Goal: Complete application form

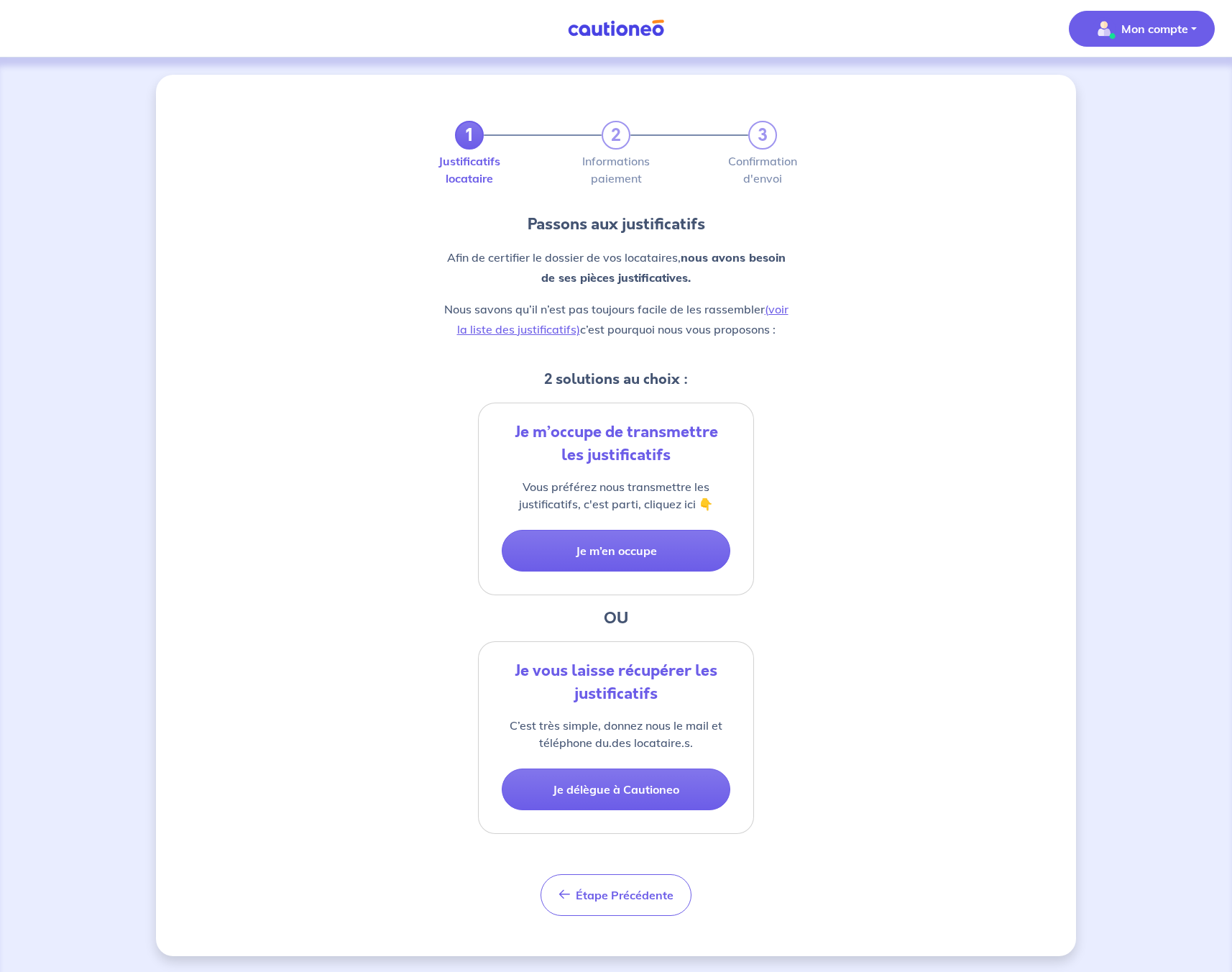
click at [1189, 26] on button "Mon compte" at bounding box center [1142, 29] width 146 height 36
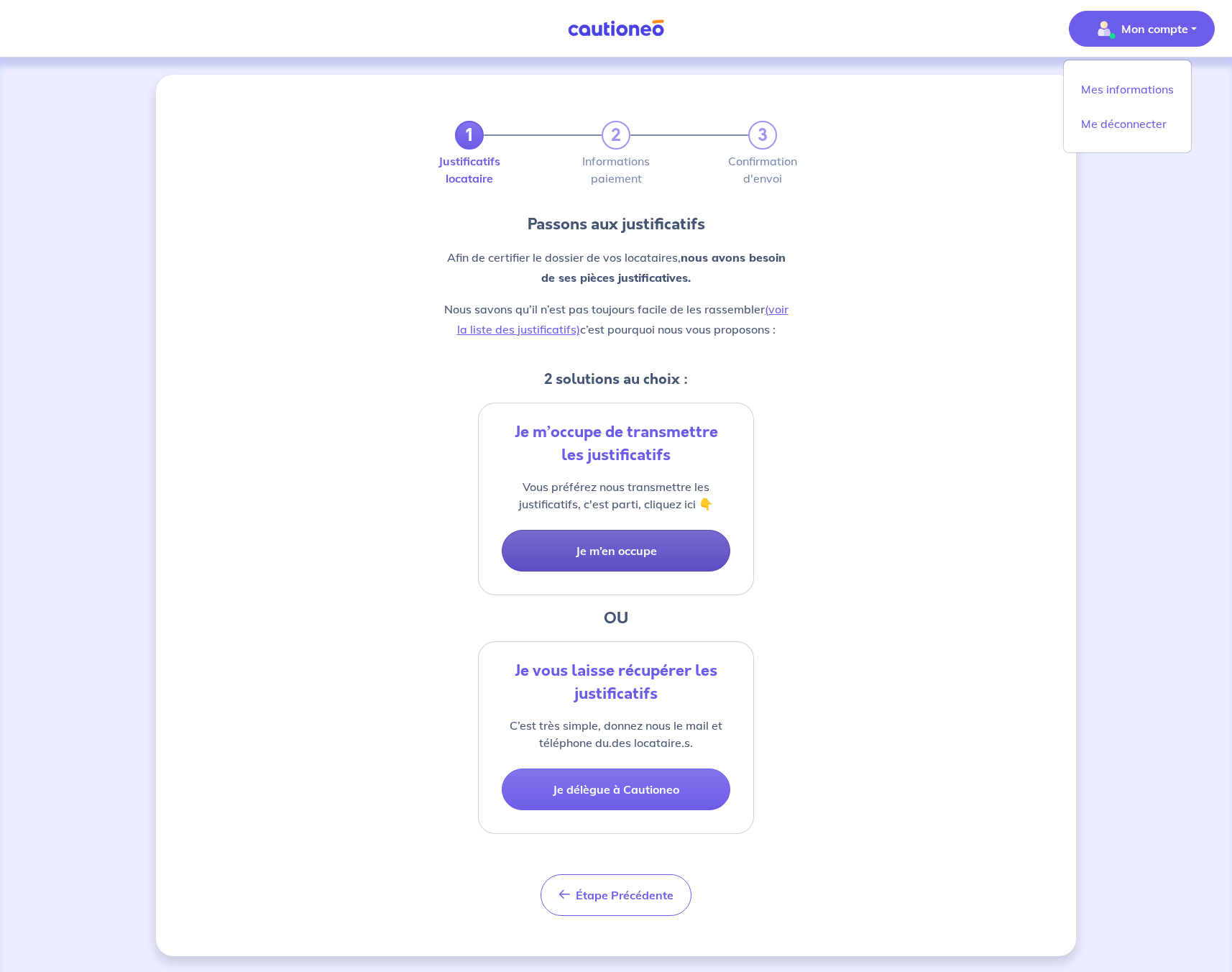
click at [623, 545] on button "Je m’en occupe" at bounding box center [616, 550] width 228 height 42
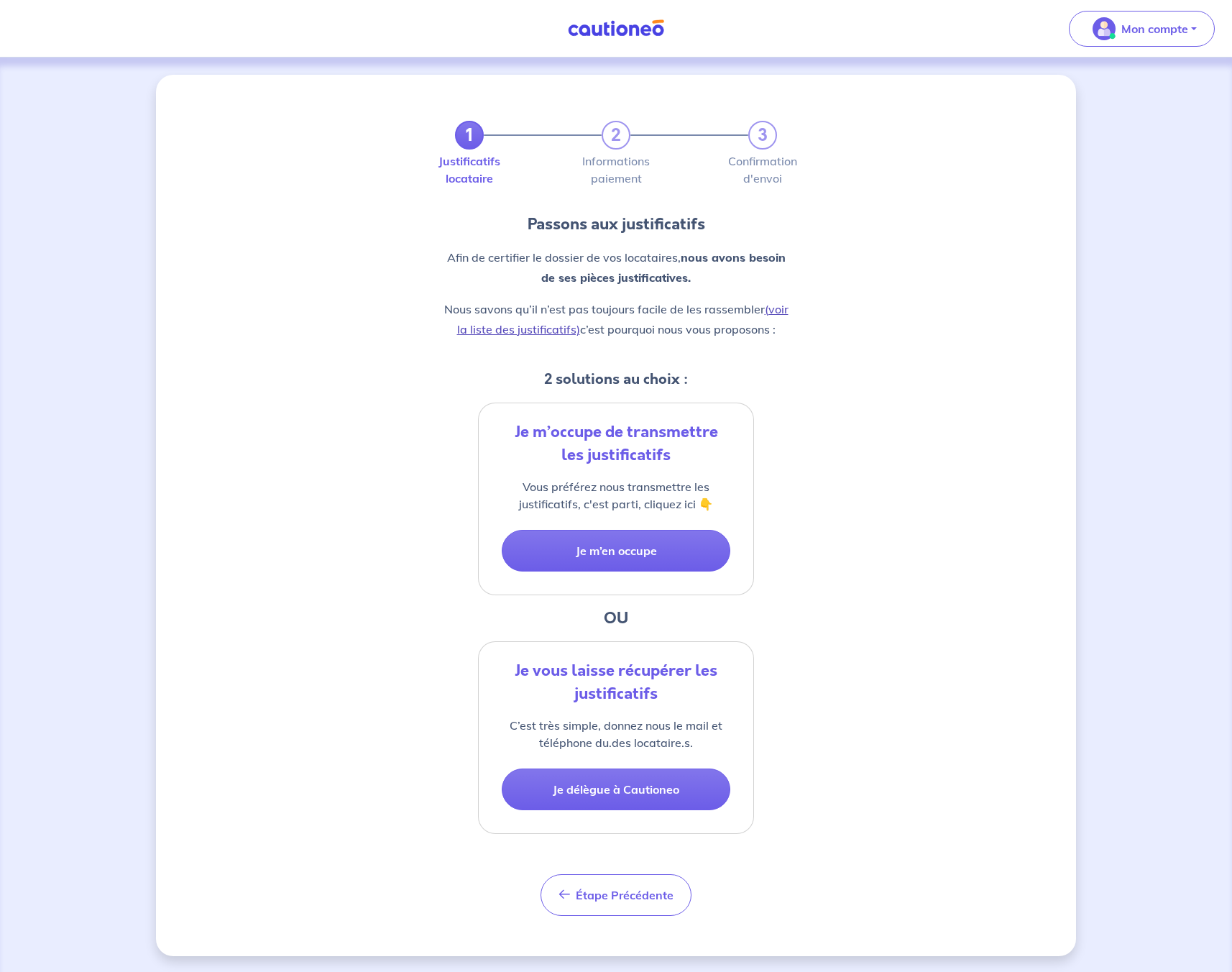
click at [779, 309] on link "(voir la liste des justificatifs)" at bounding box center [623, 319] width 332 height 34
click at [600, 551] on button "Je m’en occupe" at bounding box center [616, 548] width 228 height 42
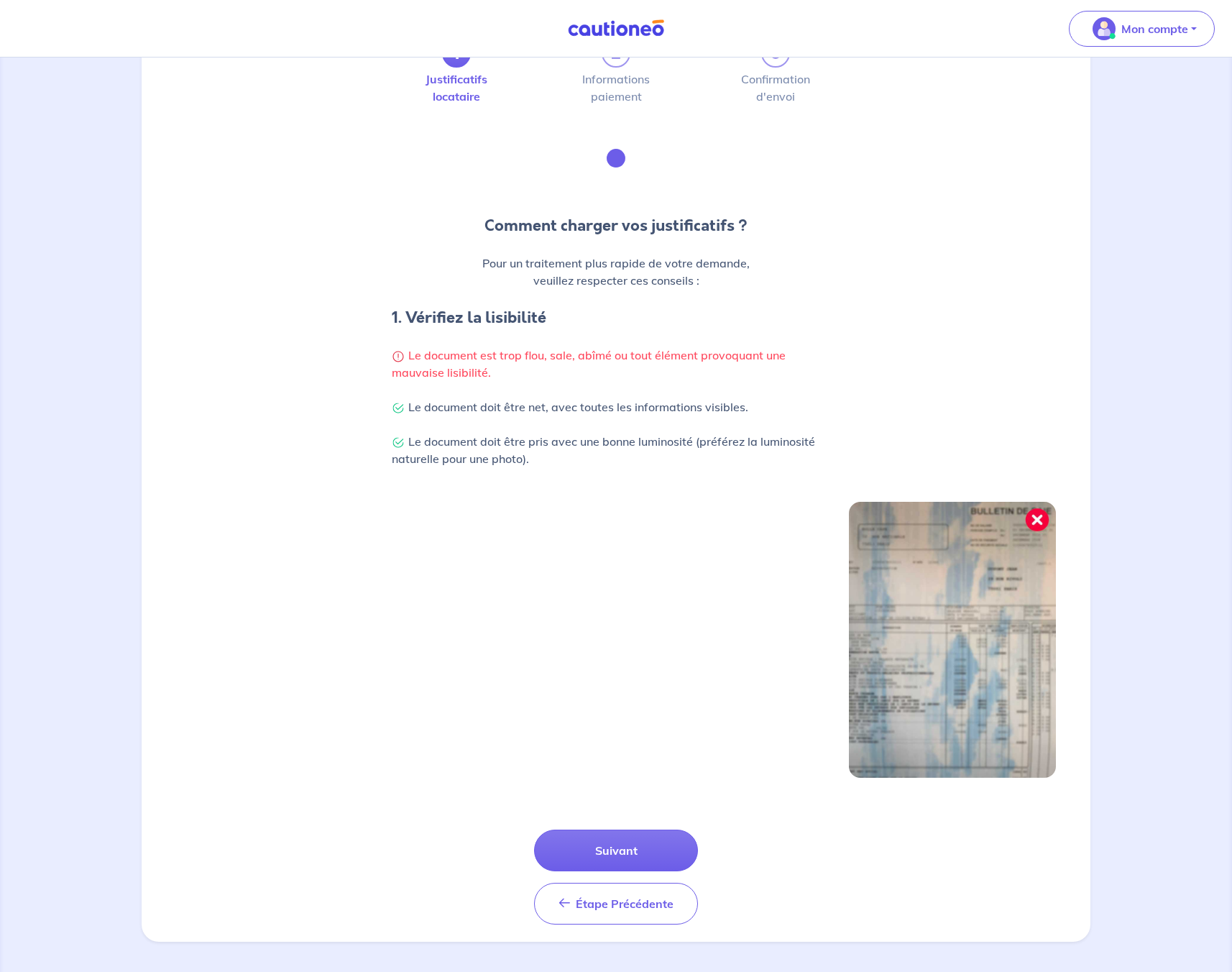
scroll to position [57, 0]
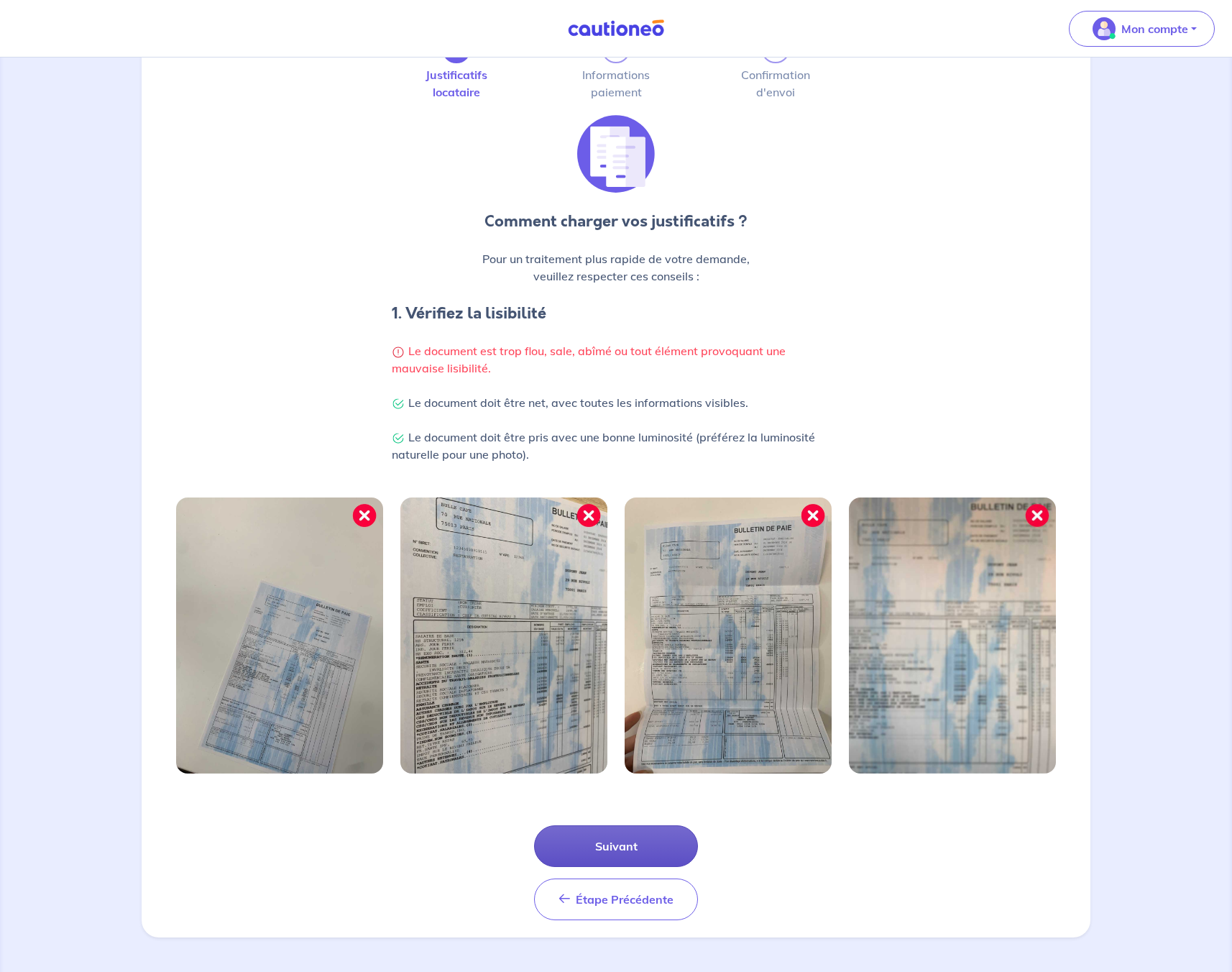
click at [597, 839] on button "Suivant" at bounding box center [616, 846] width 164 height 42
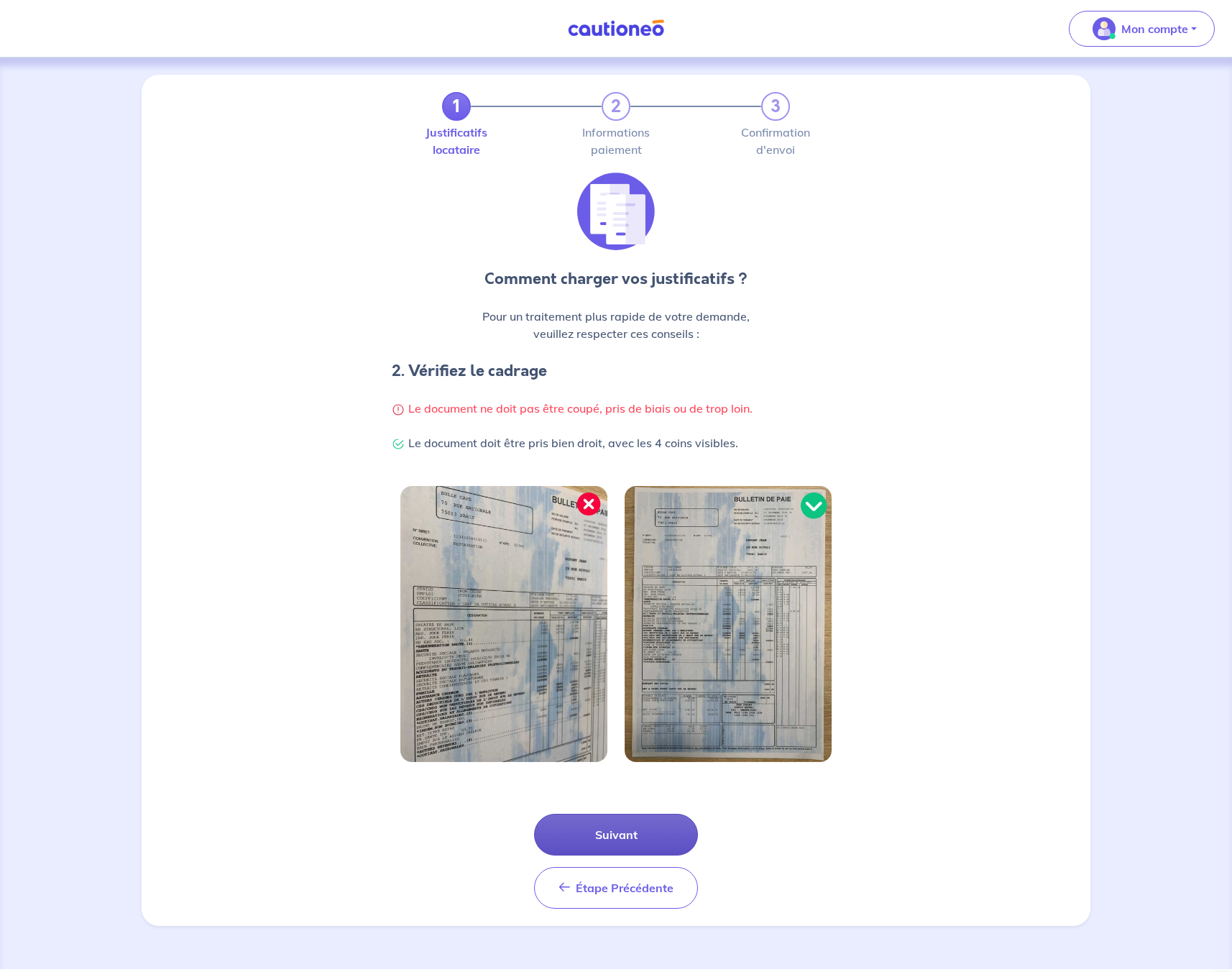
click at [597, 839] on button "Suivant" at bounding box center [616, 834] width 164 height 42
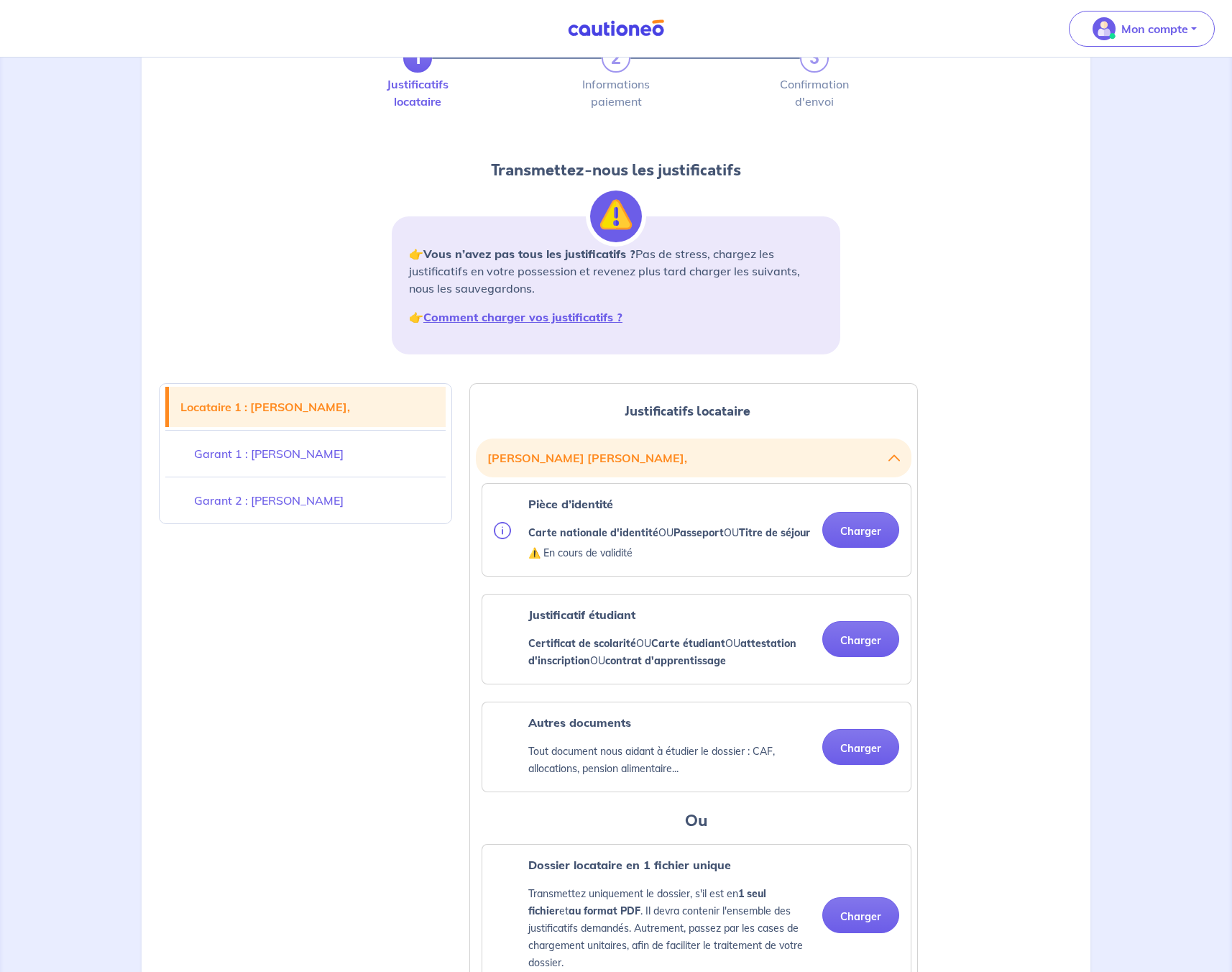
scroll to position [76, 0]
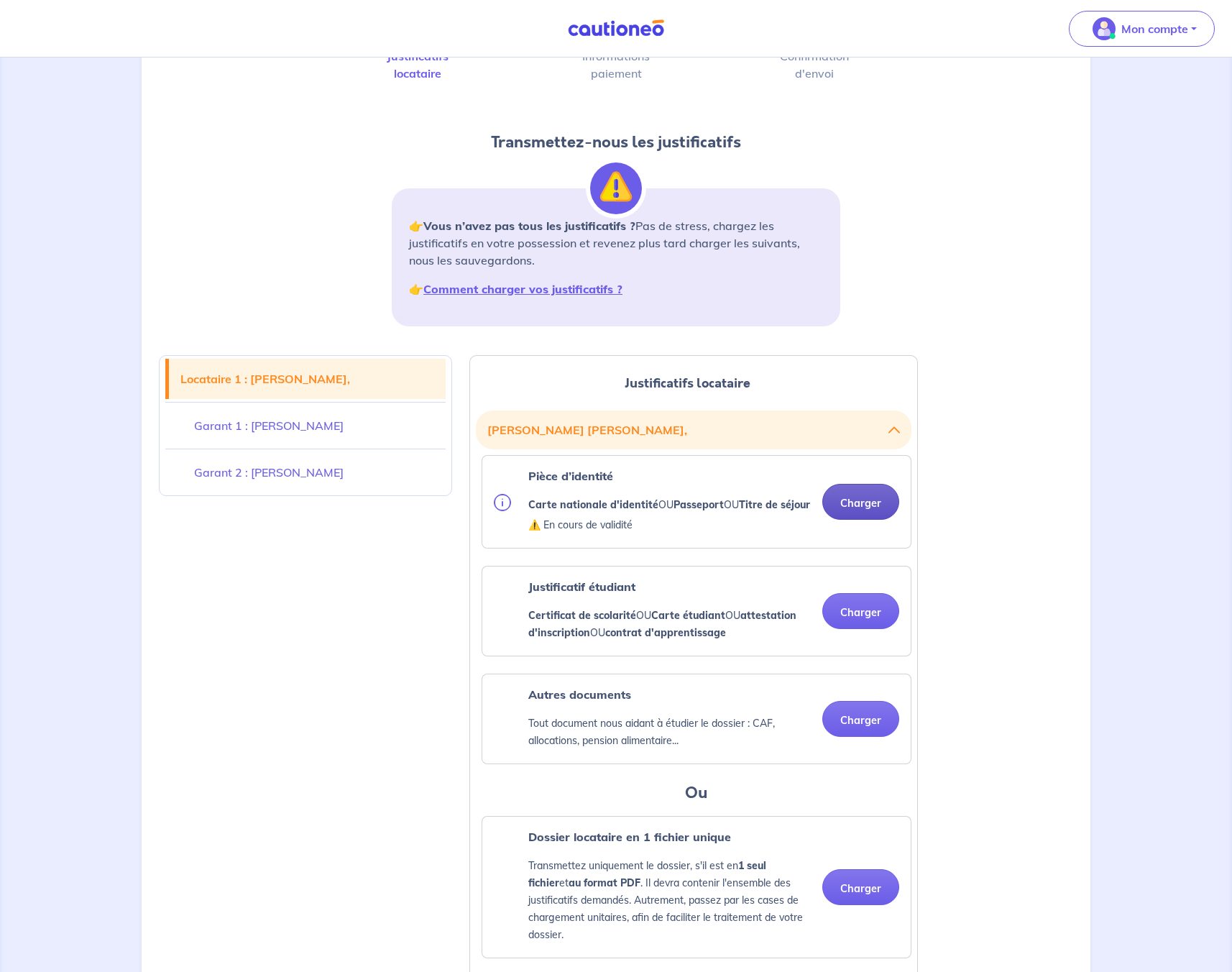
click at [857, 512] on button "Charger" at bounding box center [861, 502] width 77 height 36
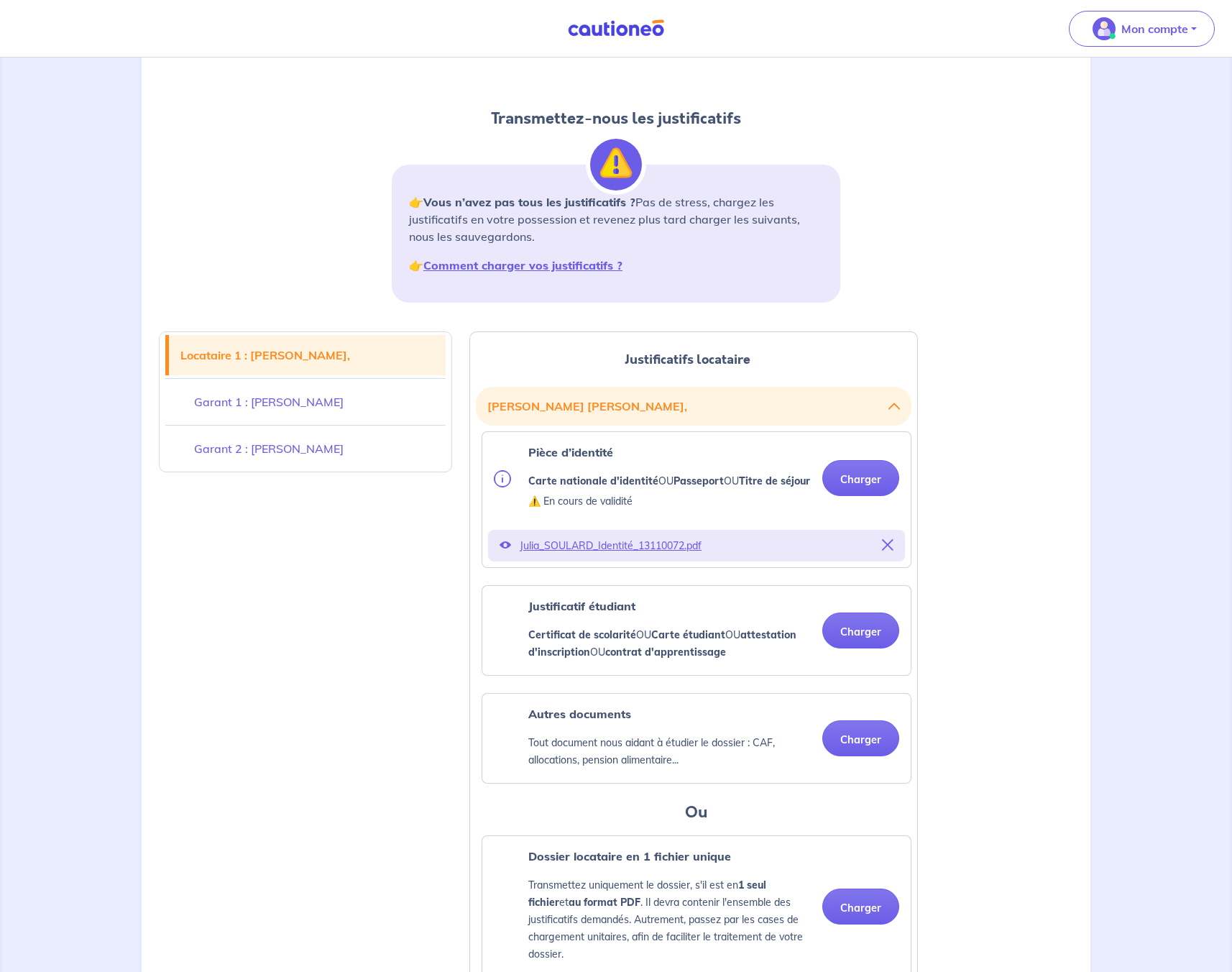
scroll to position [101, 0]
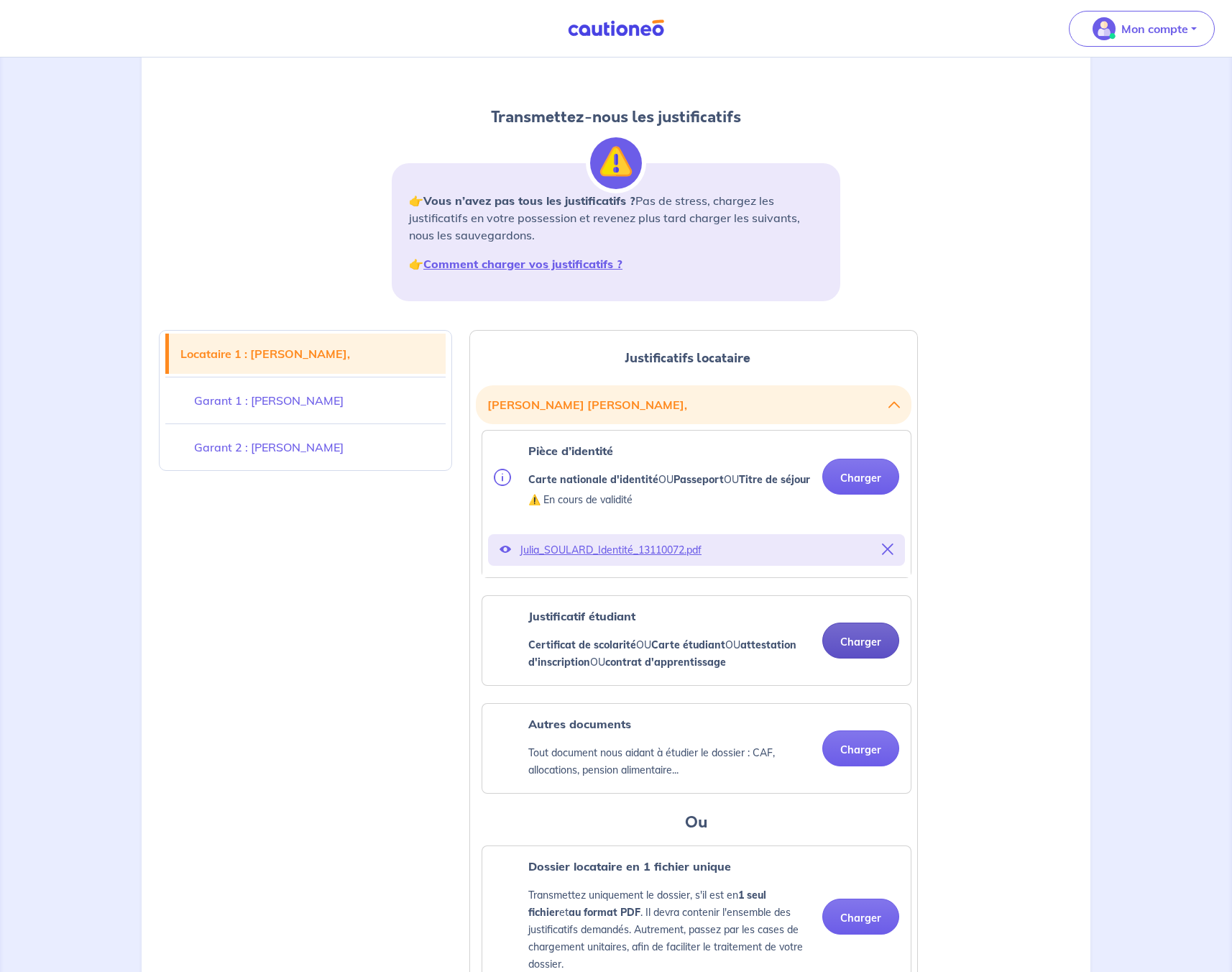
click at [854, 658] on button "Charger" at bounding box center [861, 640] width 77 height 36
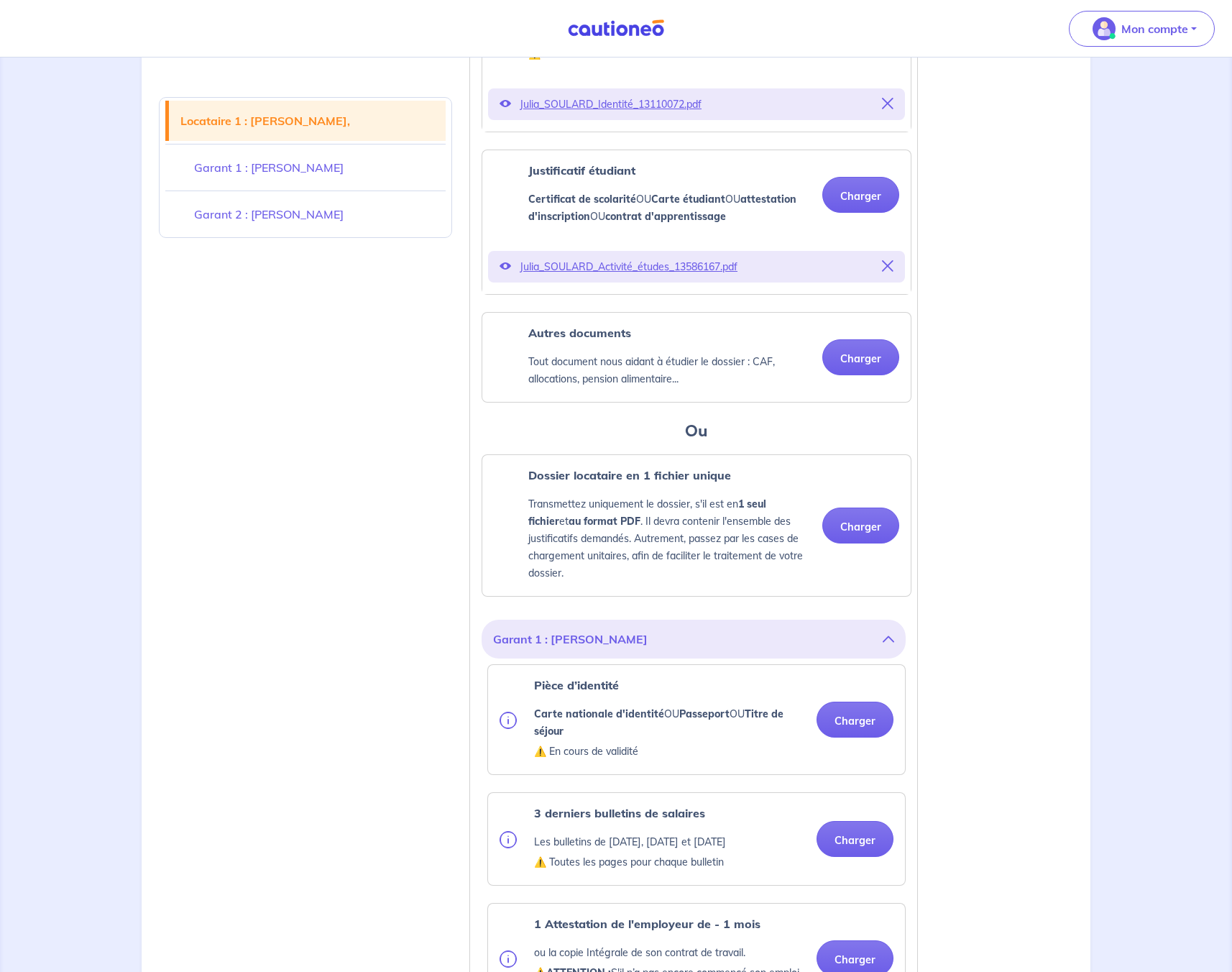
scroll to position [698, 0]
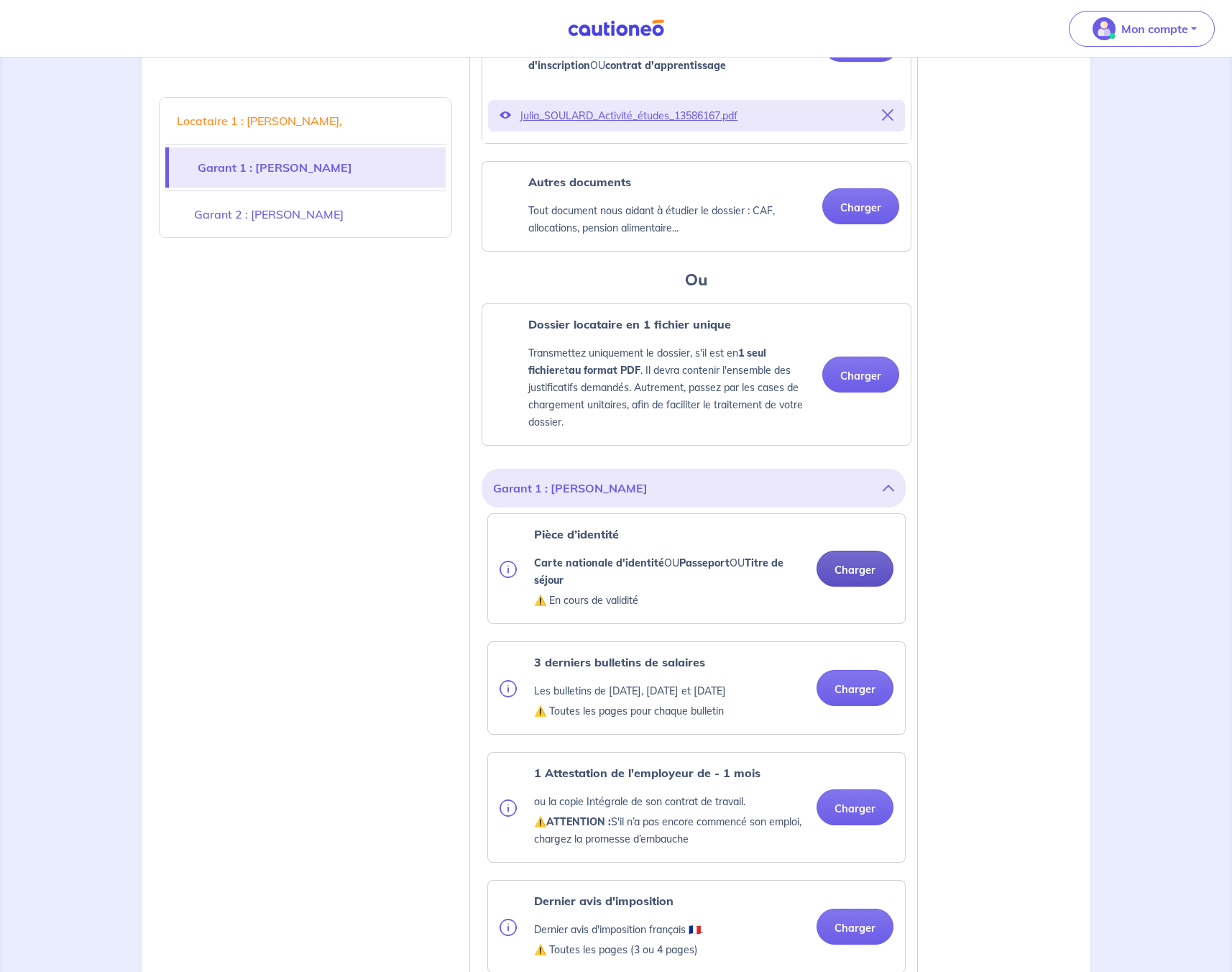
click at [853, 586] on button "Charger" at bounding box center [855, 569] width 77 height 36
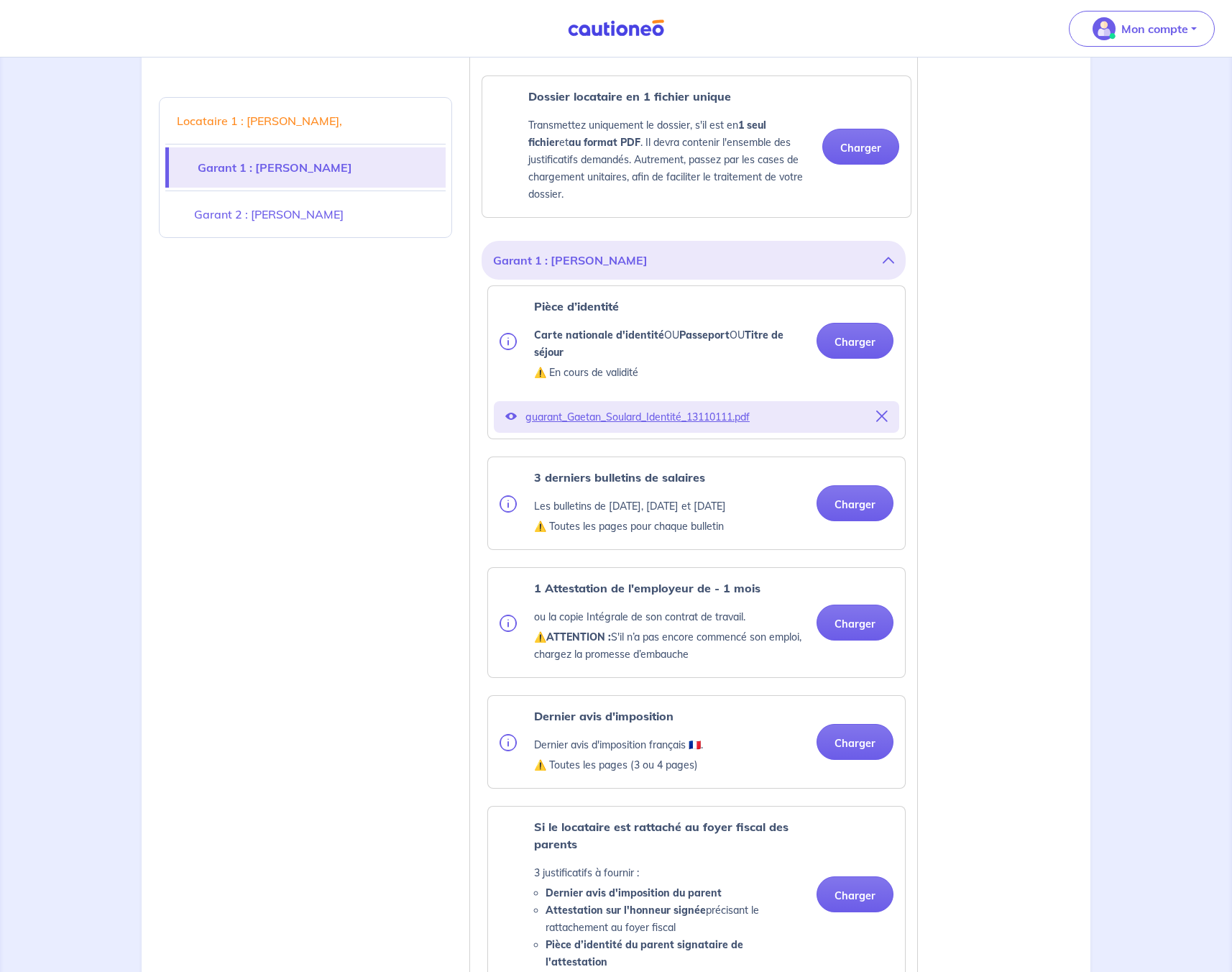
scroll to position [947, 0]
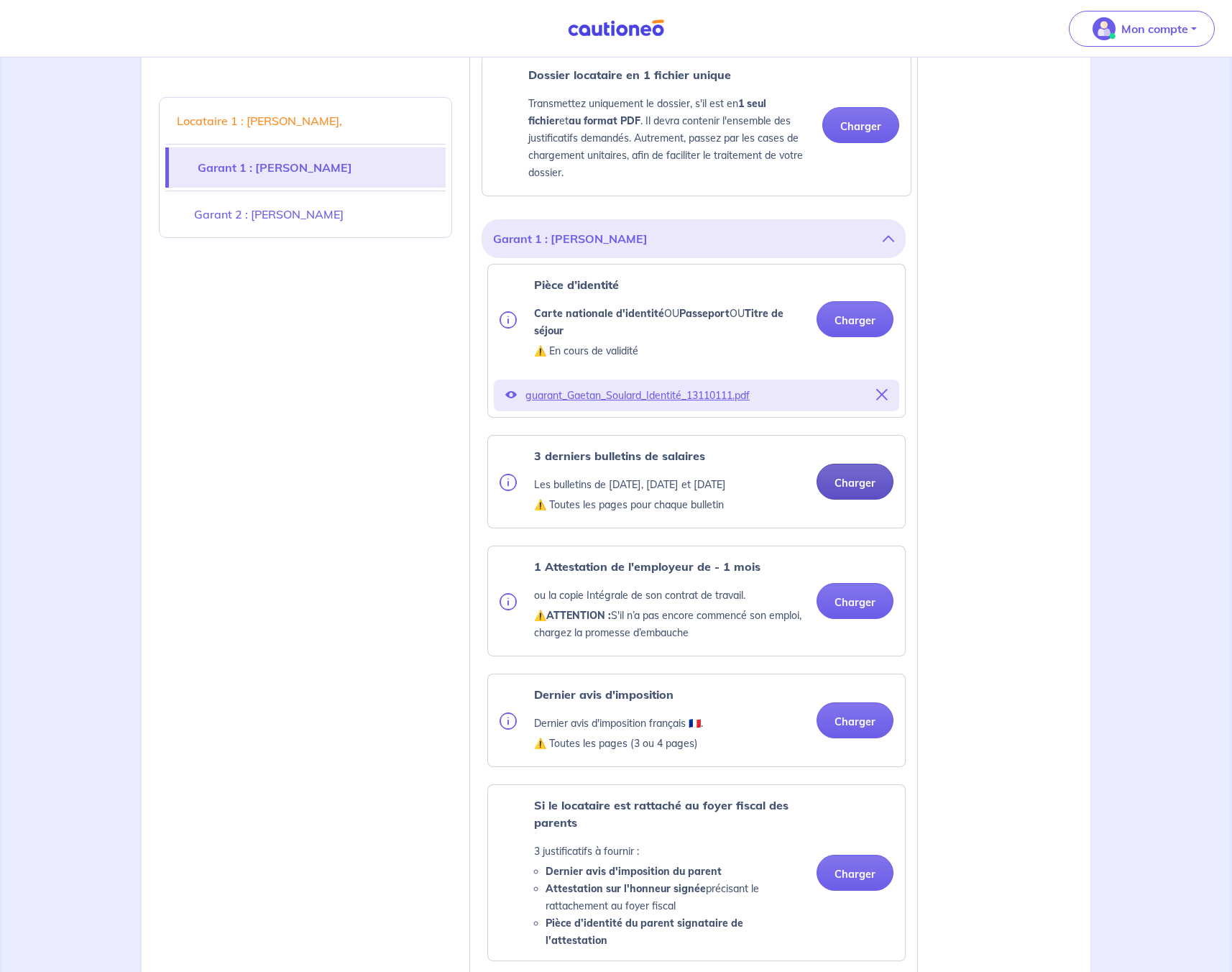
click at [857, 493] on button "Charger" at bounding box center [855, 482] width 77 height 36
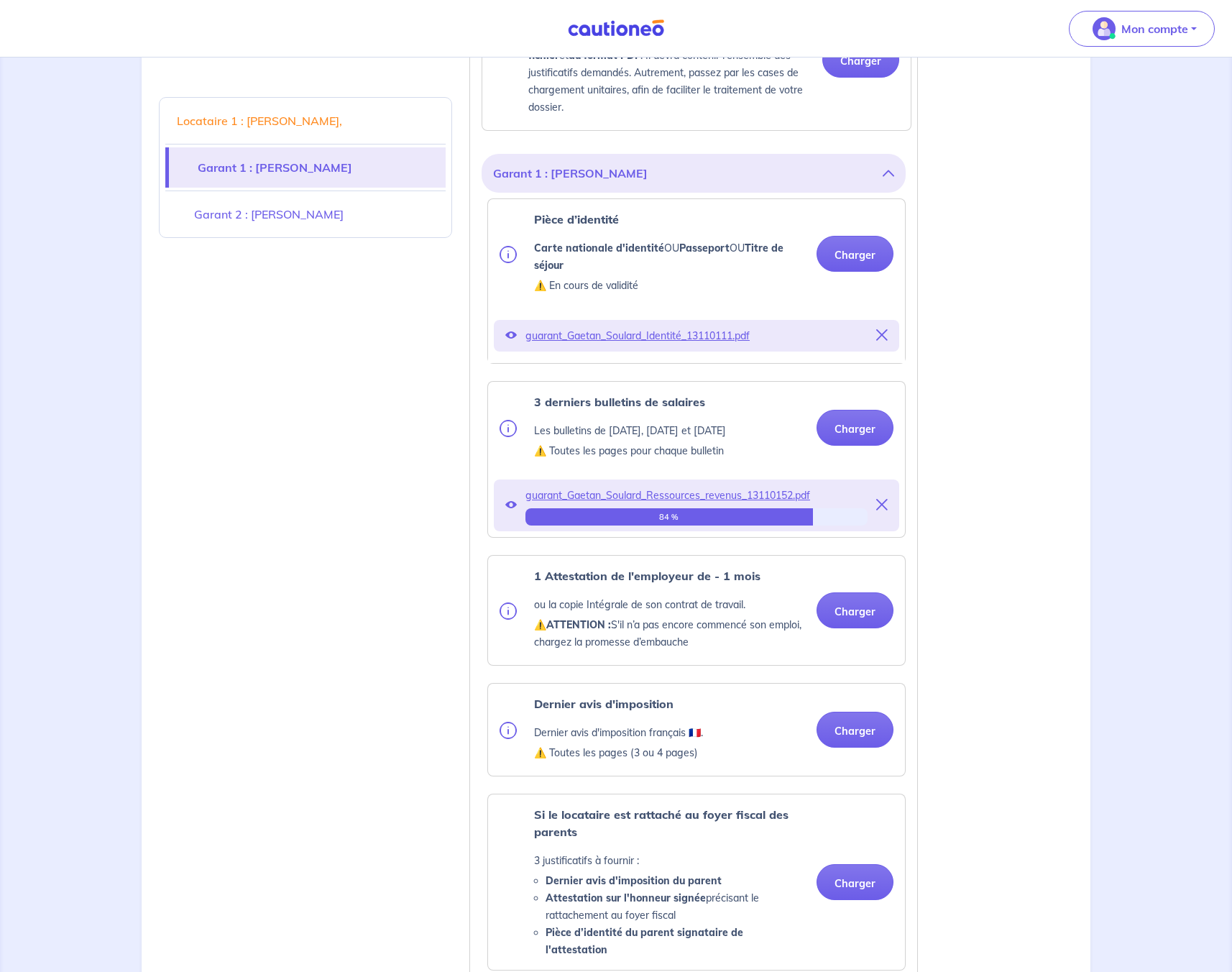
scroll to position [1013, 0]
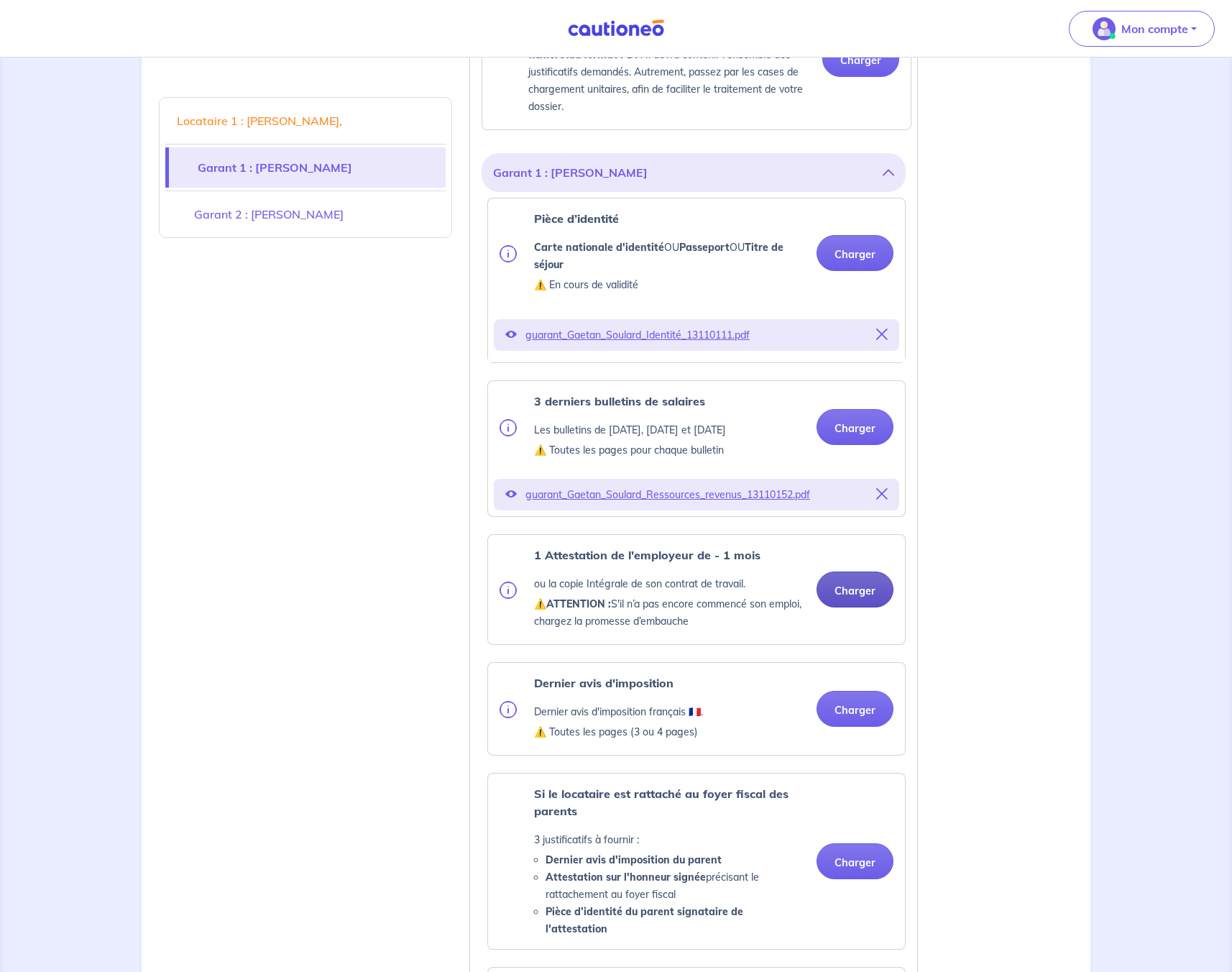
click at [847, 626] on div "1 Attestation de l'employeur de - 1 mois ou la copie Intégrale de son contrat d…" at bounding box center [696, 589] width 394 height 86
click at [848, 608] on button "Charger" at bounding box center [855, 589] width 77 height 36
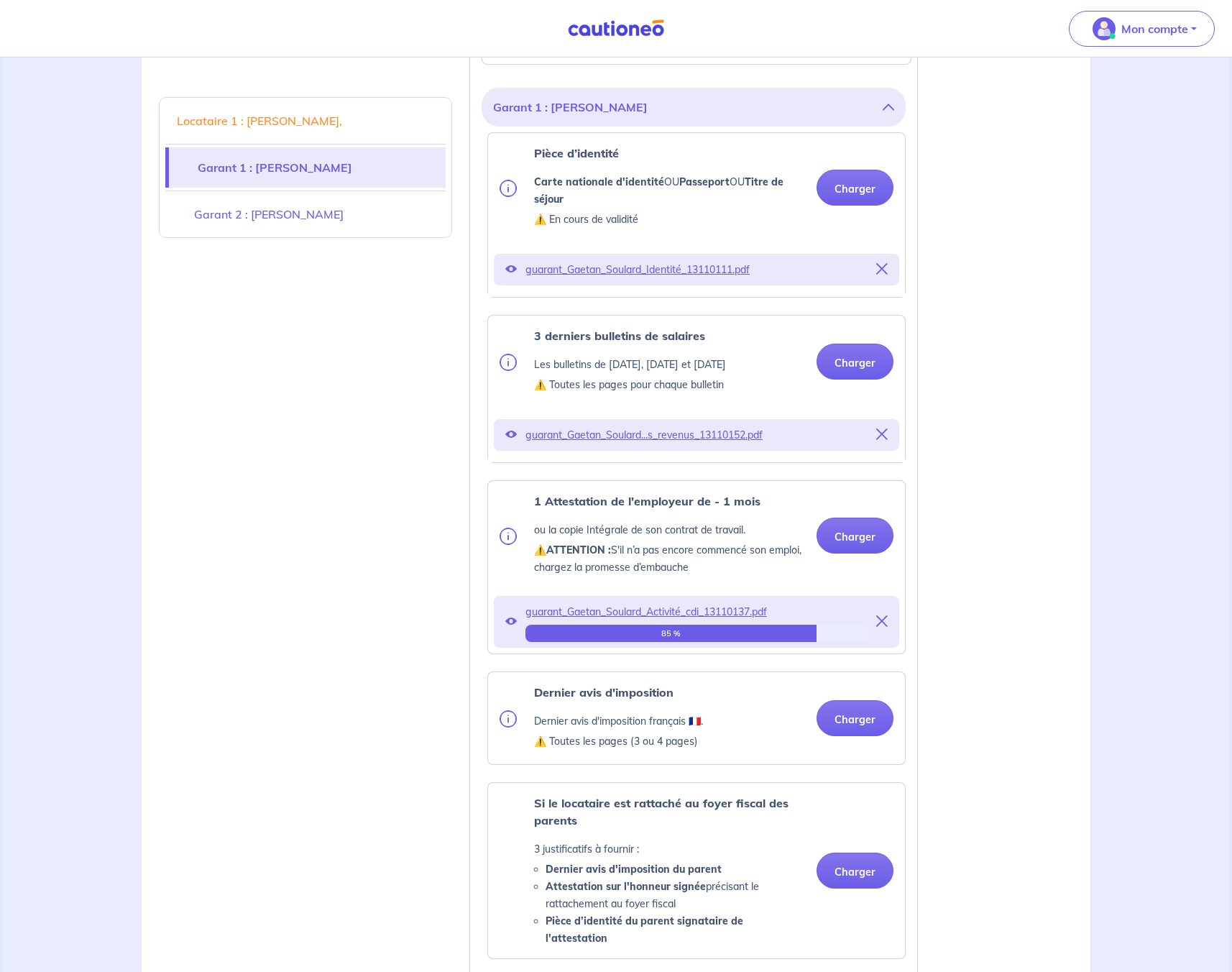
scroll to position [1081, 0]
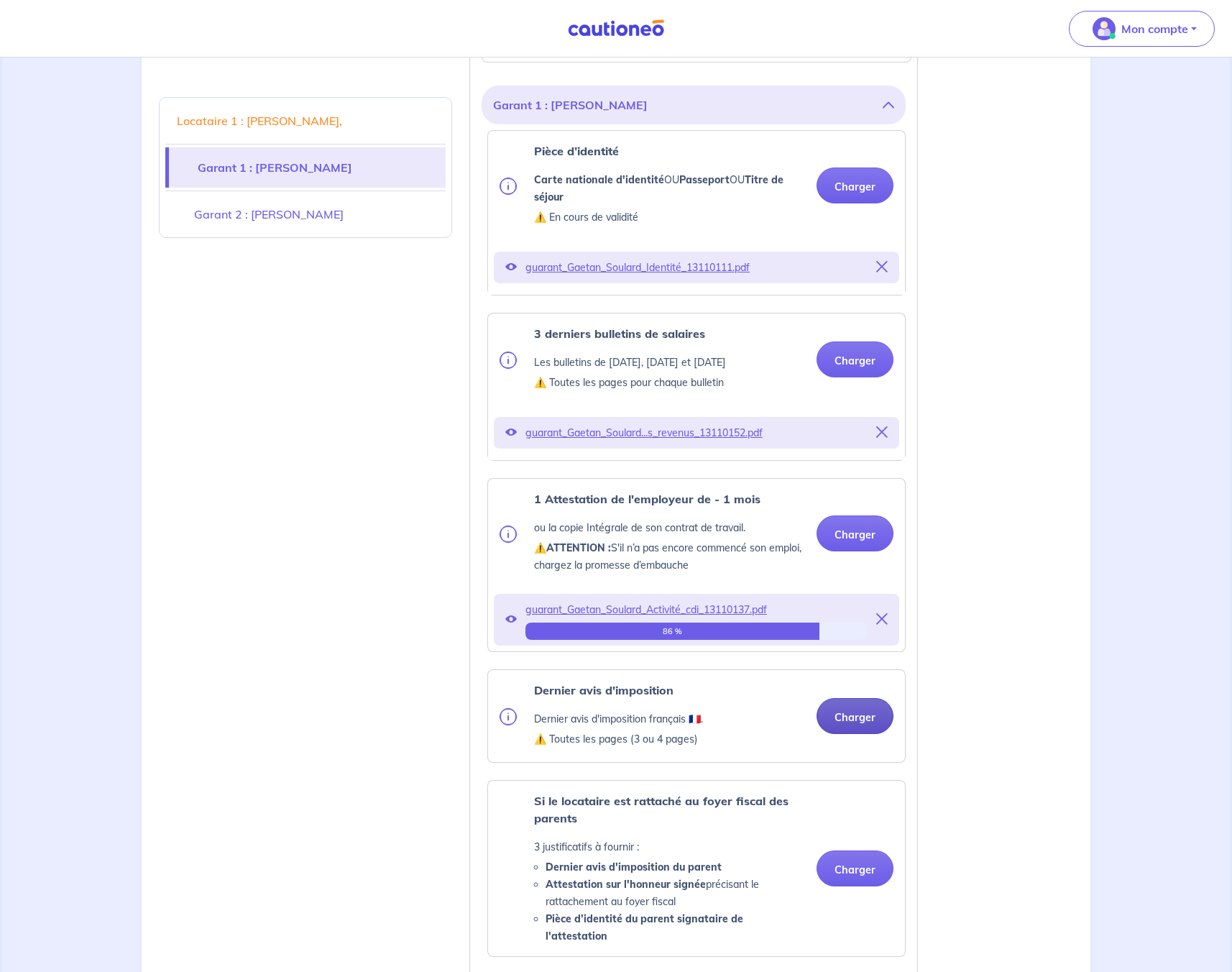
click at [841, 733] on button "Charger" at bounding box center [855, 716] width 77 height 36
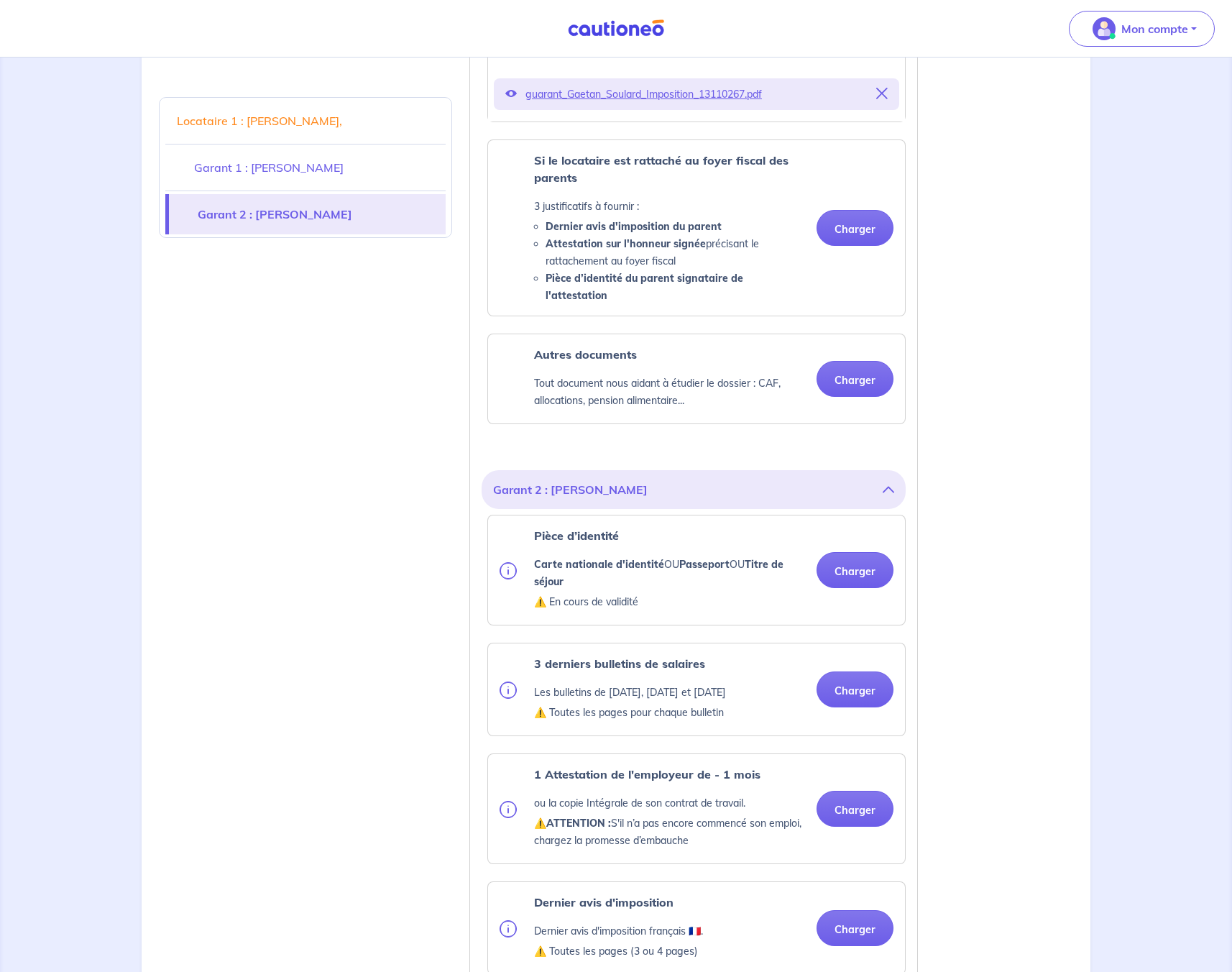
scroll to position [1780, 0]
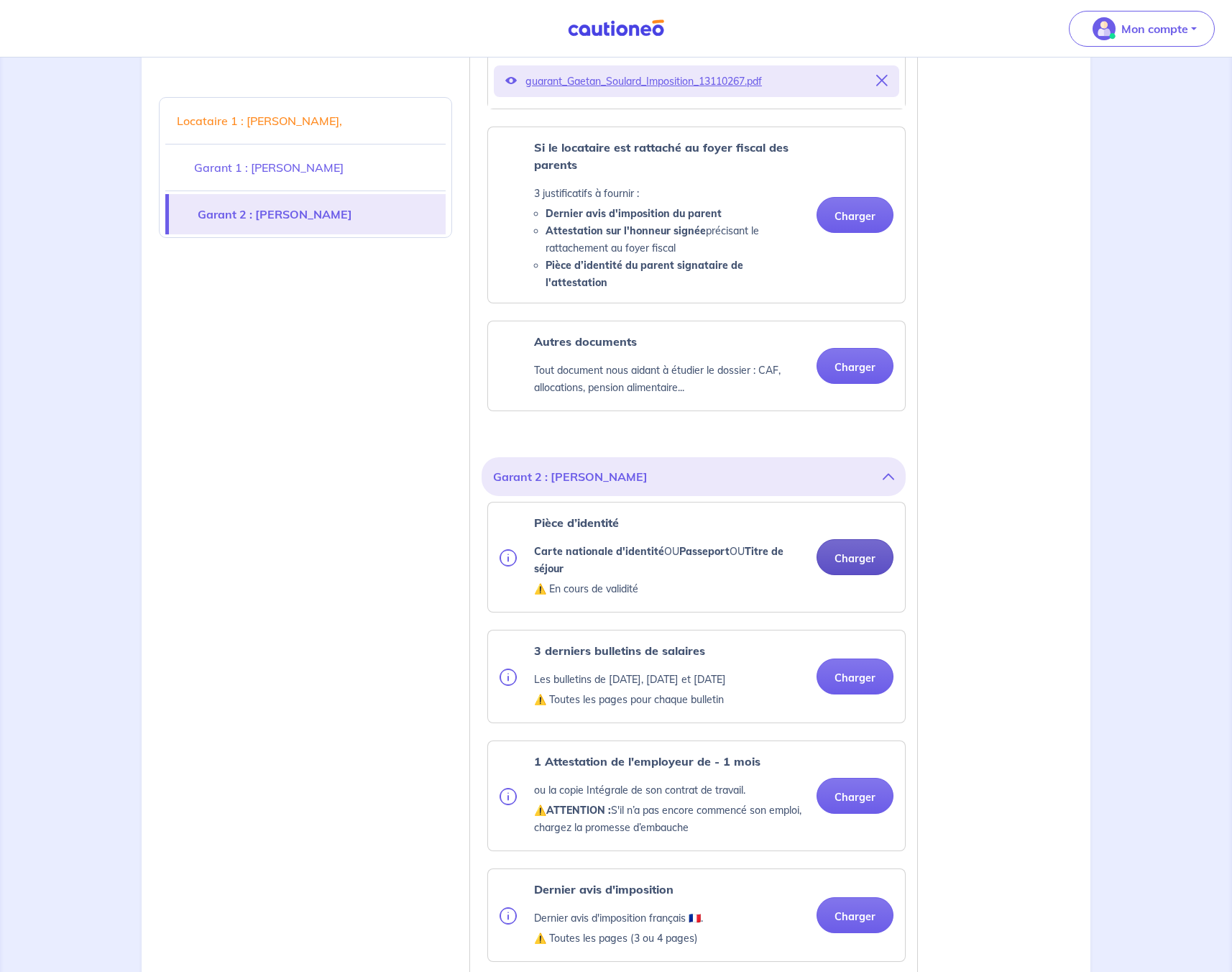
click at [851, 557] on button "Charger" at bounding box center [855, 557] width 77 height 36
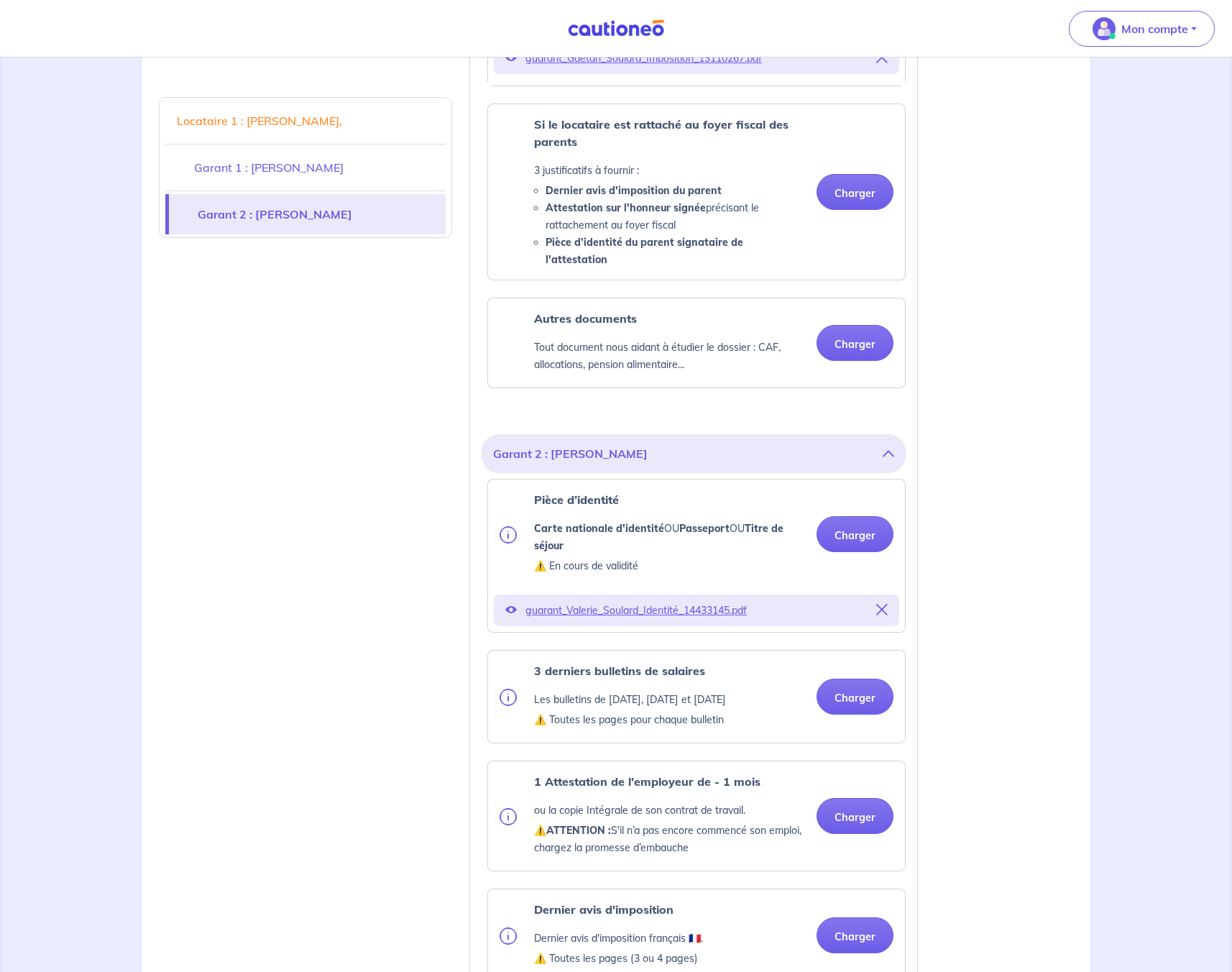
scroll to position [1818, 0]
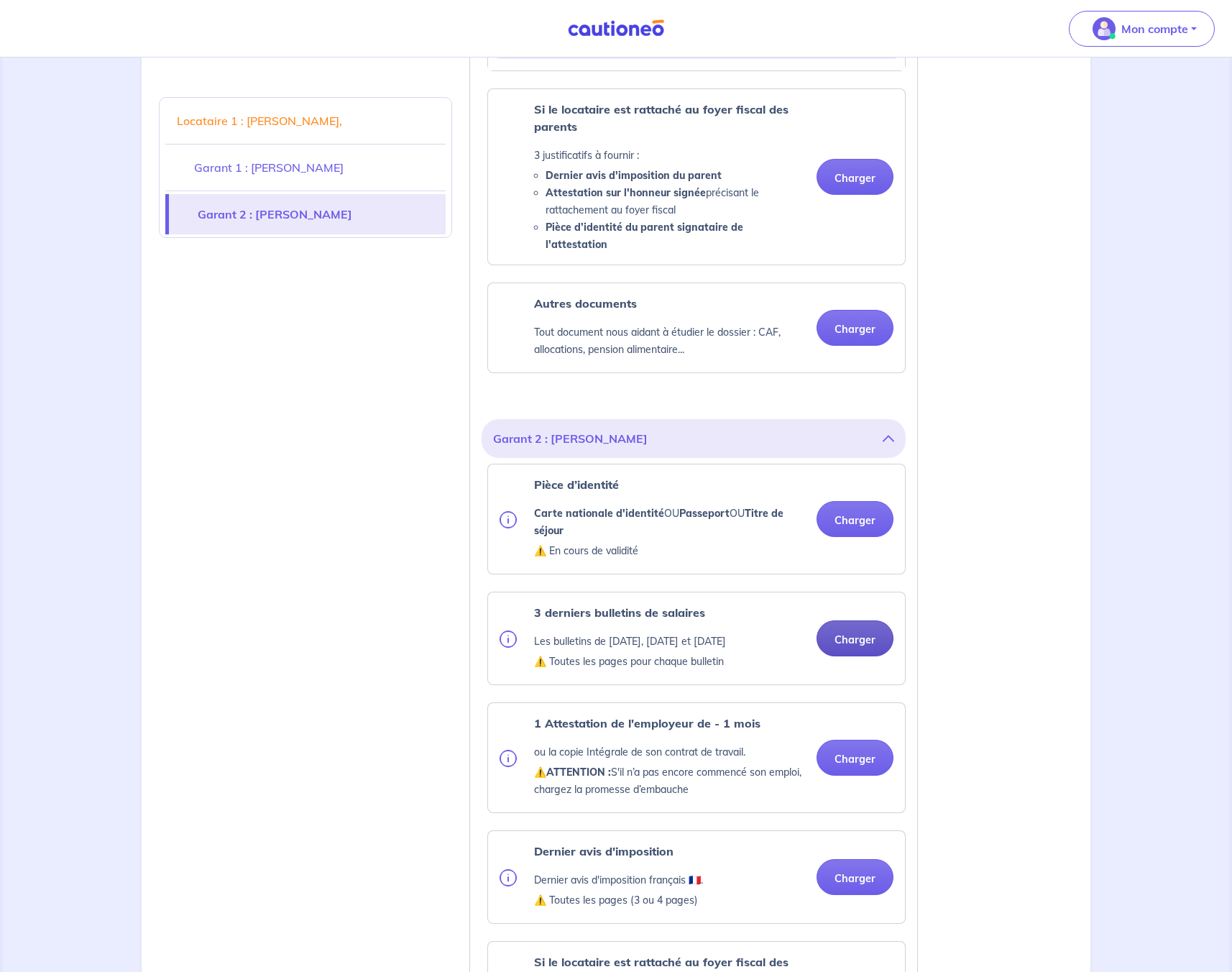
click at [845, 683] on div "3 derniers bulletins de salaires Les bulletins de [DATE], [DATE] et [DATE] ⚠️ T…" at bounding box center [696, 638] width 417 height 92
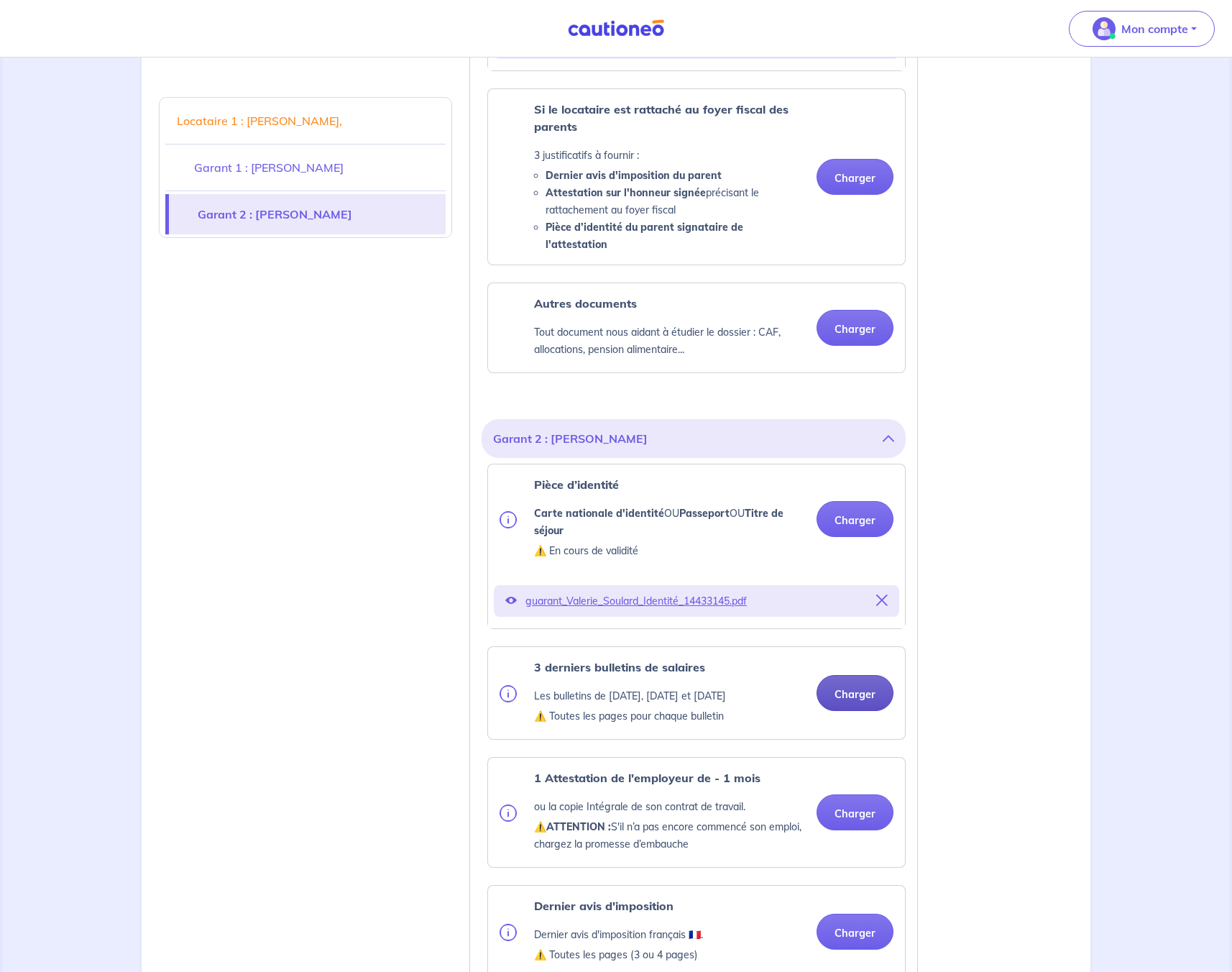
click at [850, 701] on button "Charger" at bounding box center [855, 693] width 77 height 36
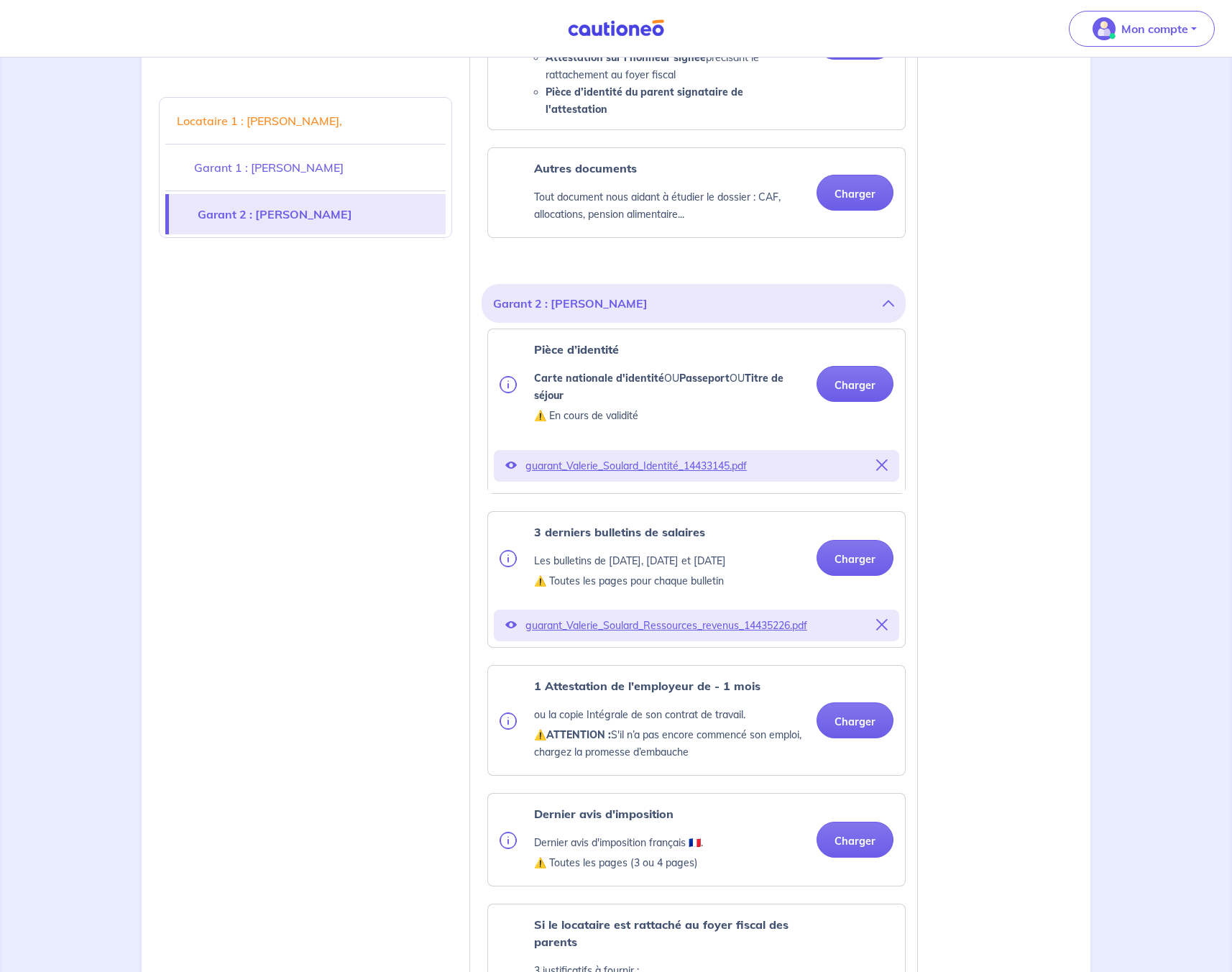
scroll to position [1983, 0]
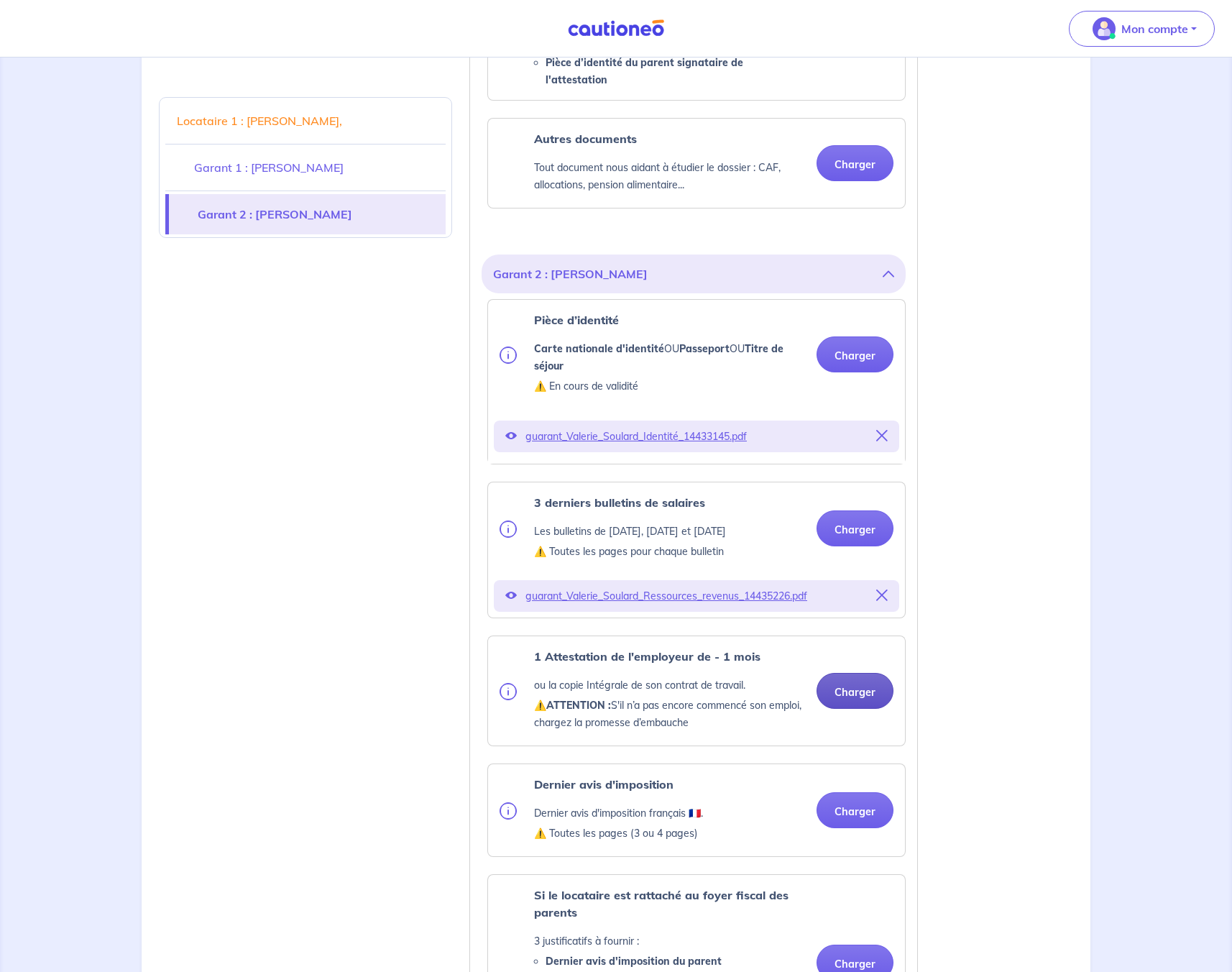
click at [857, 691] on button "Charger" at bounding box center [855, 690] width 77 height 36
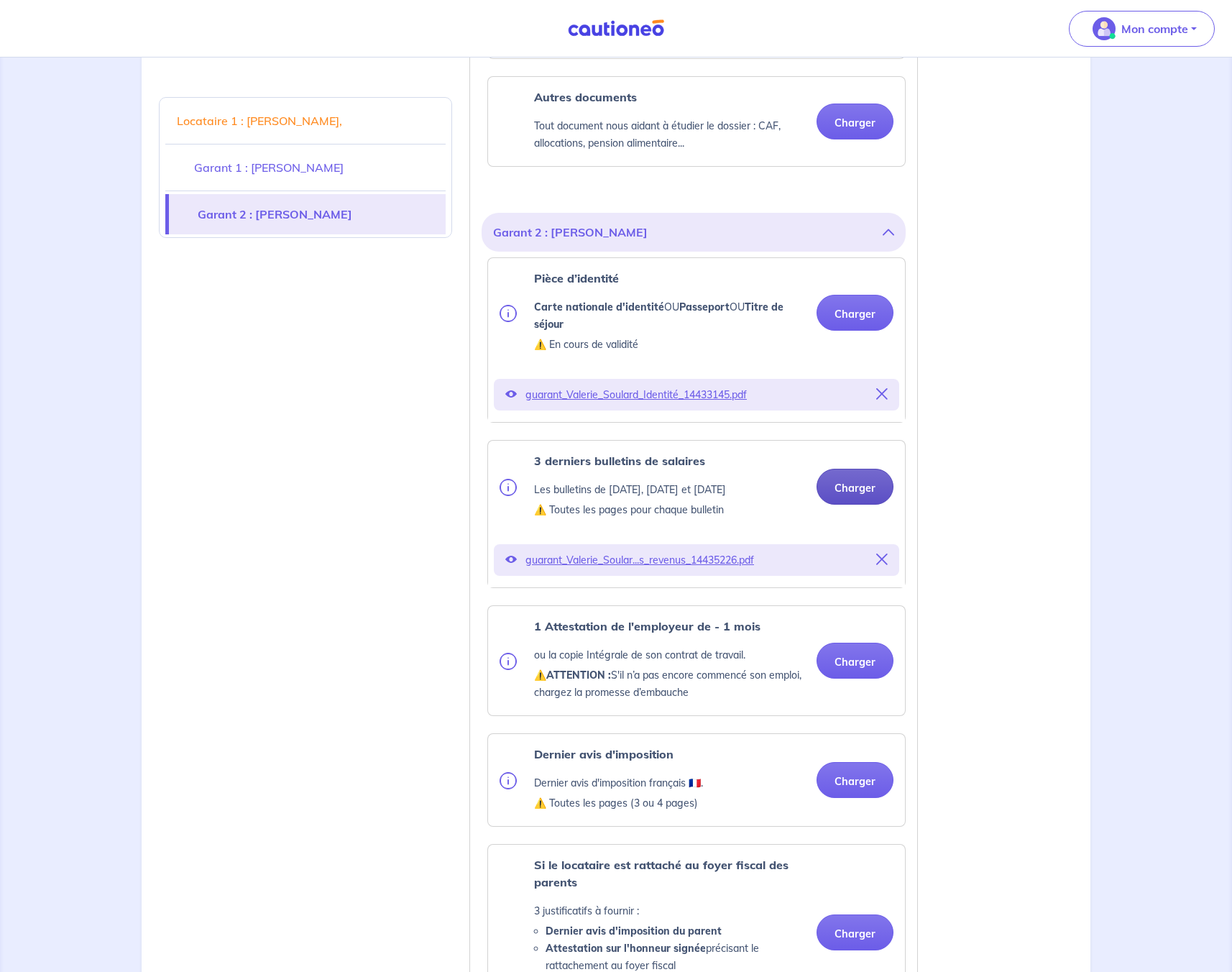
scroll to position [2096, 0]
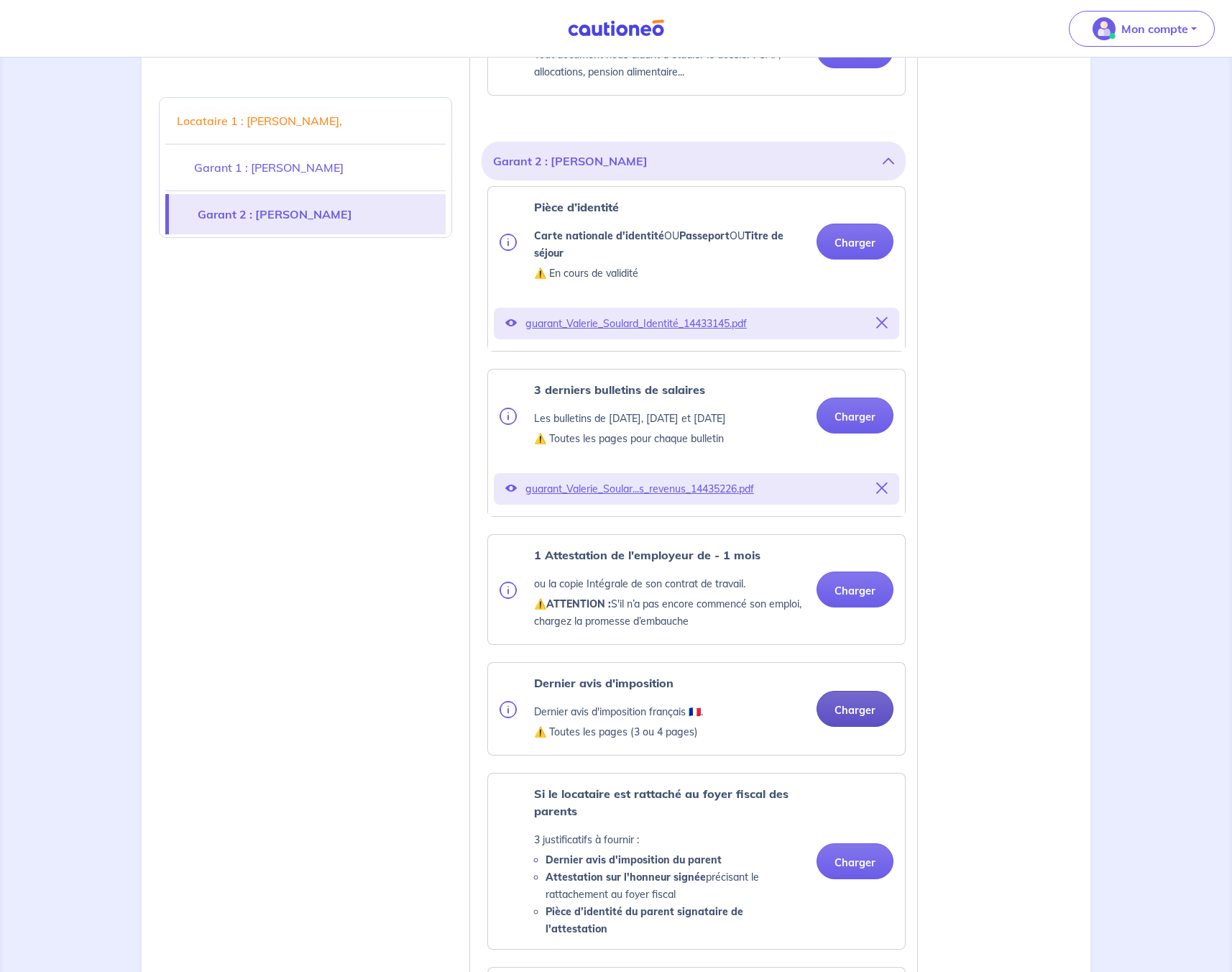
click at [858, 704] on button "Charger" at bounding box center [855, 708] width 77 height 36
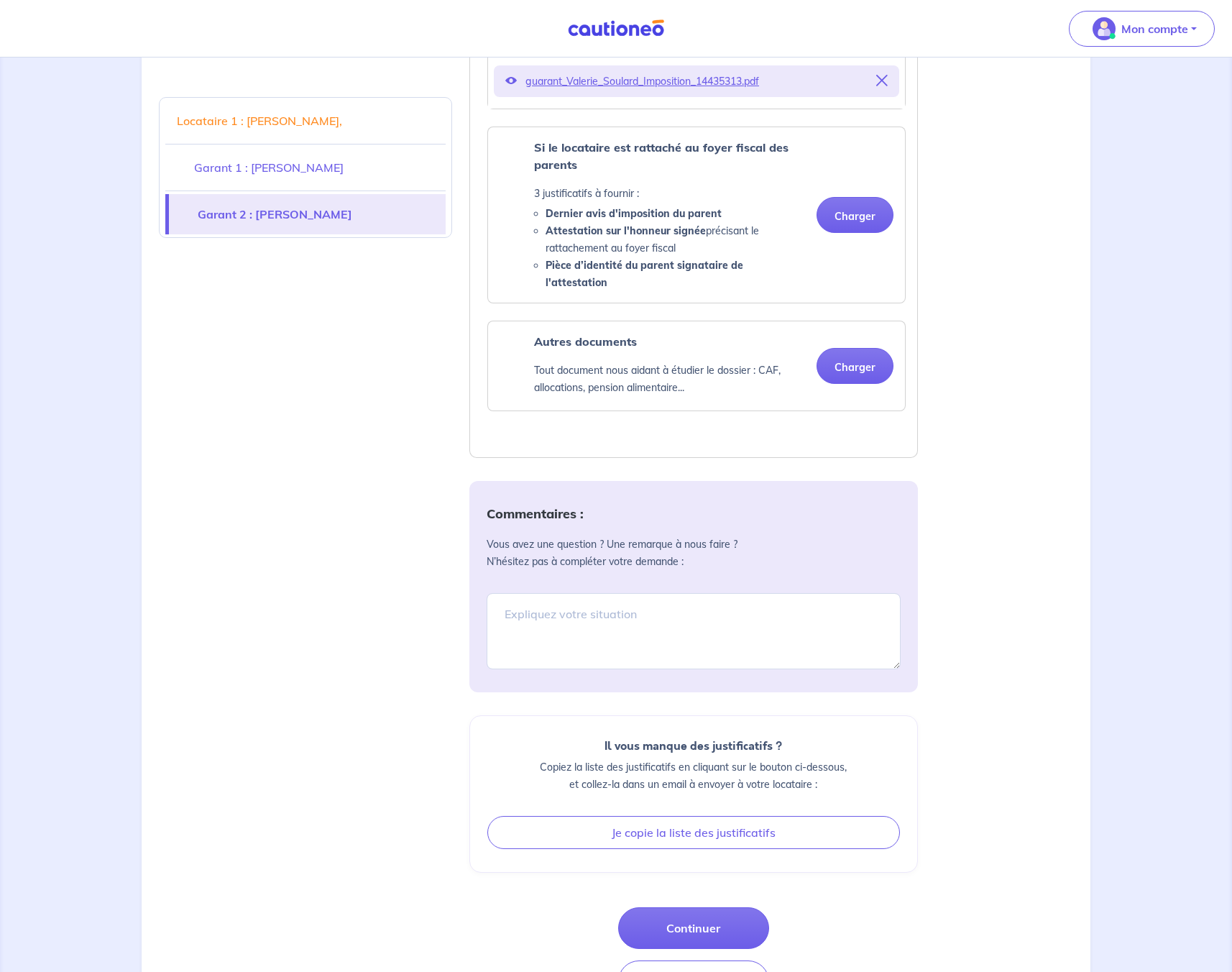
scroll to position [2844, 0]
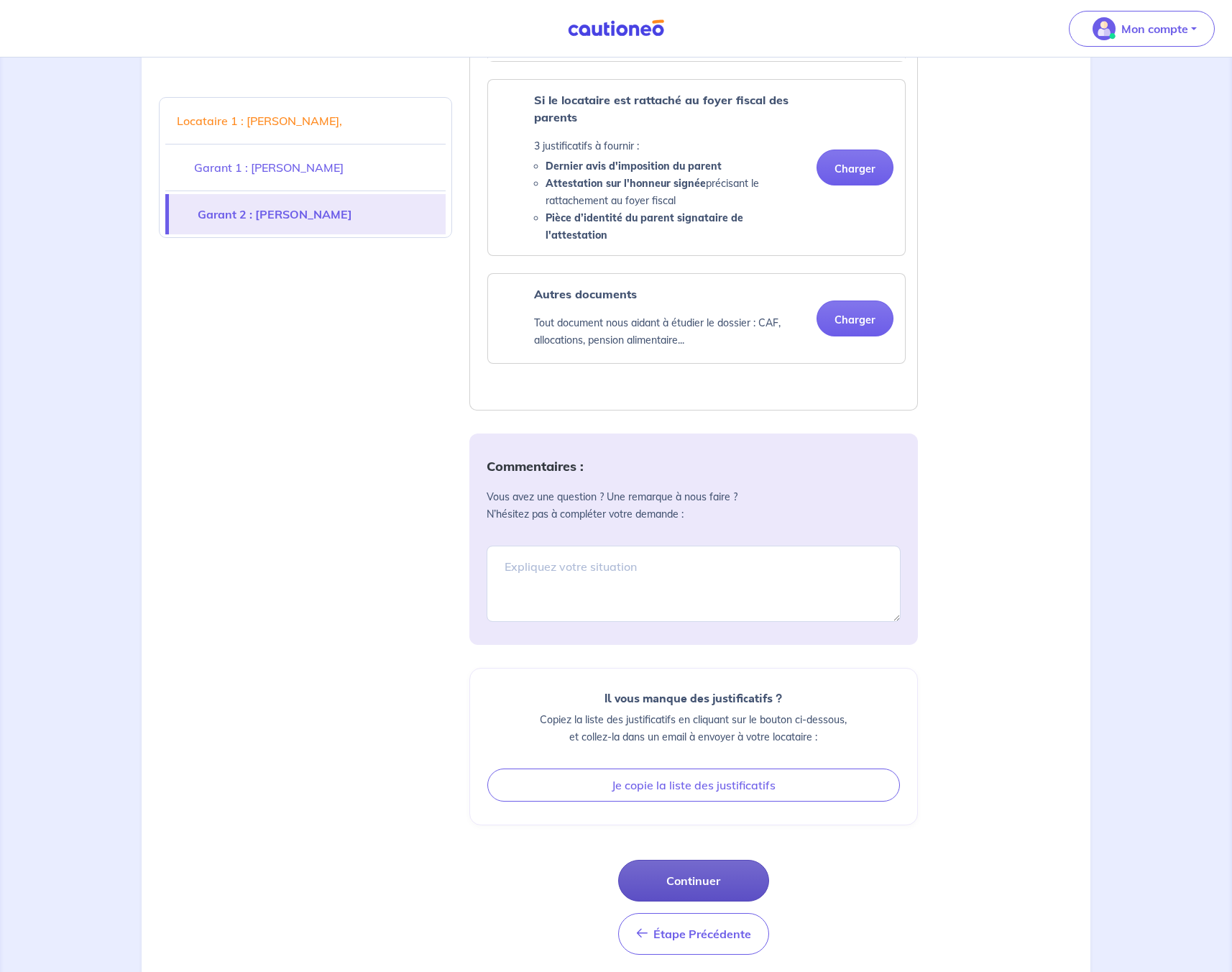
click at [686, 877] on button "Continuer" at bounding box center [694, 880] width 151 height 42
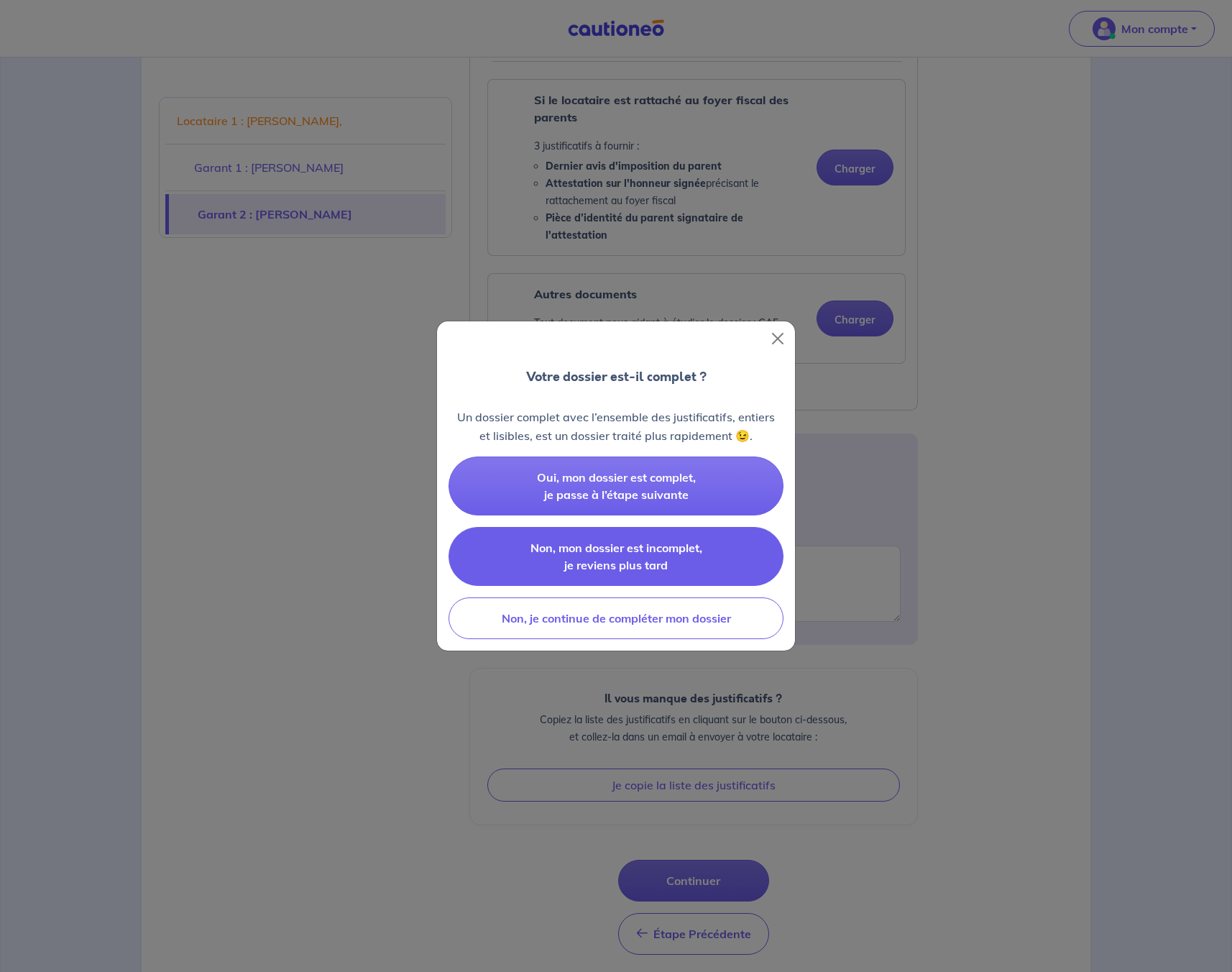
click at [632, 539] on button "Non, mon dossier est incomplet, je reviens plus tard" at bounding box center [616, 557] width 335 height 59
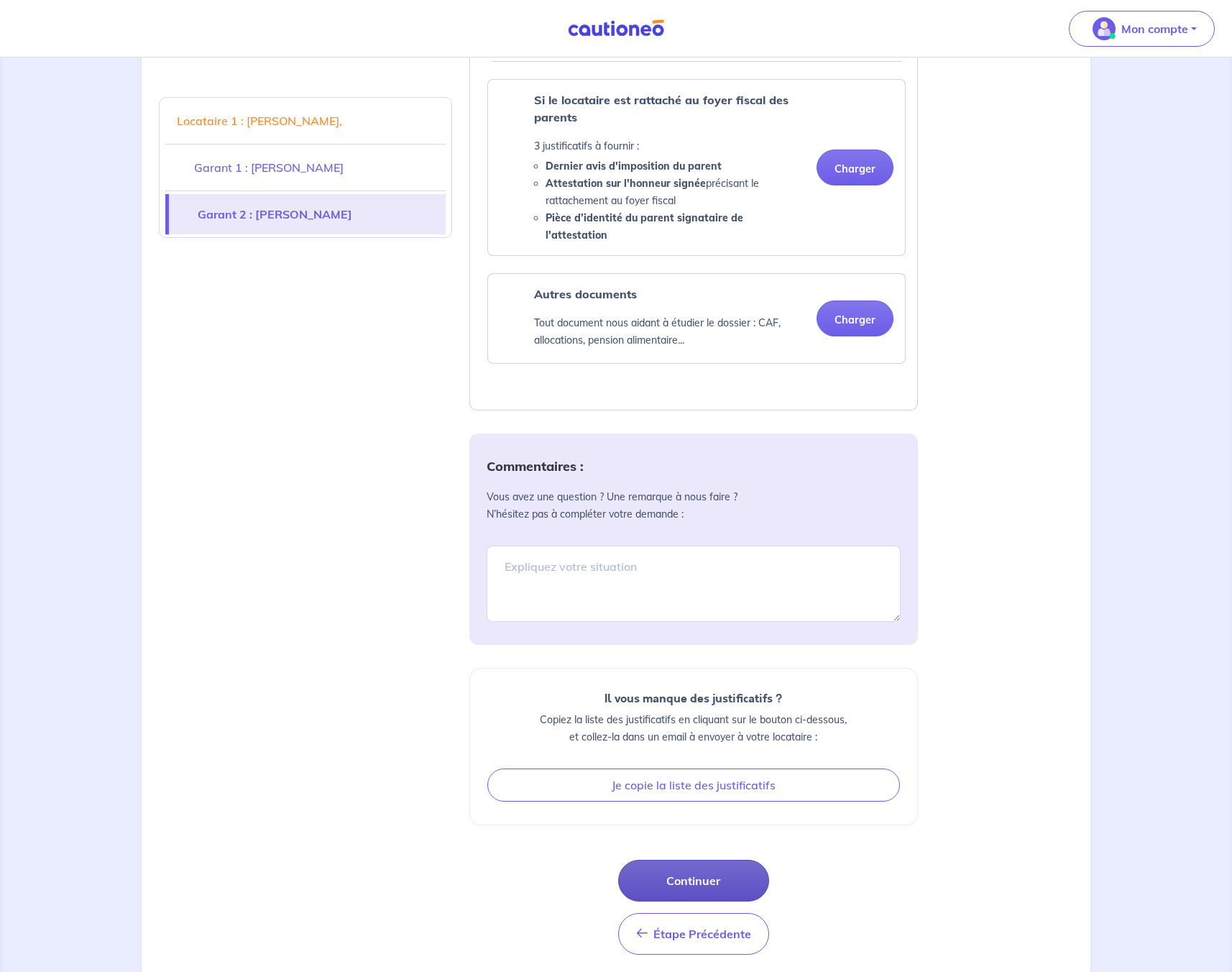
click at [689, 860] on button "Continuer" at bounding box center [694, 880] width 151 height 42
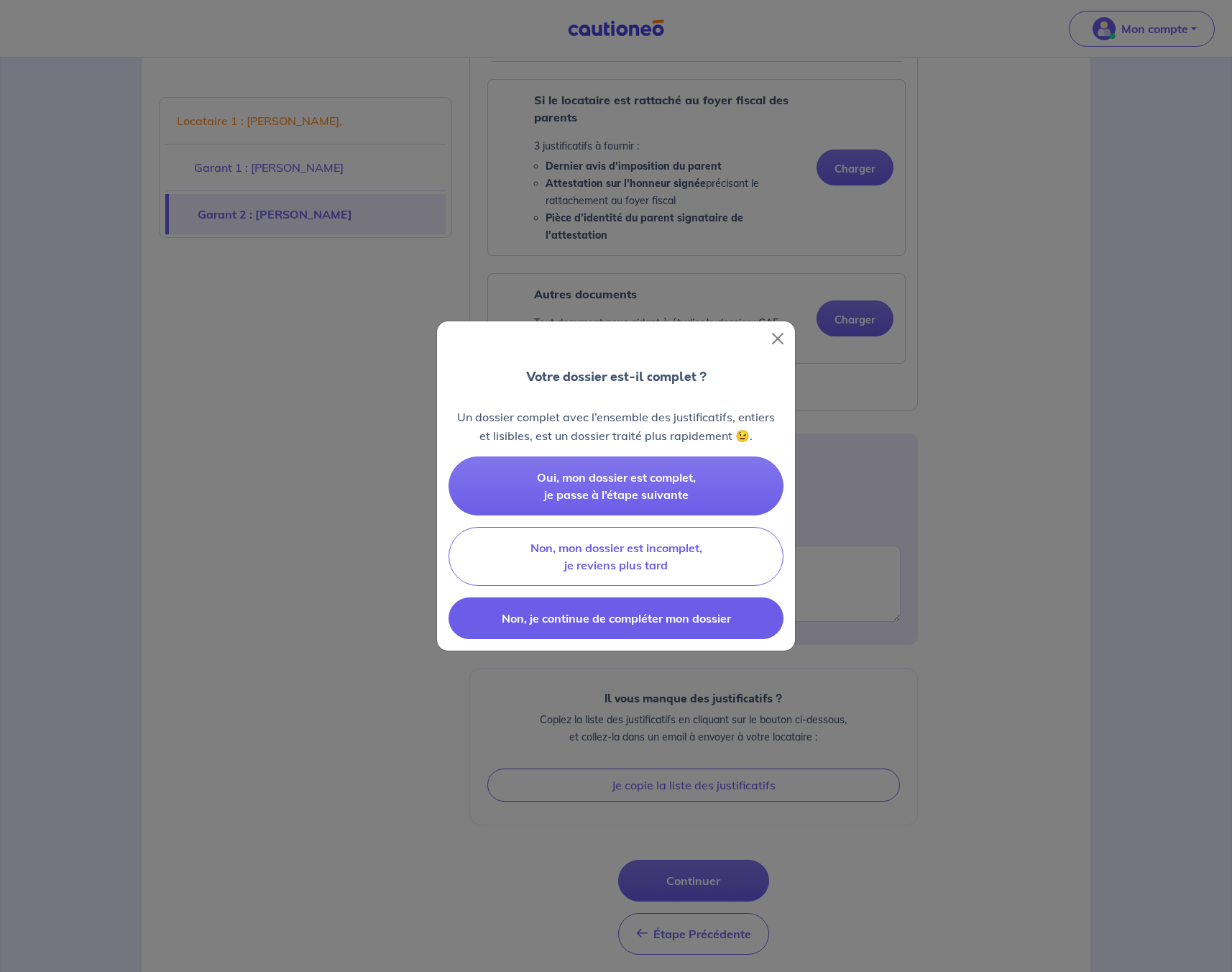
click at [625, 618] on span "Non, je continue de compléter mon dossier" at bounding box center [616, 618] width 229 height 15
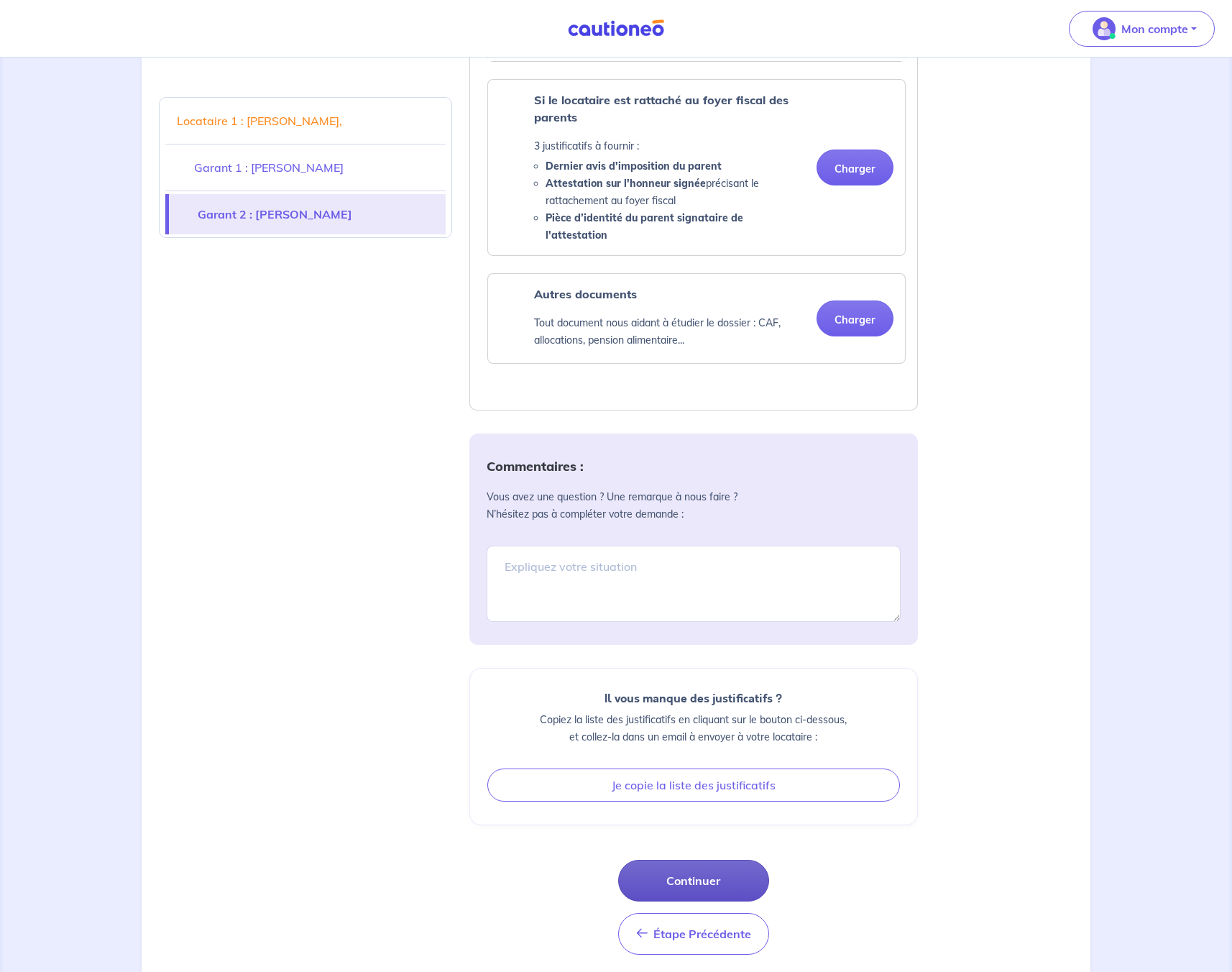
click at [672, 860] on button "Continuer" at bounding box center [694, 880] width 151 height 42
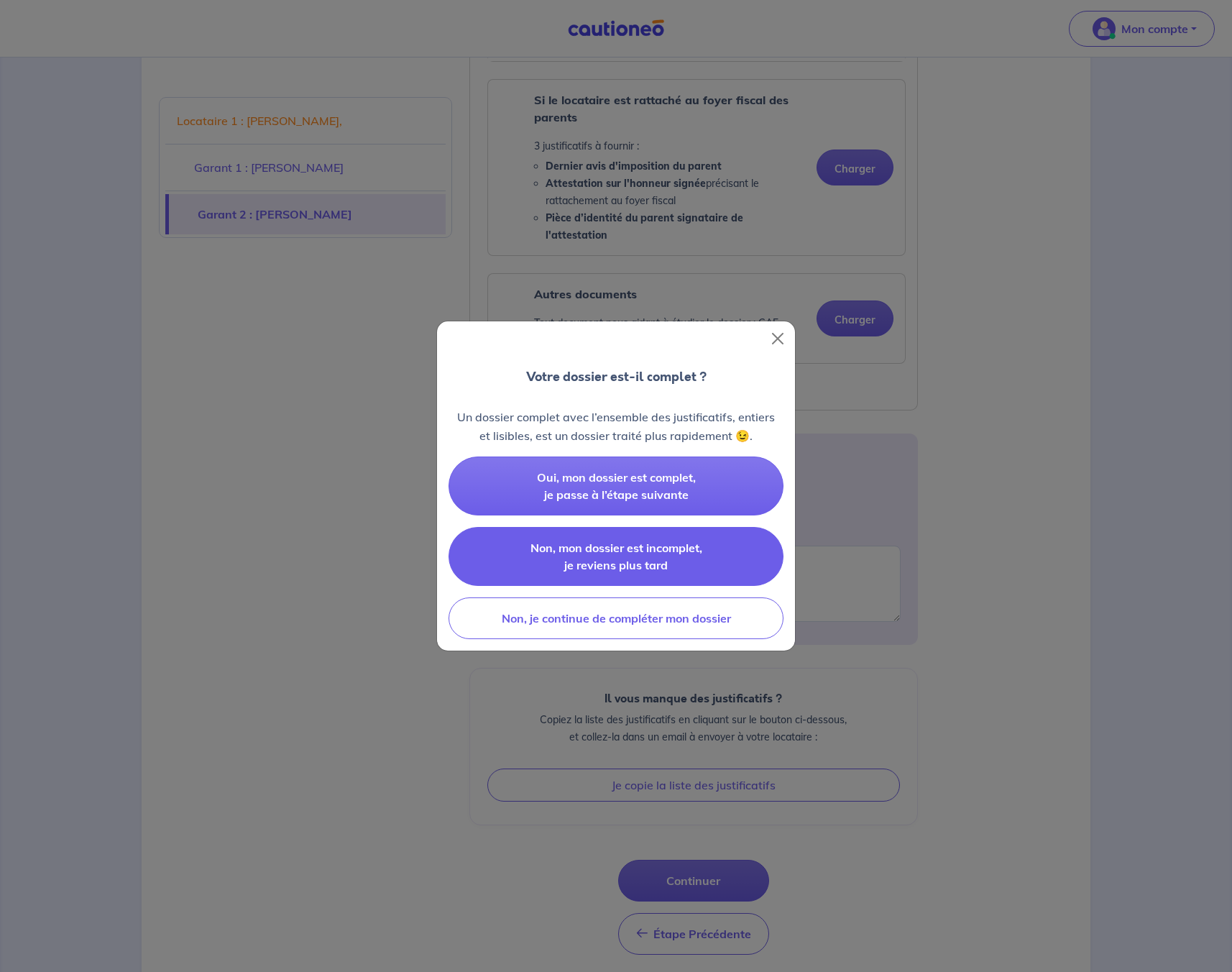
click at [625, 566] on span "Non, mon dossier est incomplet, je reviens plus tard" at bounding box center [616, 556] width 172 height 32
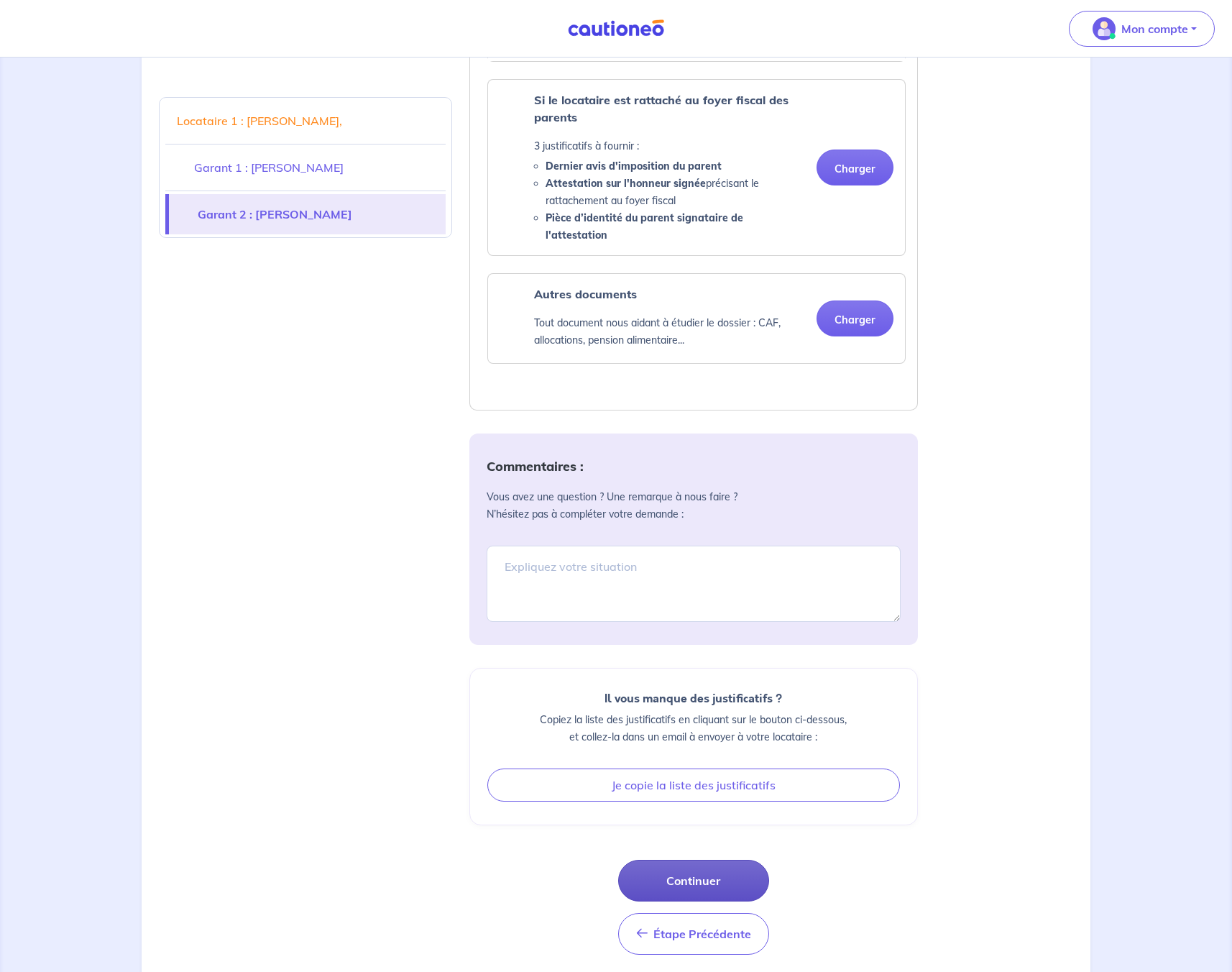
click at [662, 860] on button "Continuer" at bounding box center [694, 880] width 151 height 42
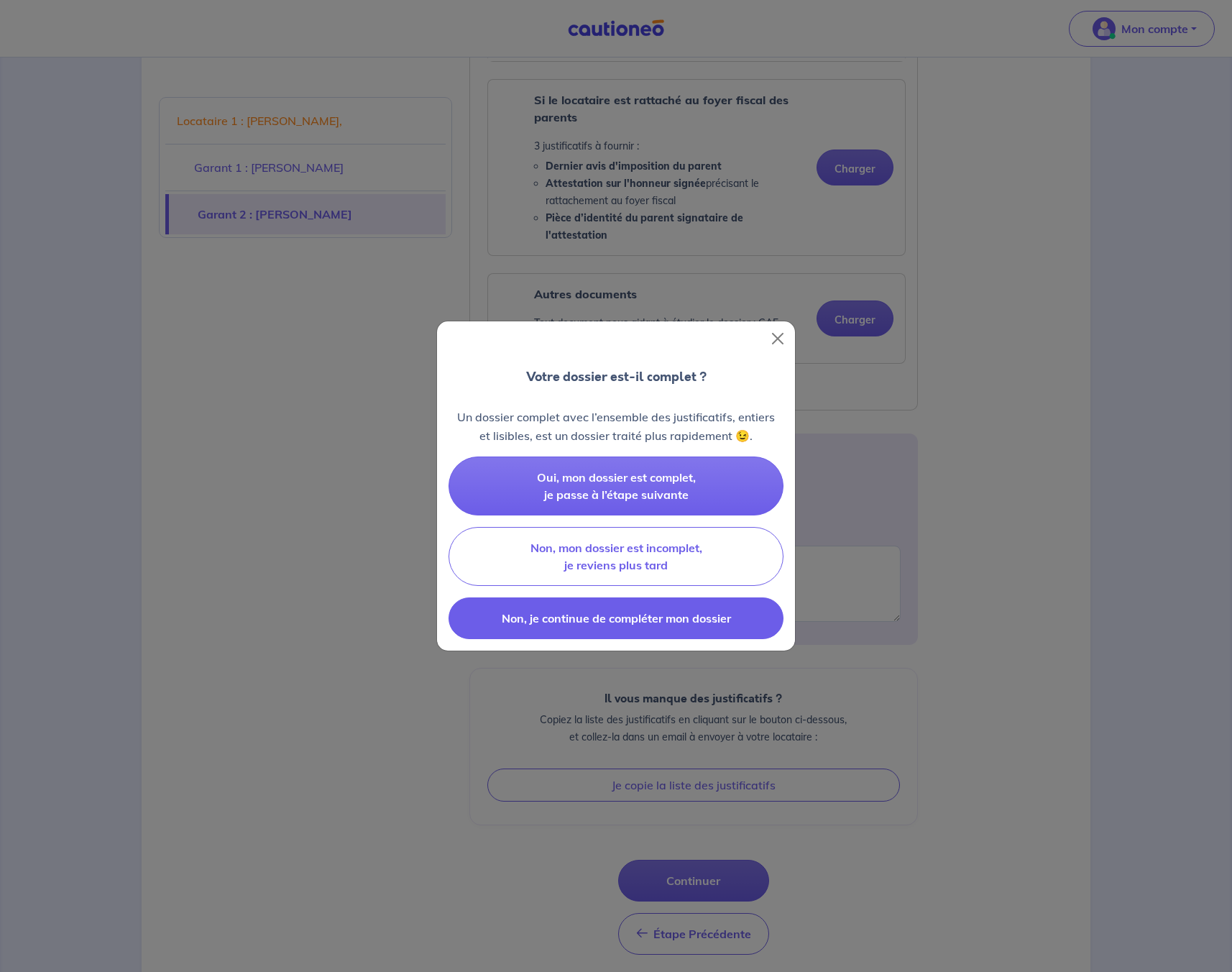
click at [611, 621] on span "Non, je continue de compléter mon dossier" at bounding box center [616, 618] width 229 height 15
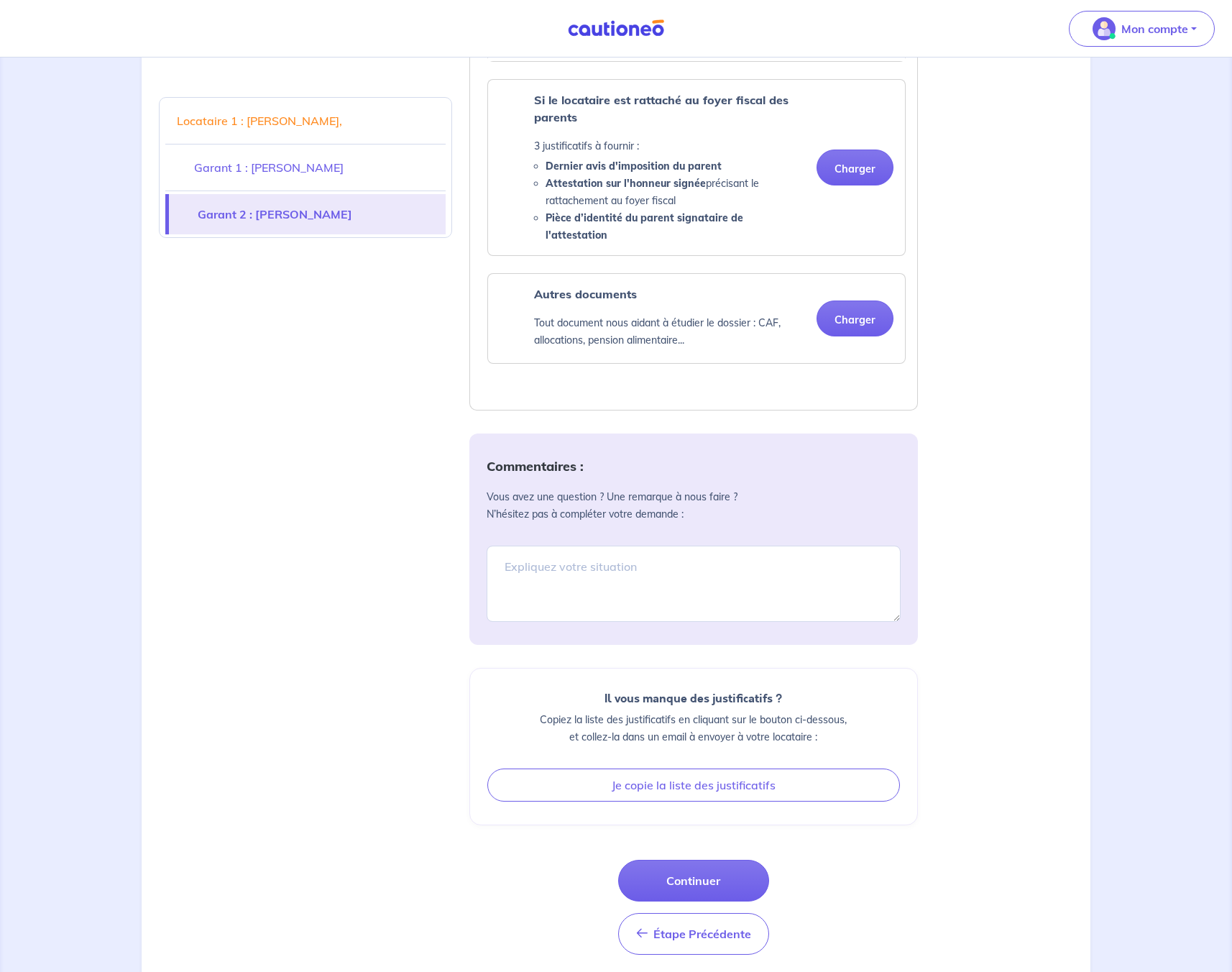
click at [364, 172] on link "Garant 1 : [PERSON_NAME]" at bounding box center [305, 167] width 280 height 40
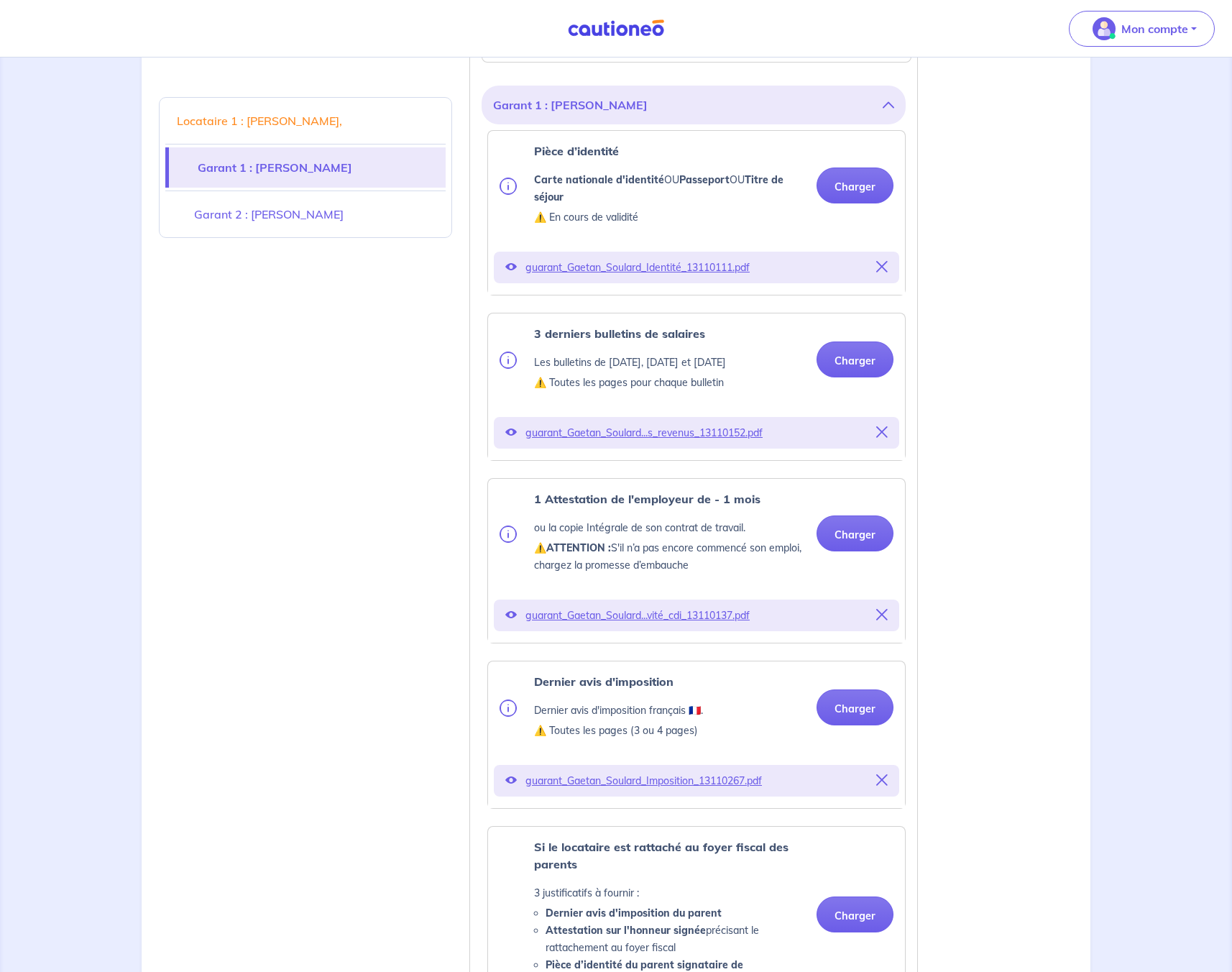
click at [356, 130] on link "Locataire 1 : [PERSON_NAME]," at bounding box center [305, 121] width 280 height 40
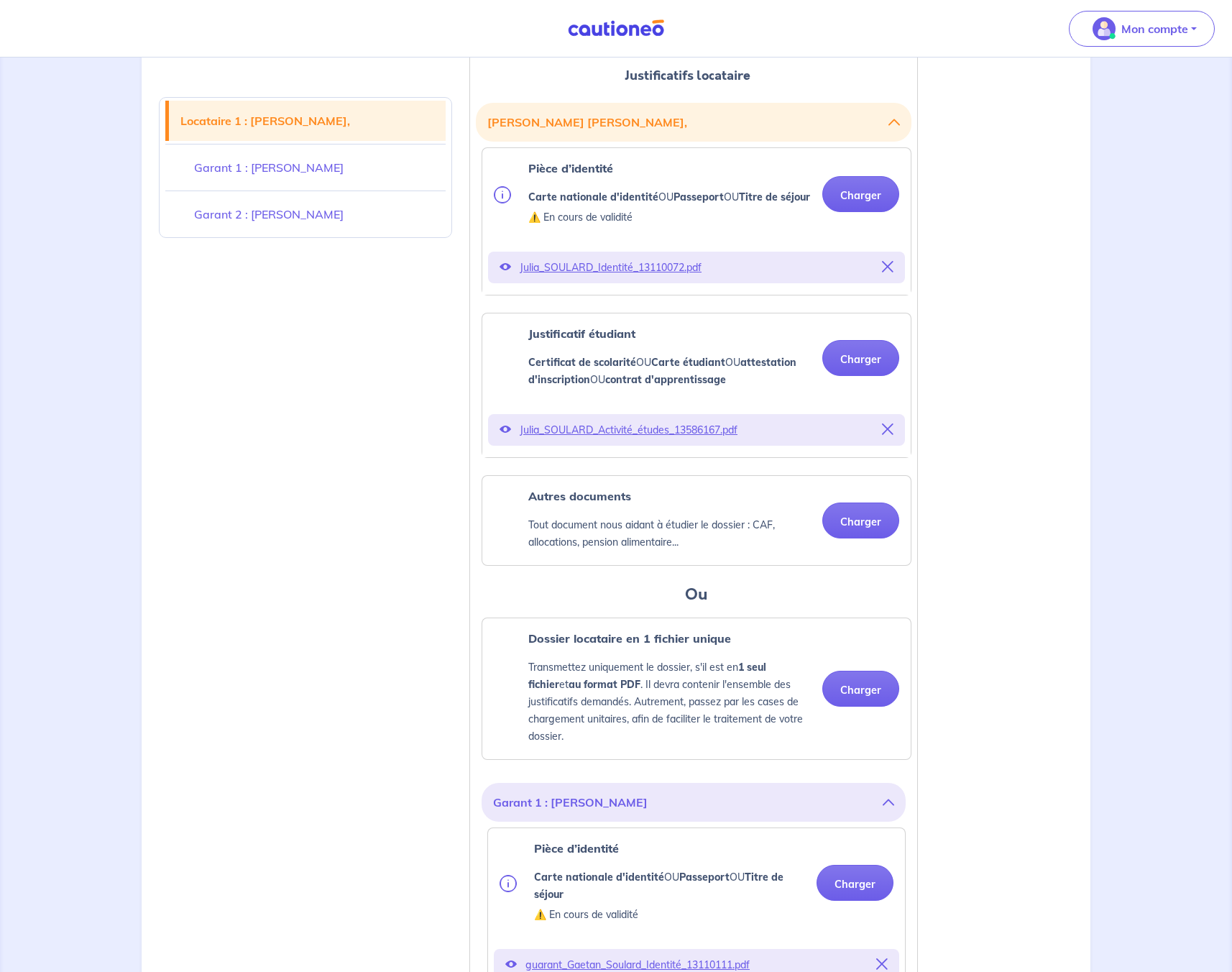
scroll to position [334, 0]
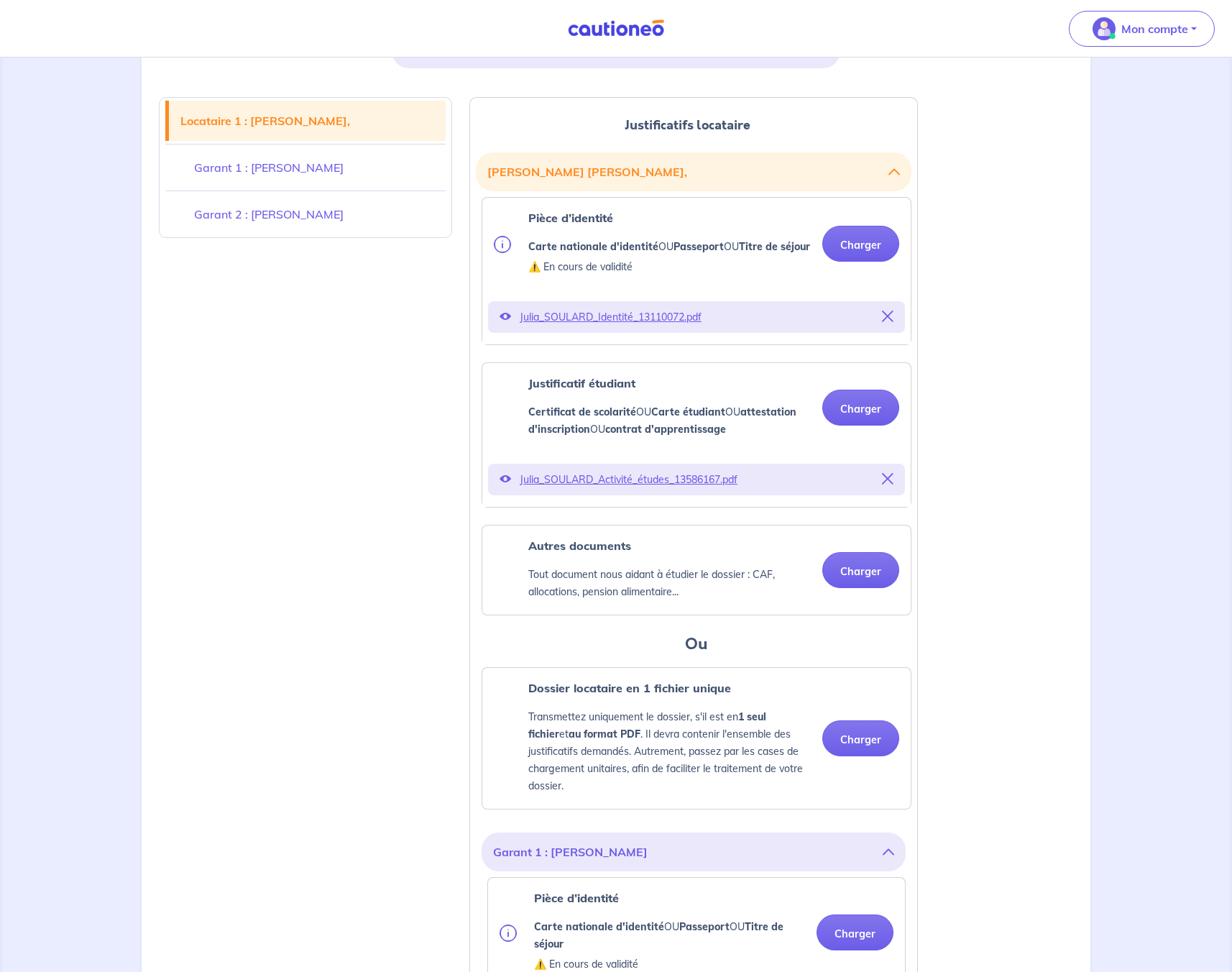
click at [325, 212] on link "Garant 2 : [PERSON_NAME]" at bounding box center [305, 213] width 280 height 40
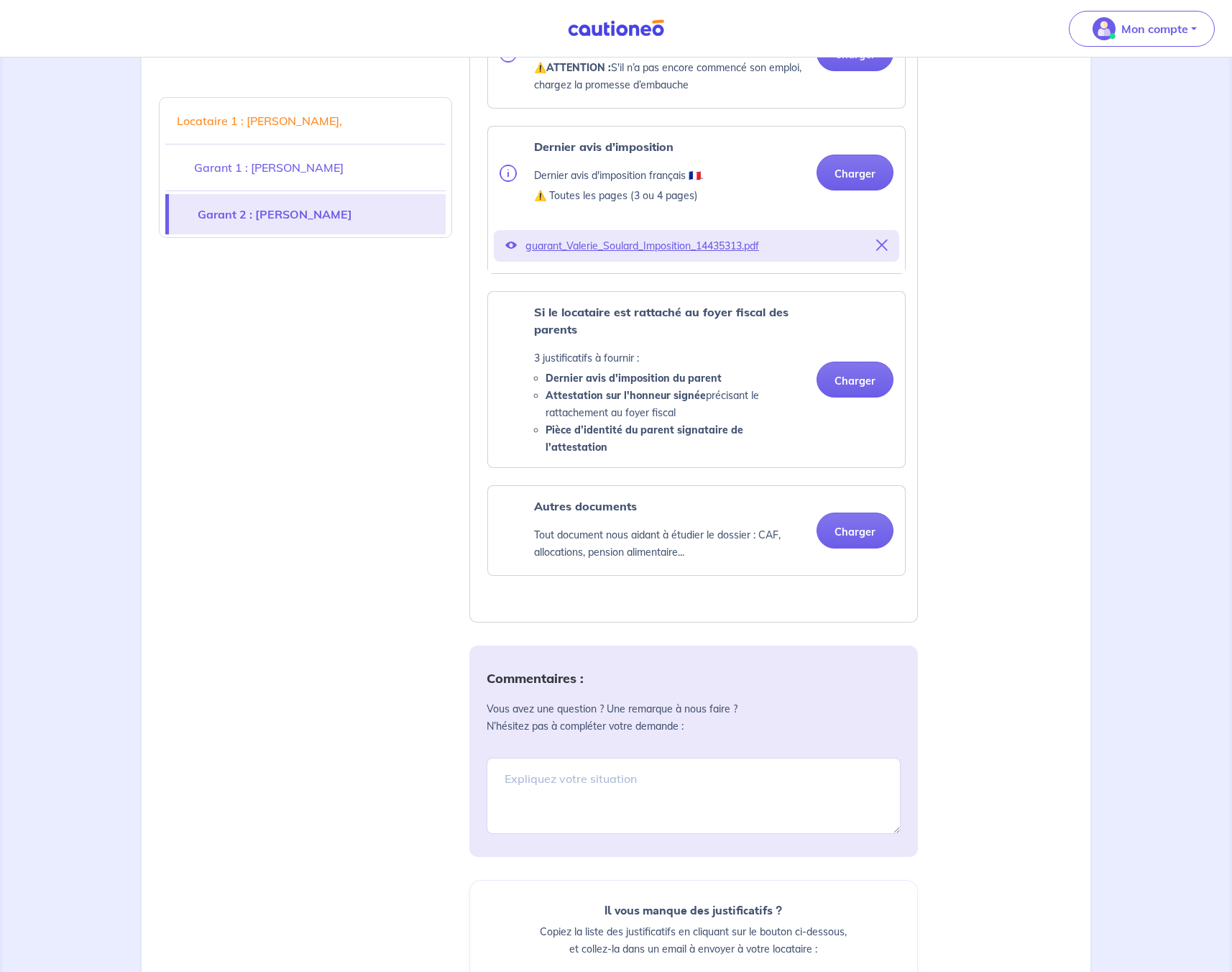
scroll to position [2844, 0]
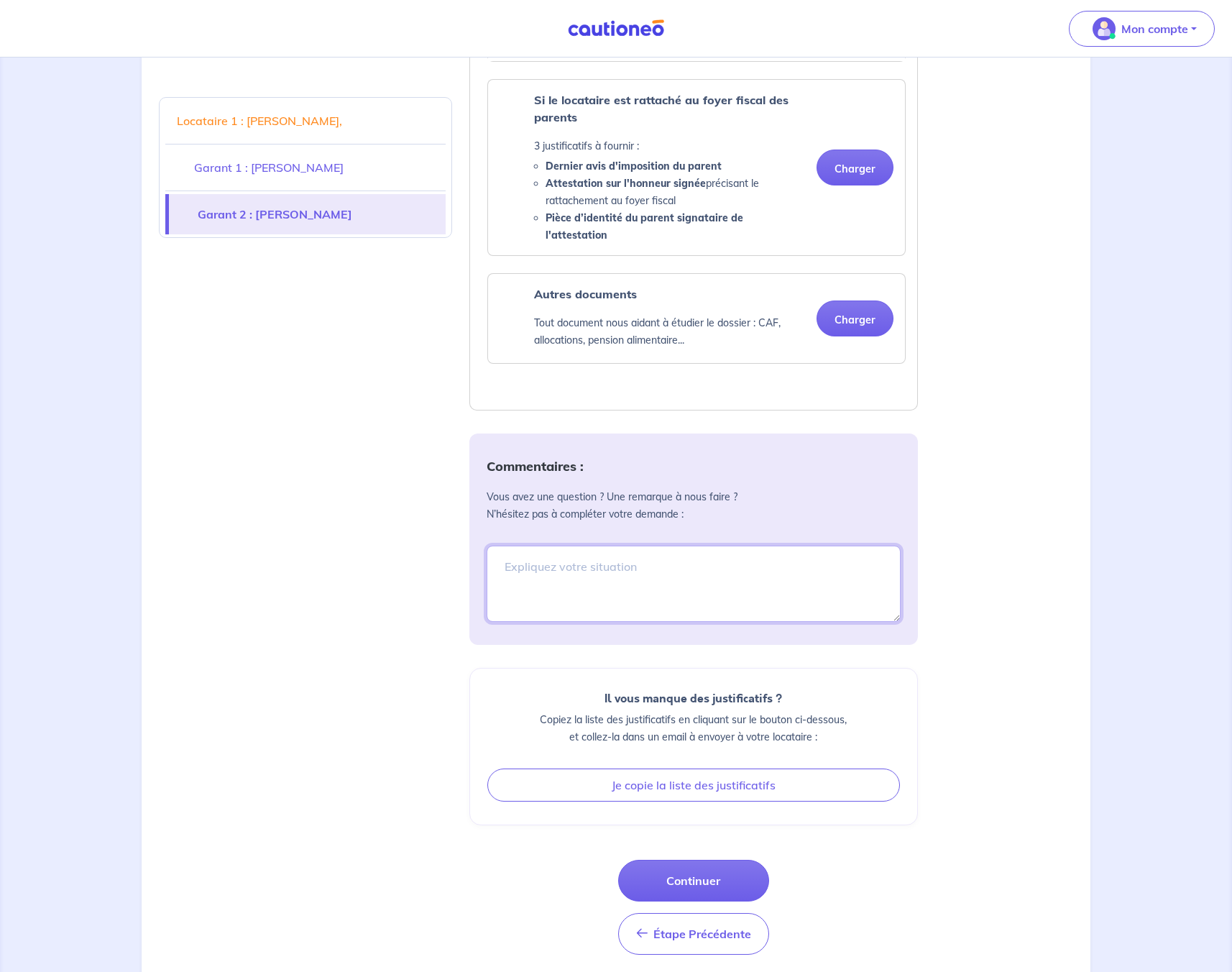
click at [593, 556] on textarea at bounding box center [694, 583] width 414 height 76
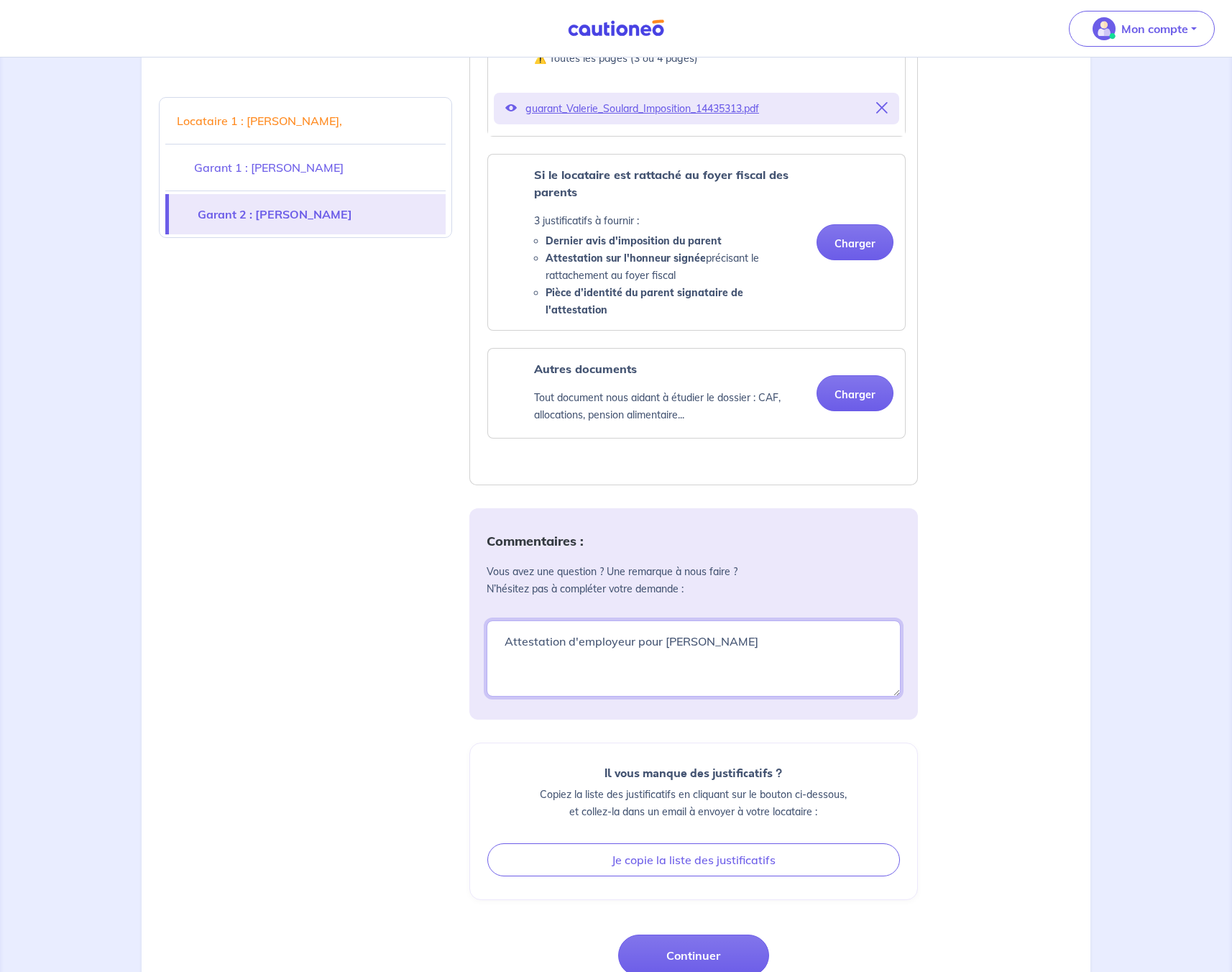
scroll to position [2831, 0]
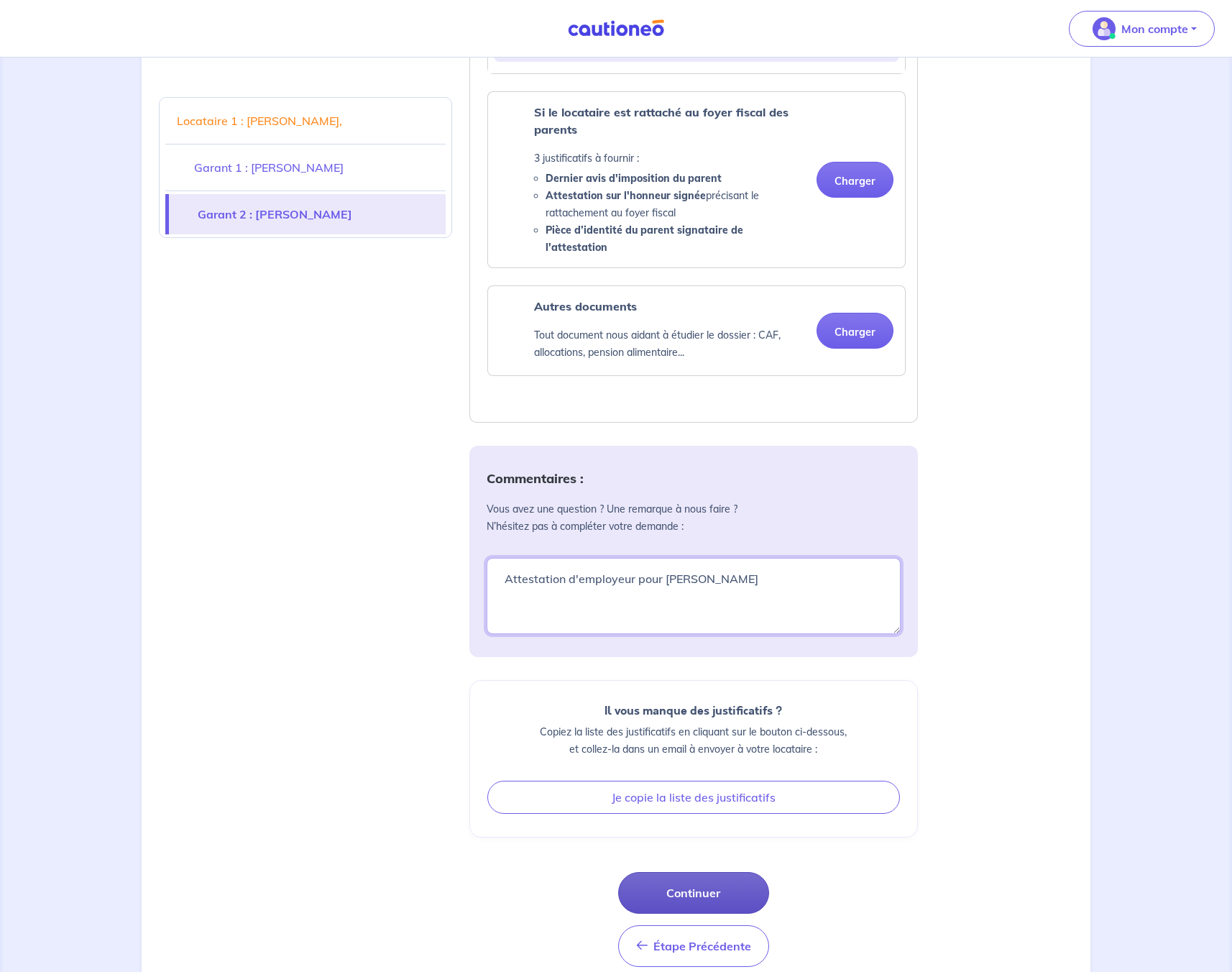
type textarea "Attestation d'employeur pour [PERSON_NAME]"
click at [702, 877] on button "Continuer" at bounding box center [694, 892] width 151 height 42
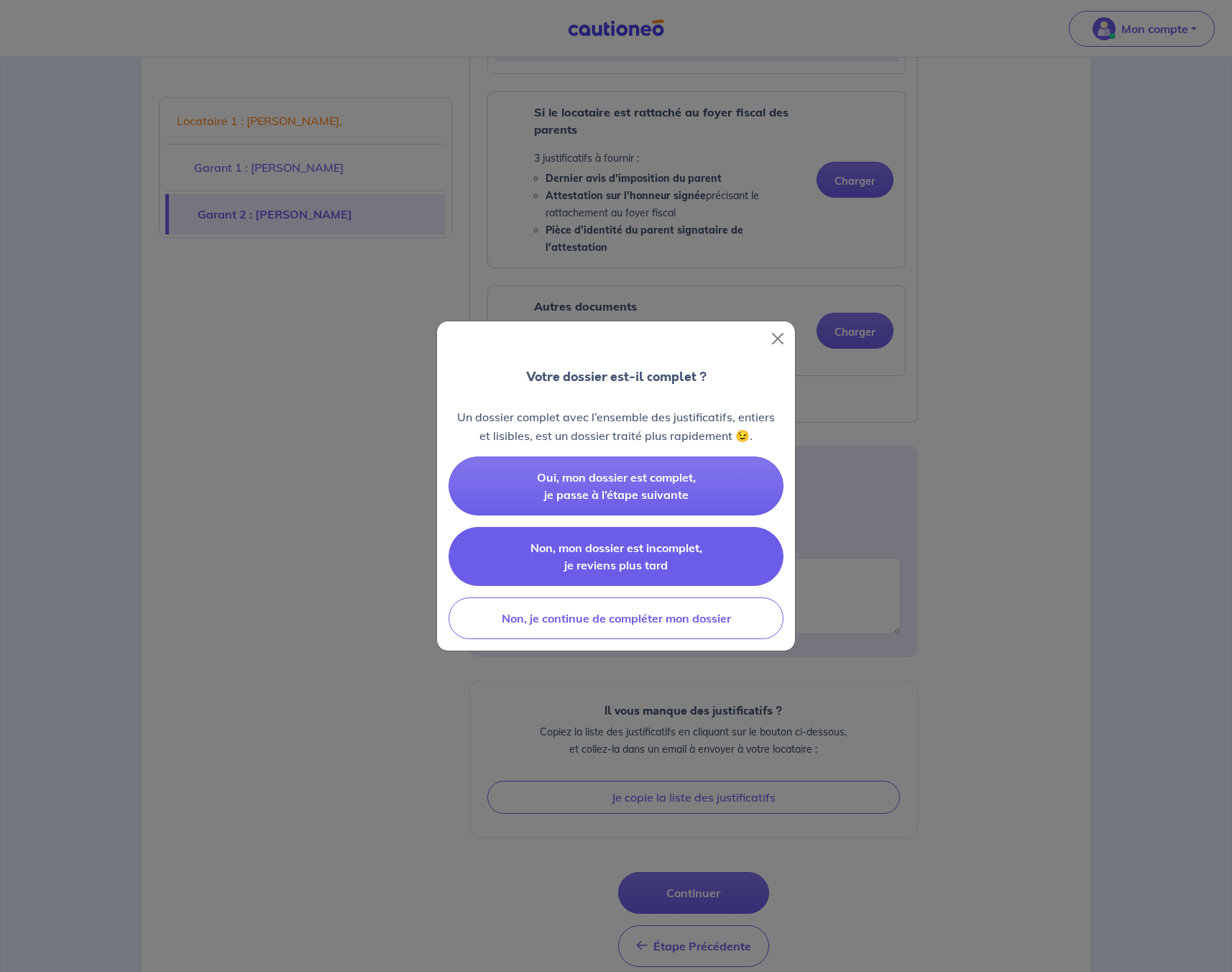
click at [591, 562] on span "Non, mon dossier est incomplet, je reviens plus tard" at bounding box center [616, 556] width 172 height 32
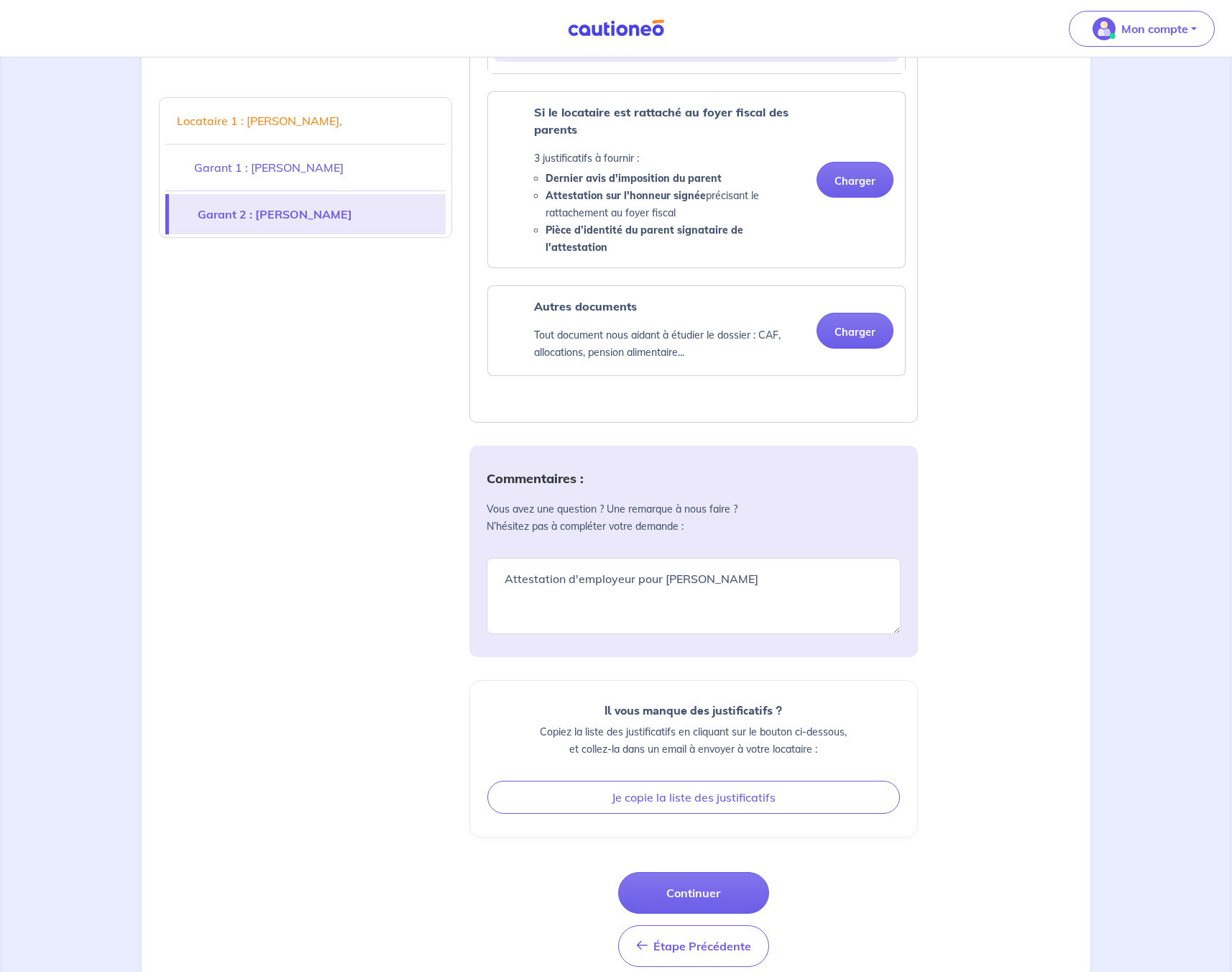
scroll to position [2844, 0]
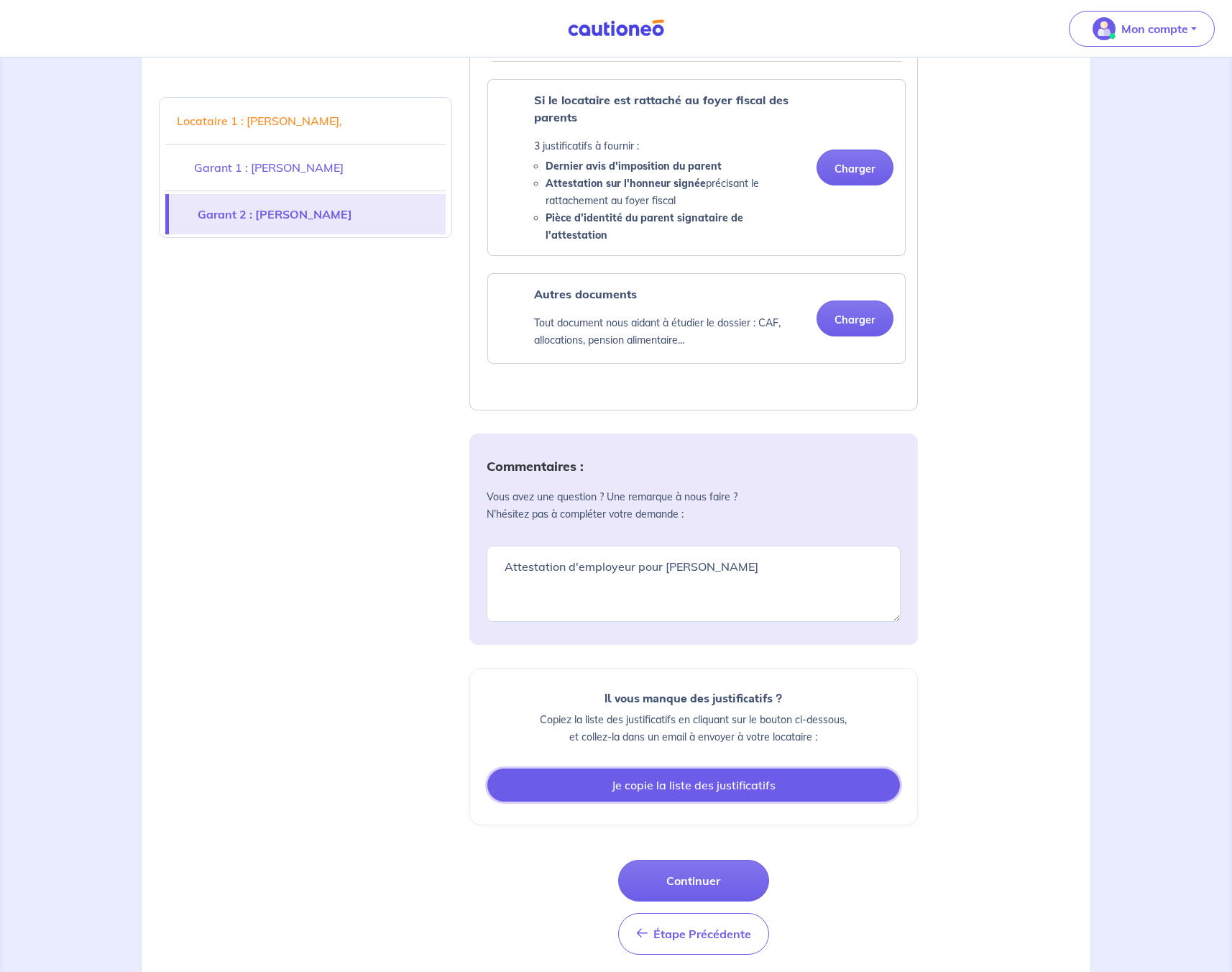
click at [660, 768] on button "Je copie la liste des justificatifs" at bounding box center [694, 785] width 413 height 33
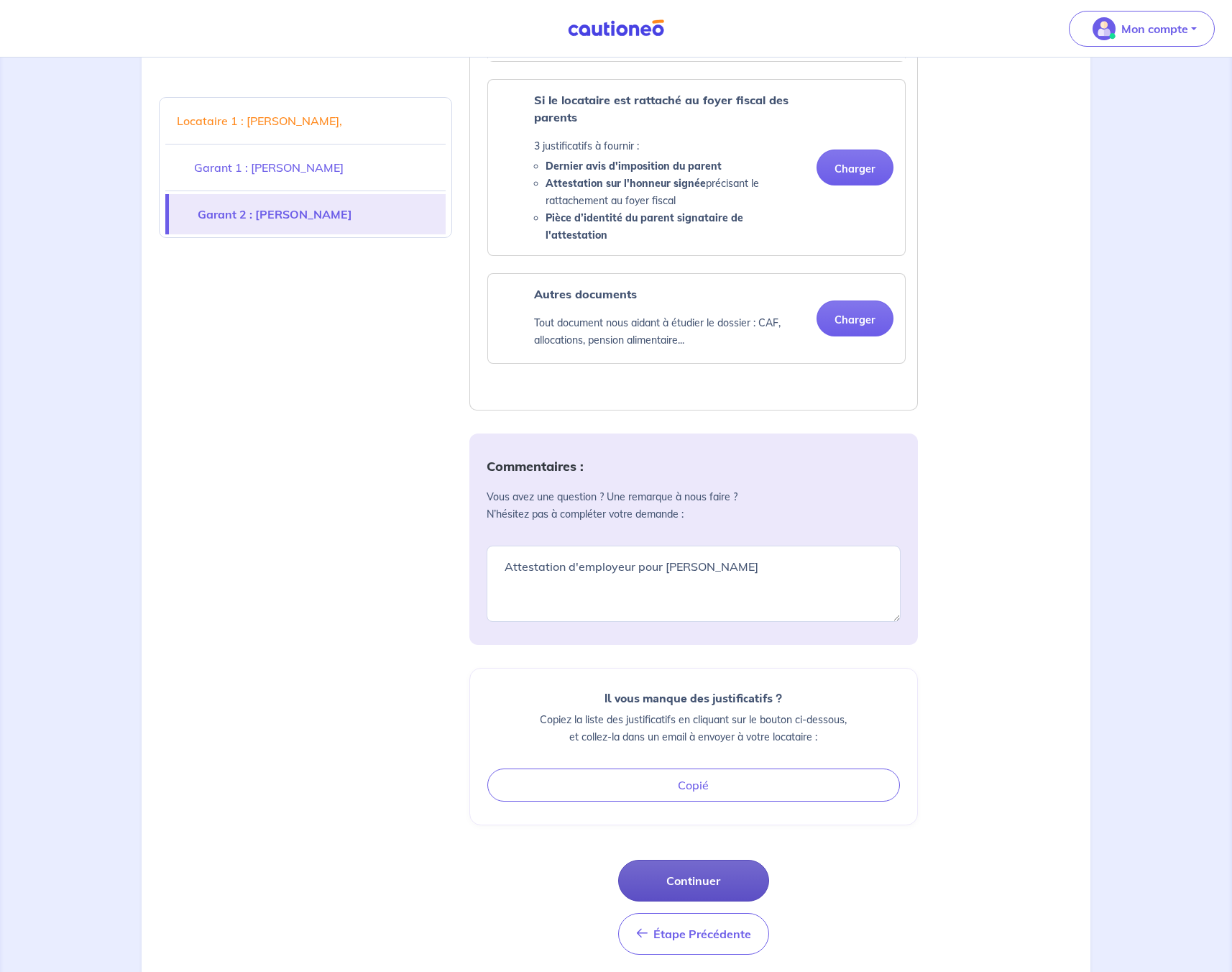
click at [673, 869] on button "Continuer" at bounding box center [694, 880] width 151 height 42
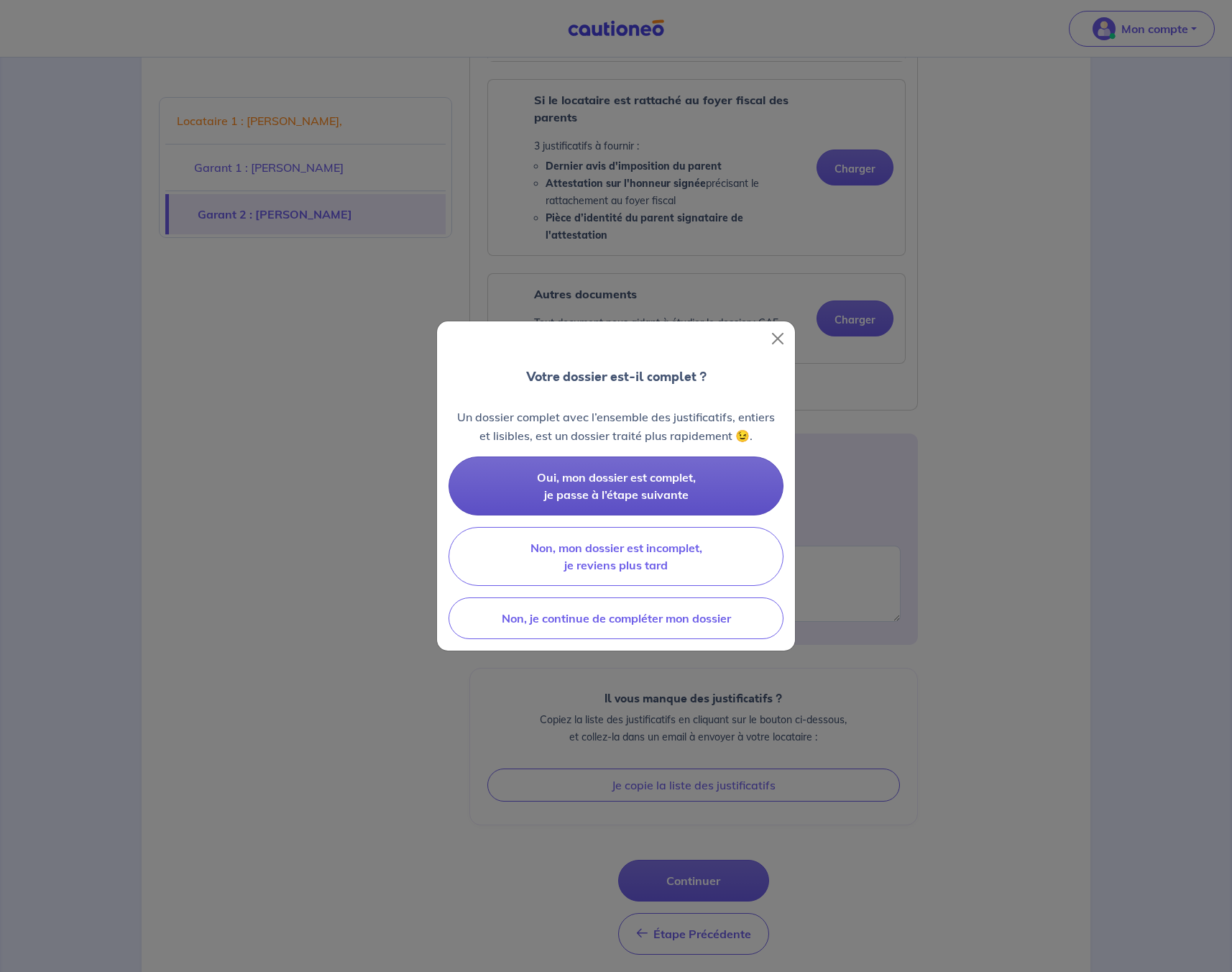
click at [688, 482] on span "Oui, mon dossier est complet, je passe à l’étape suivante" at bounding box center [616, 486] width 158 height 32
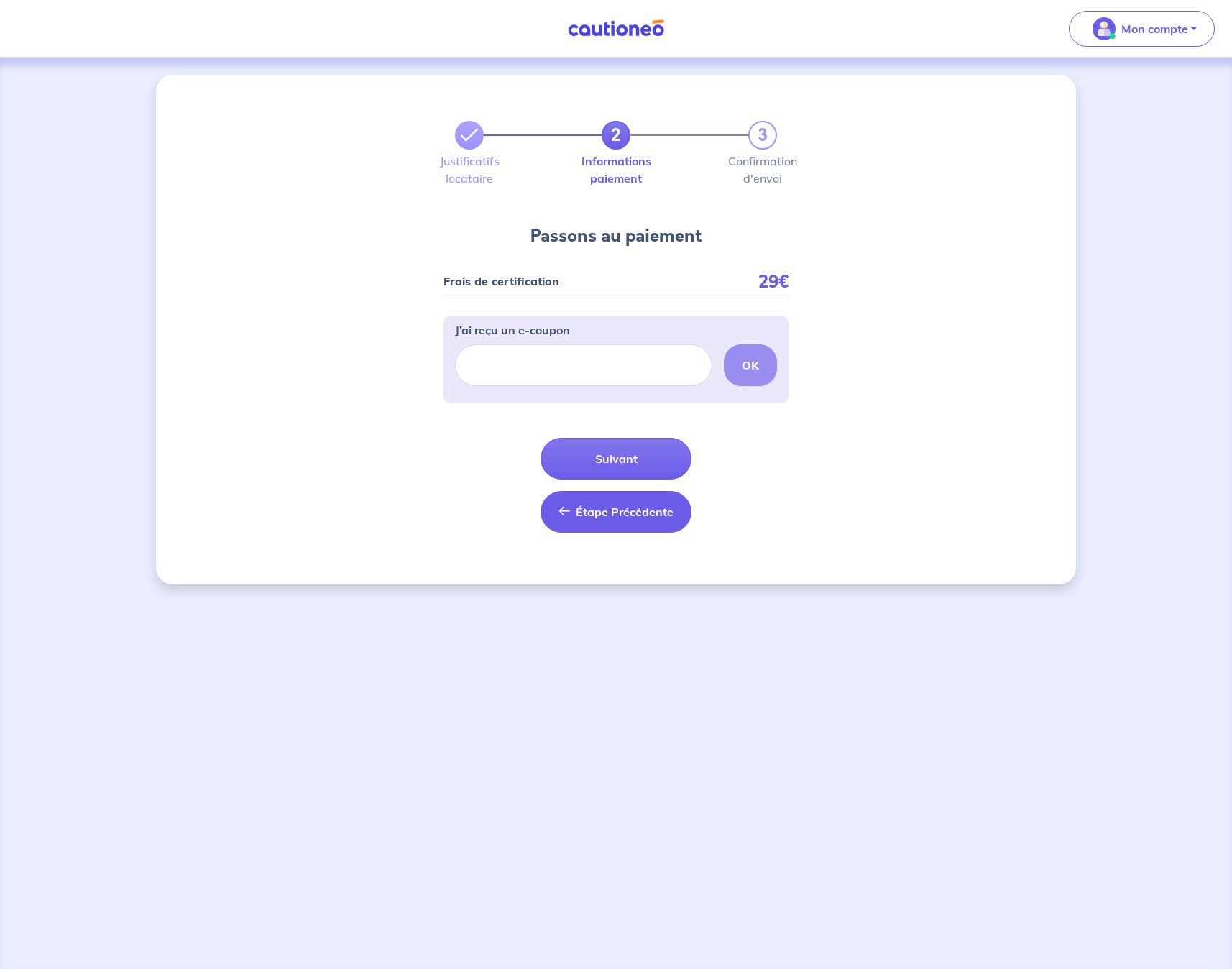
click at [630, 509] on span "Étape Précédente" at bounding box center [624, 512] width 98 height 15
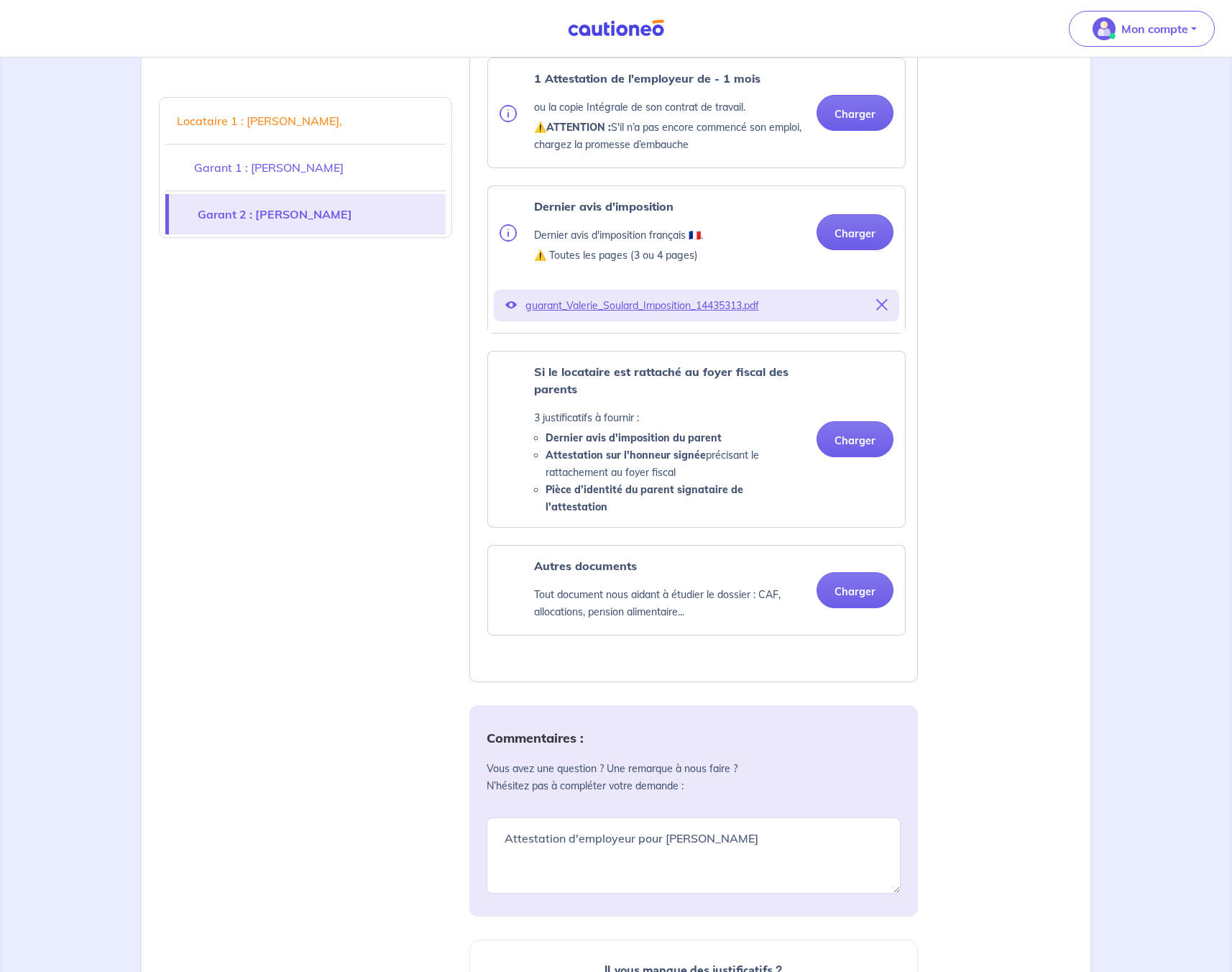
scroll to position [2844, 0]
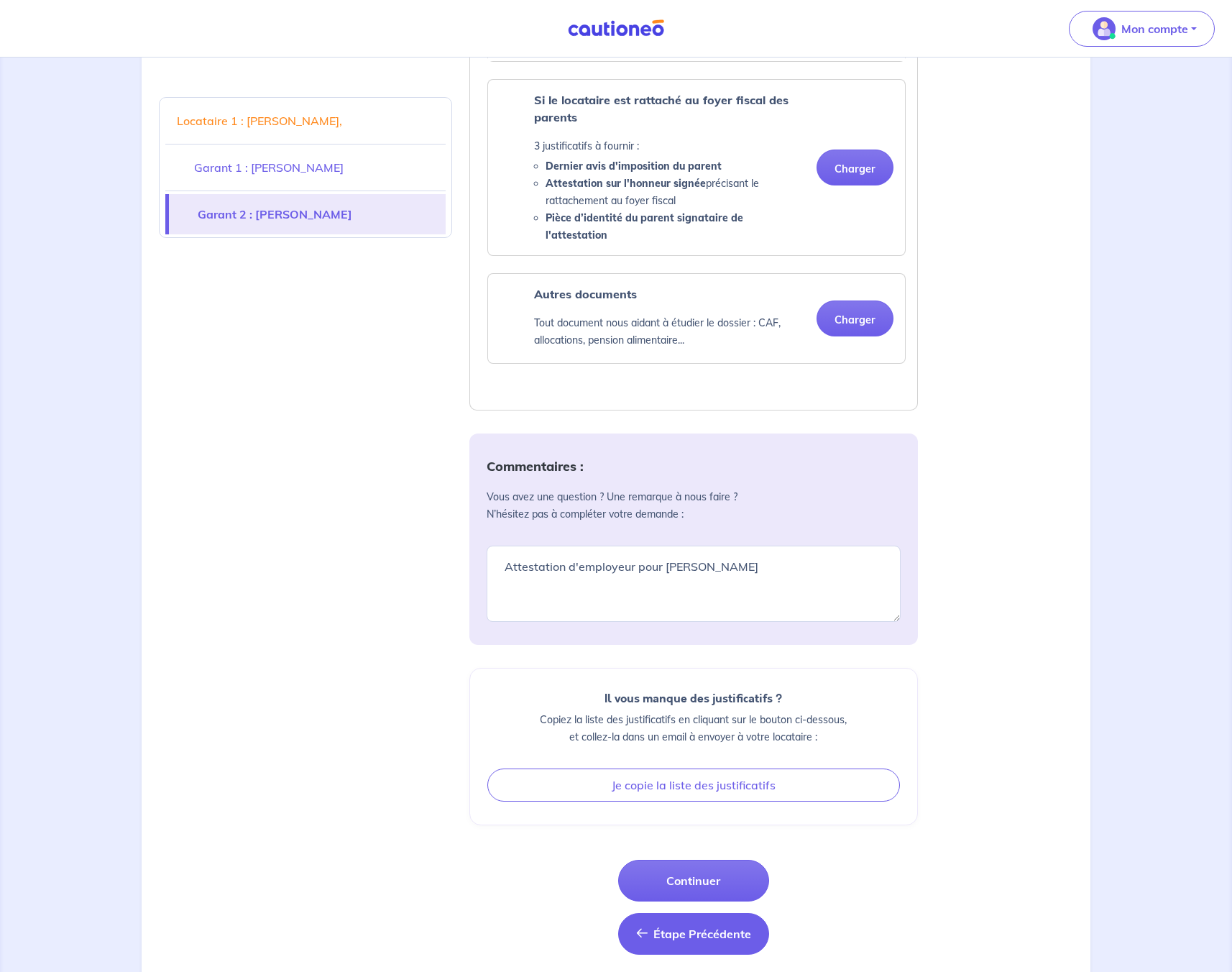
click at [682, 926] on span "Étape Précédente" at bounding box center [702, 933] width 98 height 15
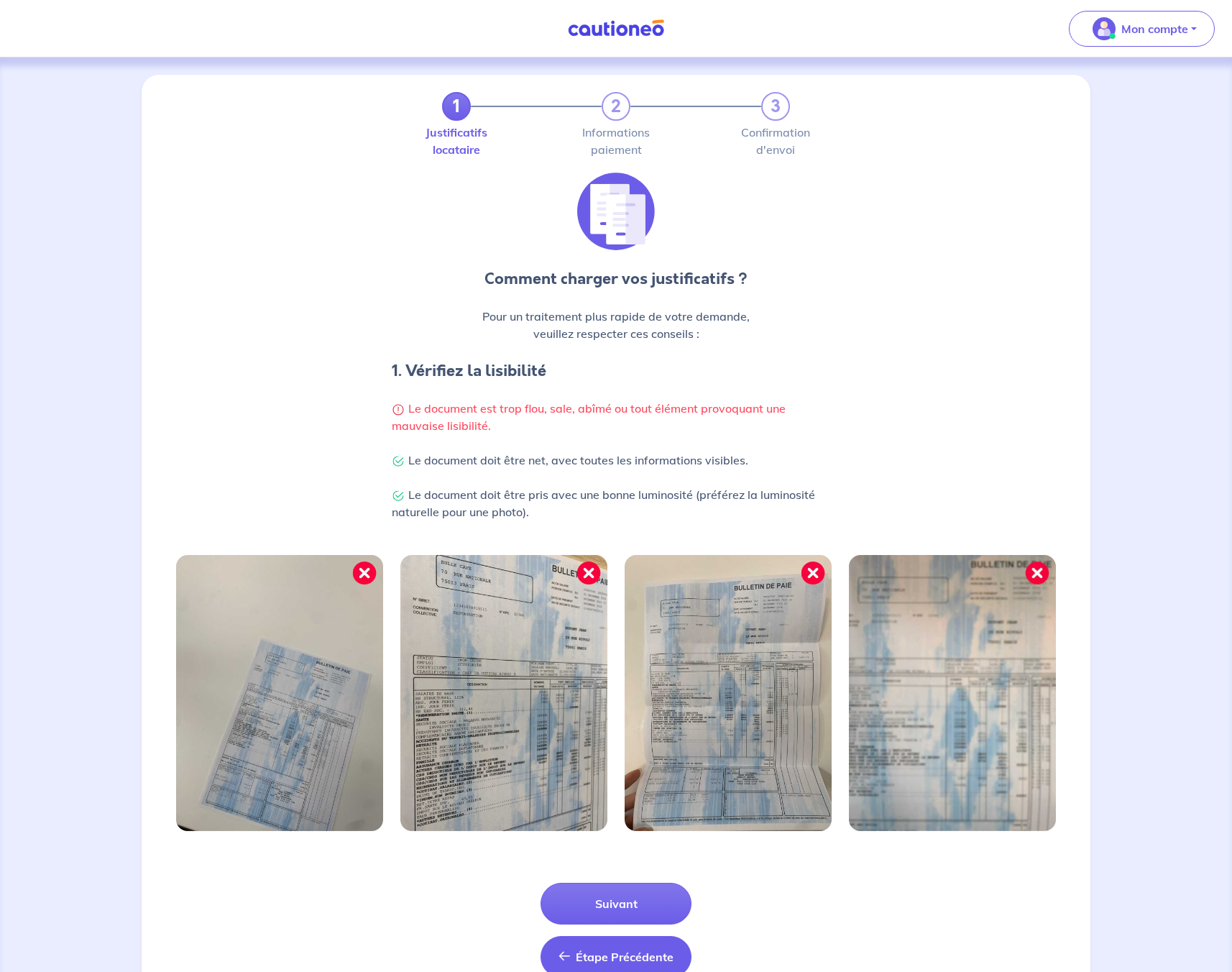
click at [611, 949] on span "Étape Précédente" at bounding box center [624, 956] width 98 height 15
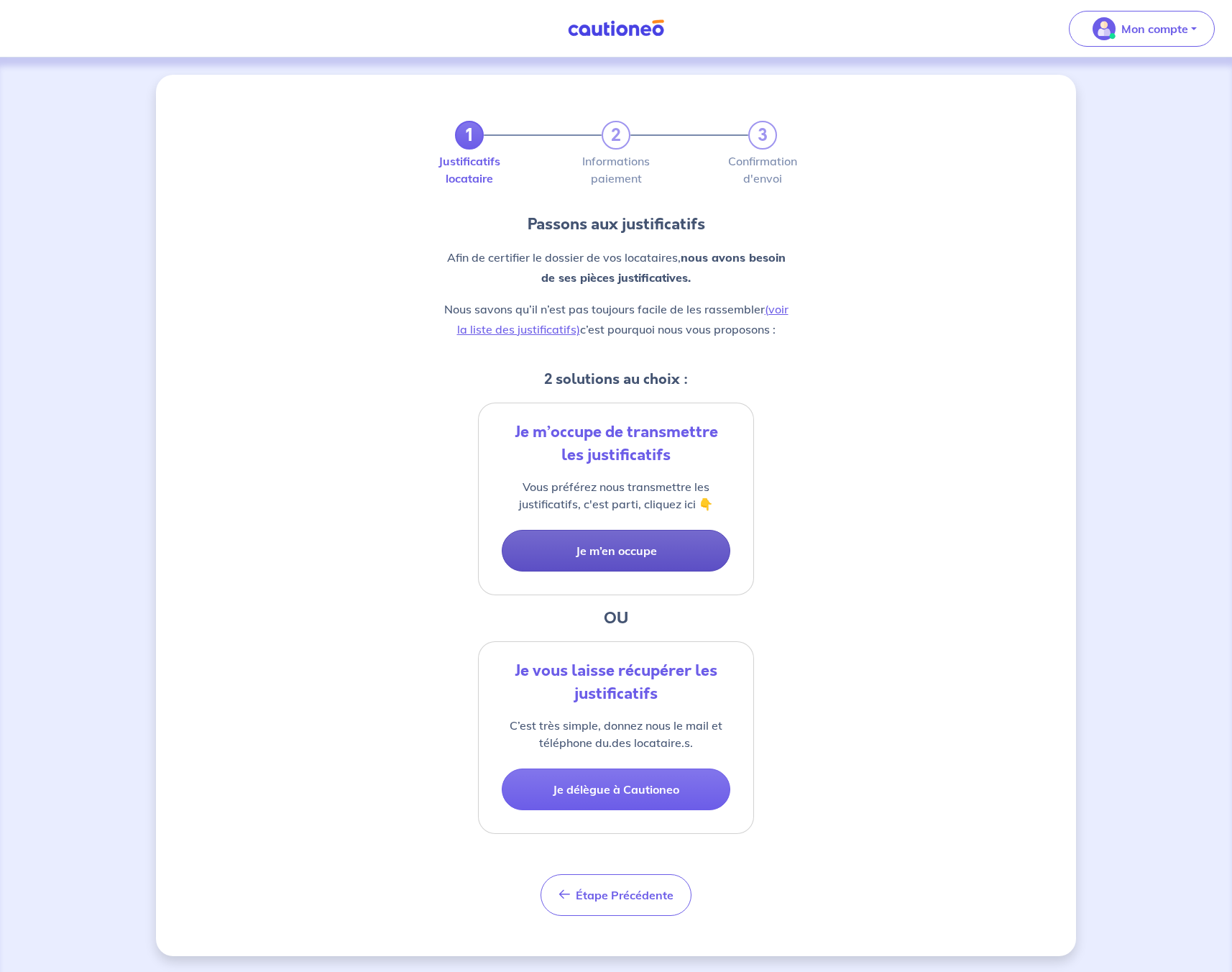
click at [626, 549] on button "Je m’en occupe" at bounding box center [616, 550] width 228 height 42
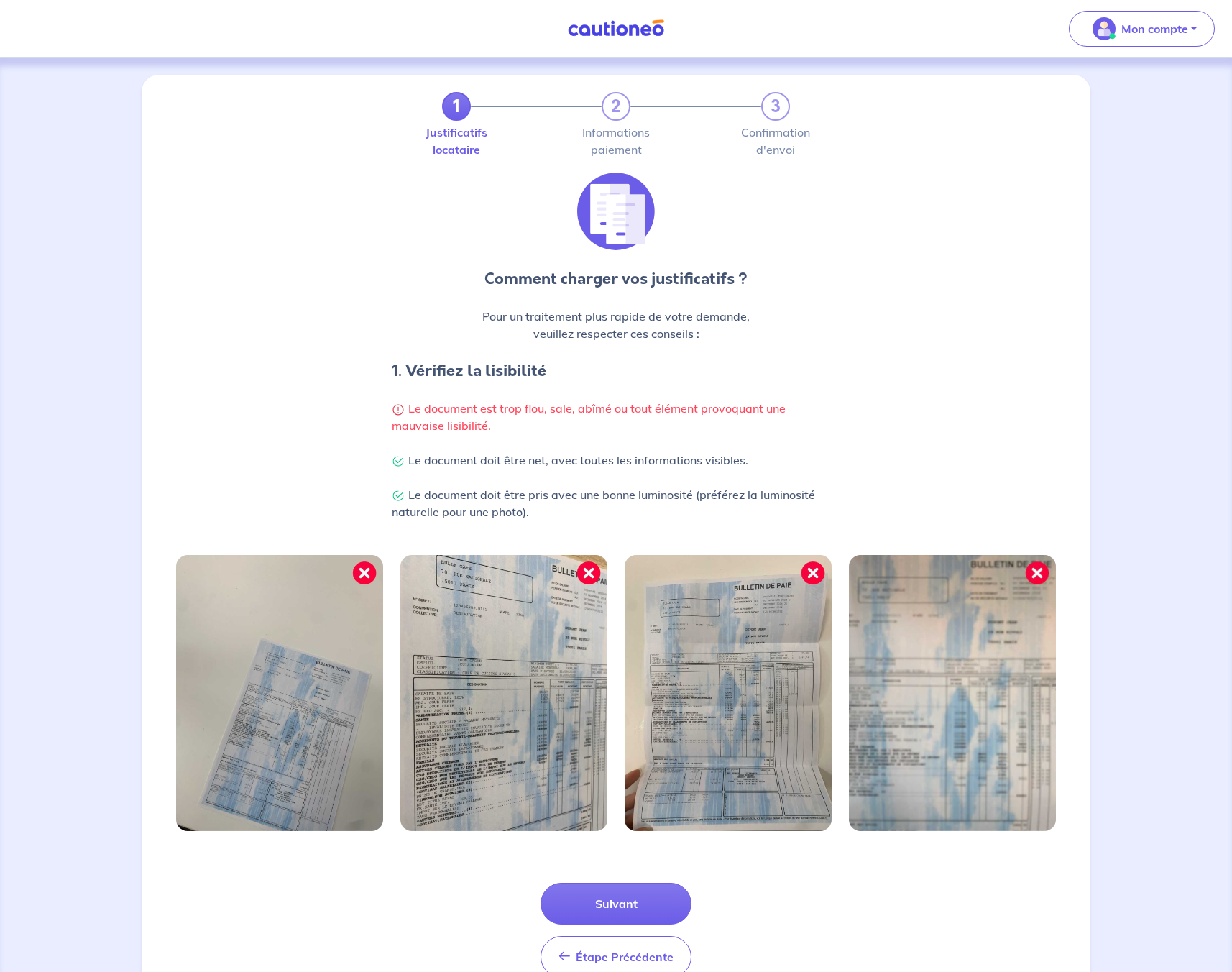
scroll to position [57, 0]
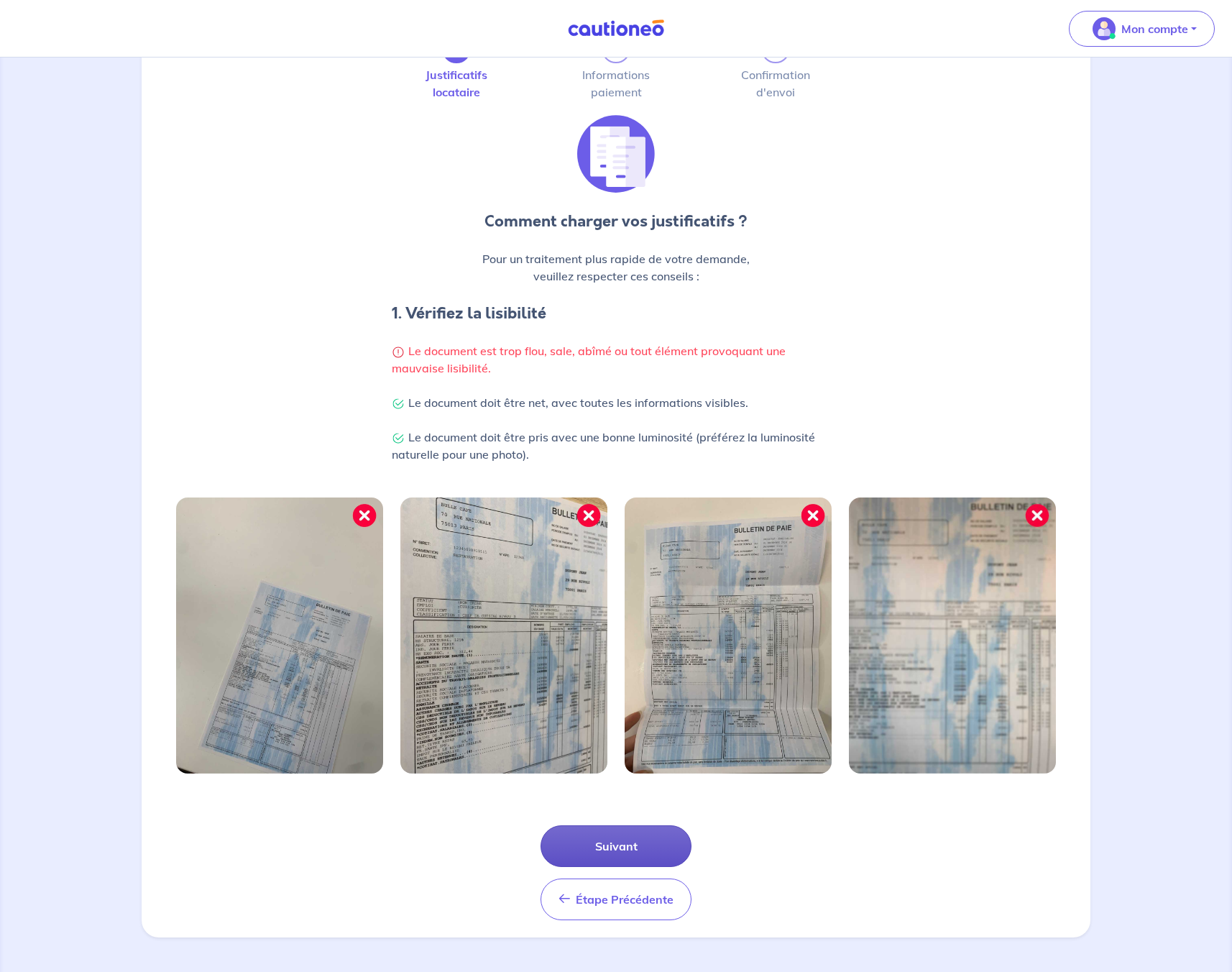
click at [597, 829] on button "Suivant" at bounding box center [616, 846] width 151 height 42
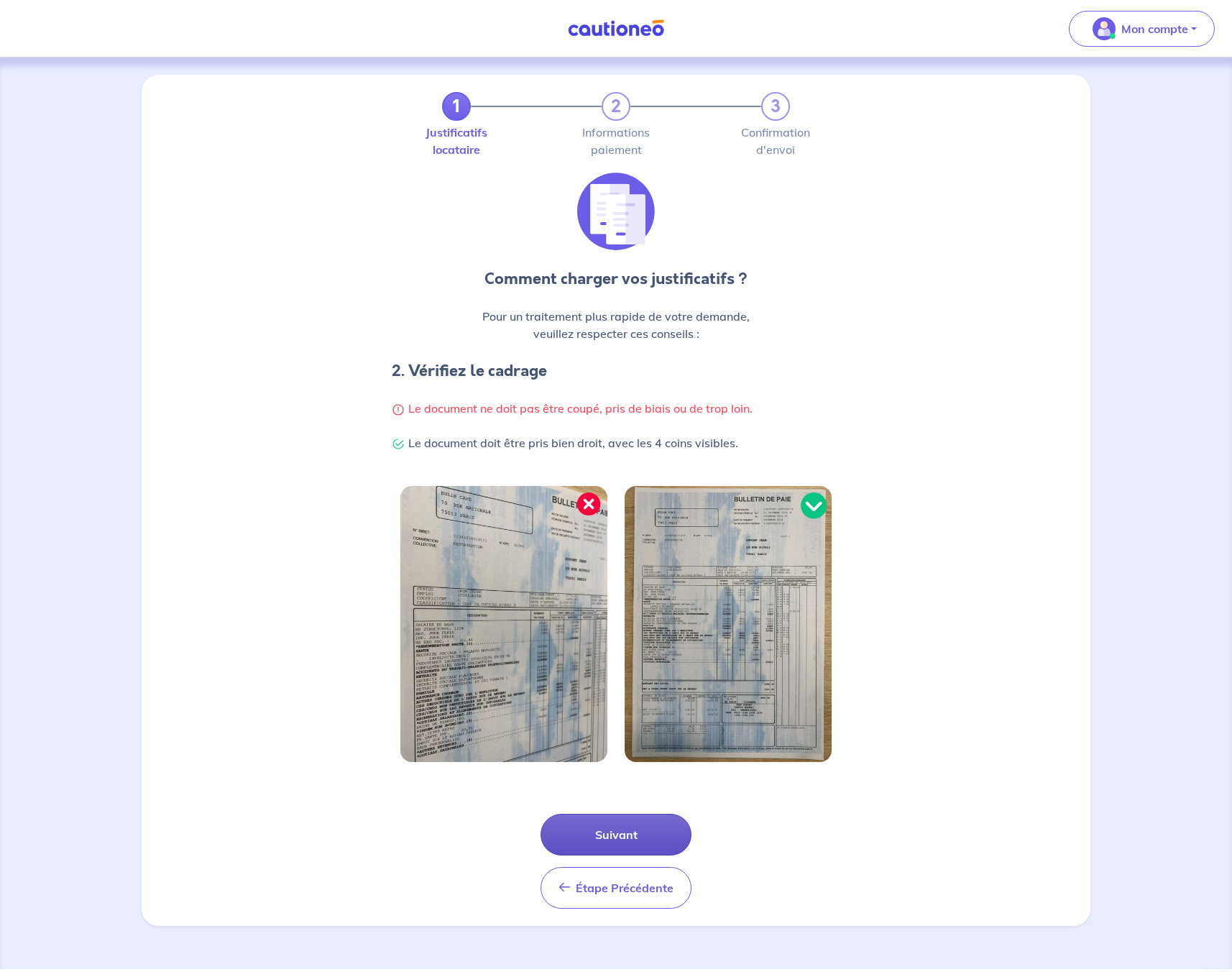
click at [597, 828] on button "Suivant" at bounding box center [616, 834] width 151 height 42
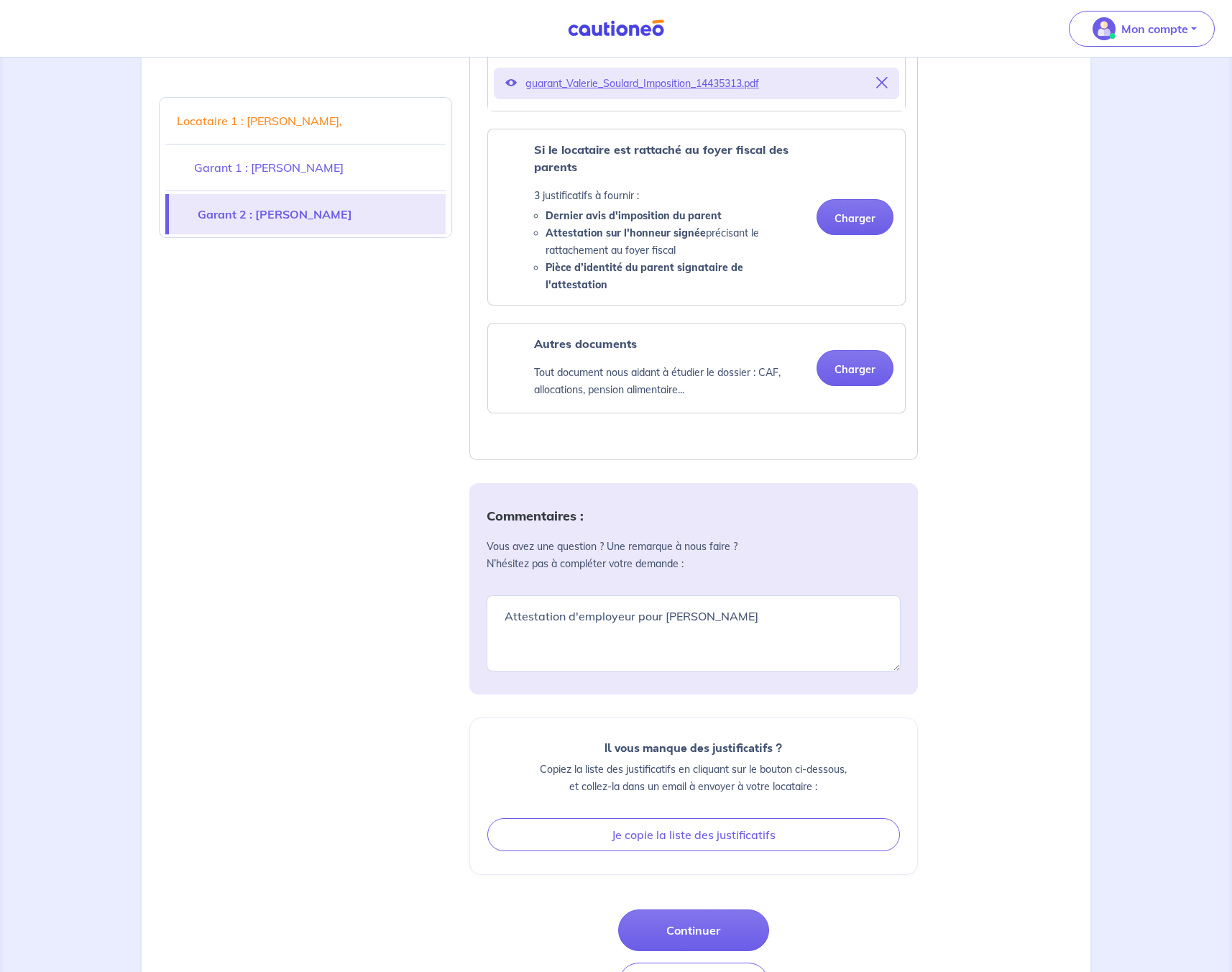
scroll to position [2839, 0]
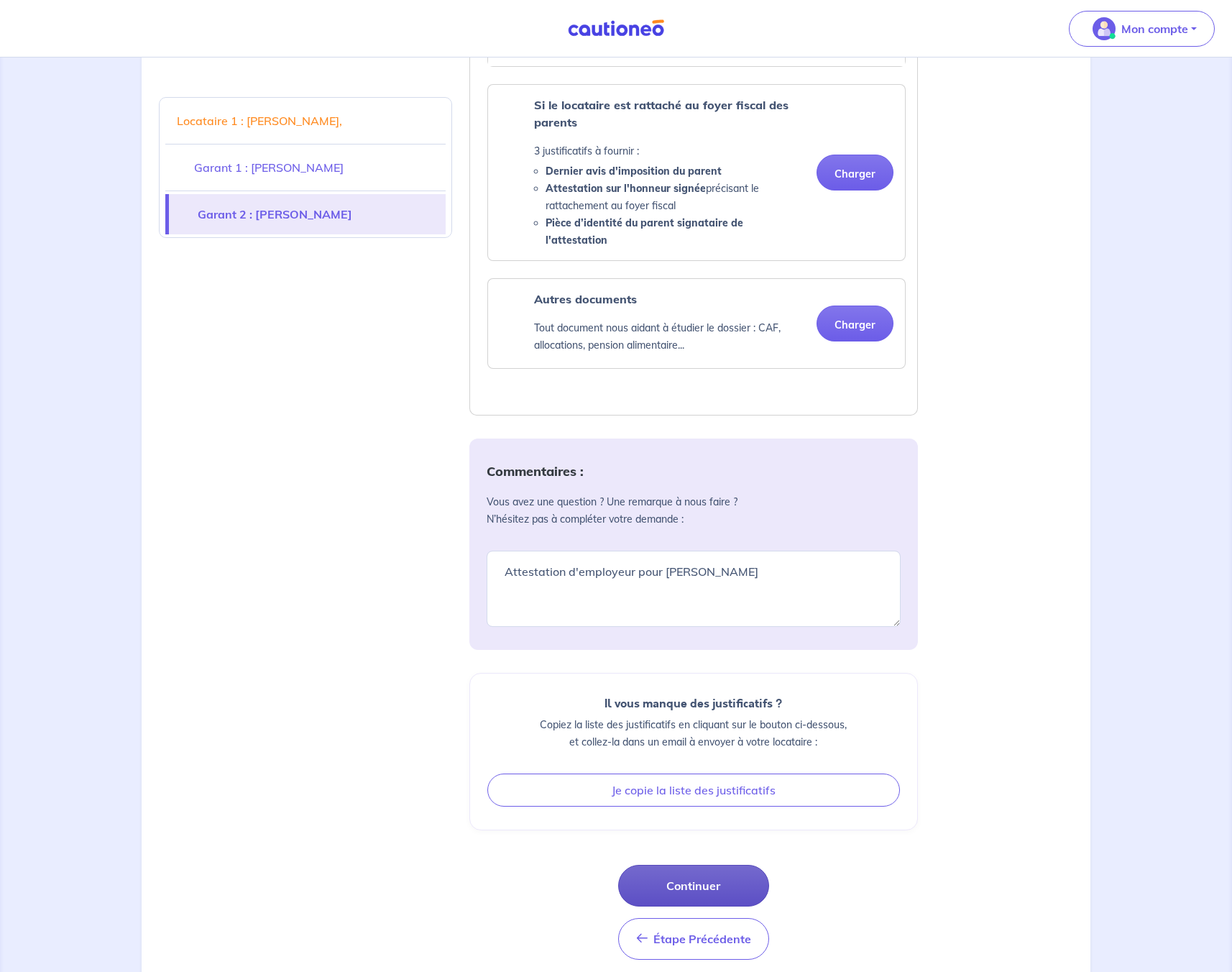
click at [671, 869] on button "Continuer" at bounding box center [694, 885] width 151 height 42
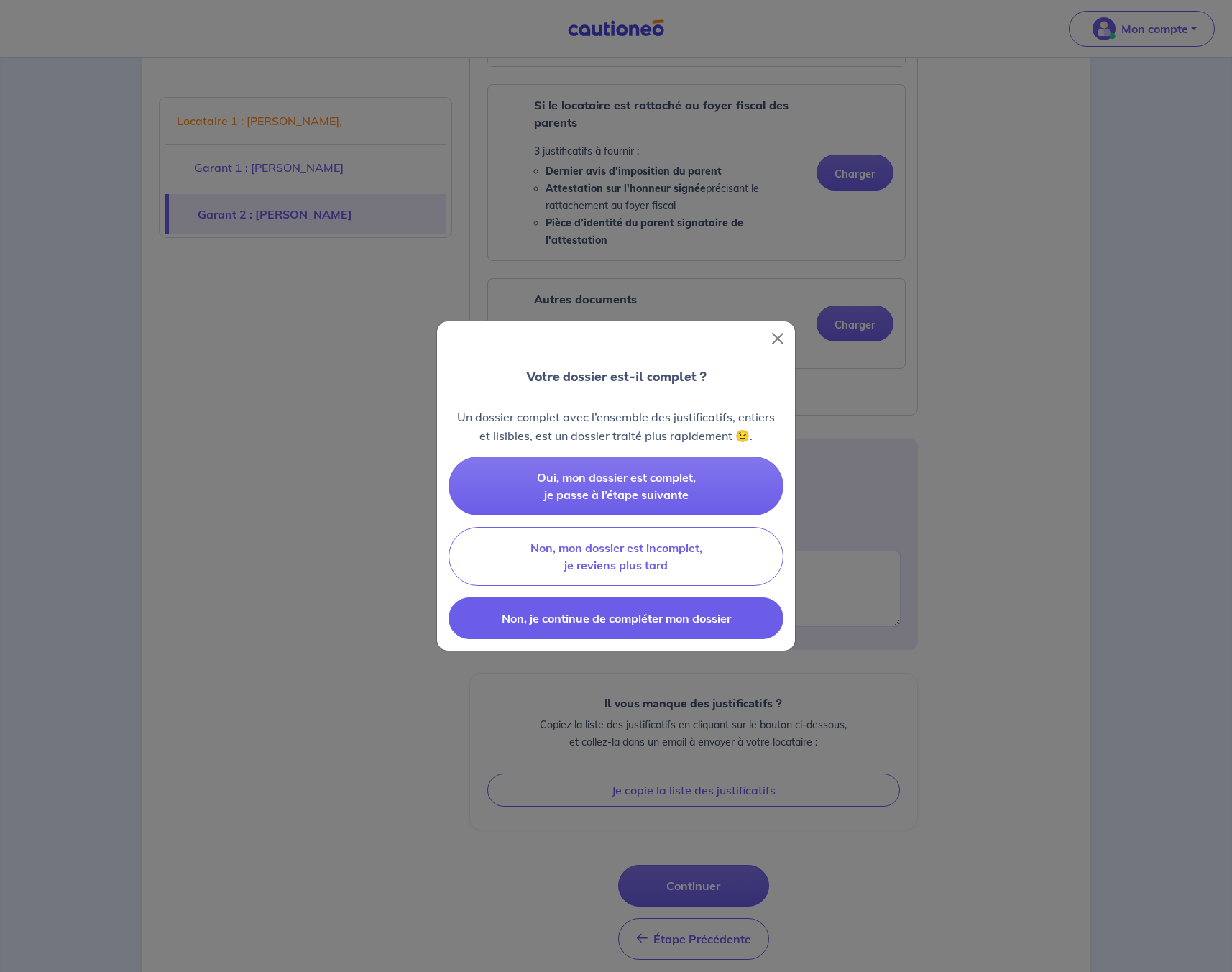
click at [594, 629] on button "Non, je continue de compléter mon dossier" at bounding box center [616, 617] width 335 height 42
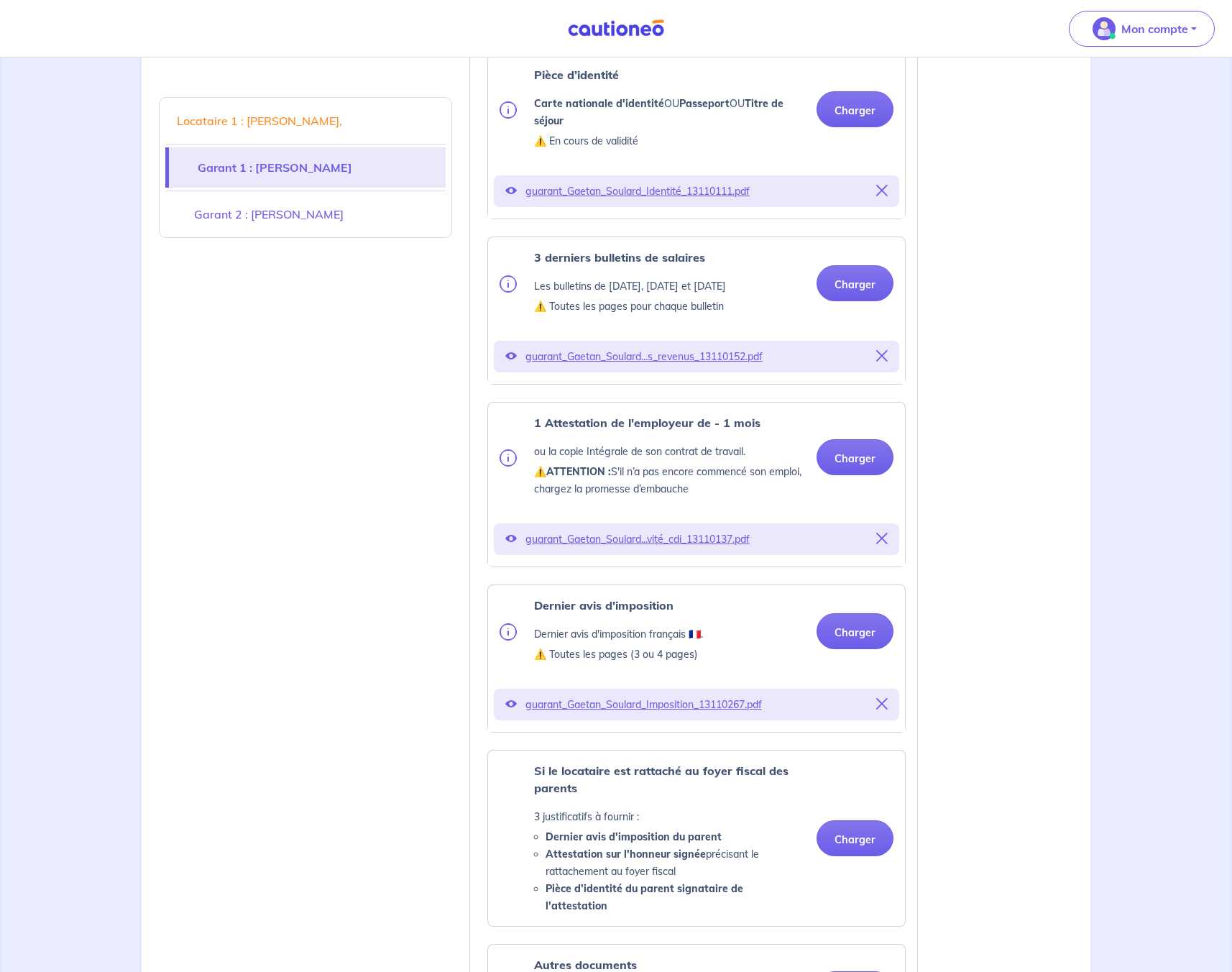
scroll to position [1422, 0]
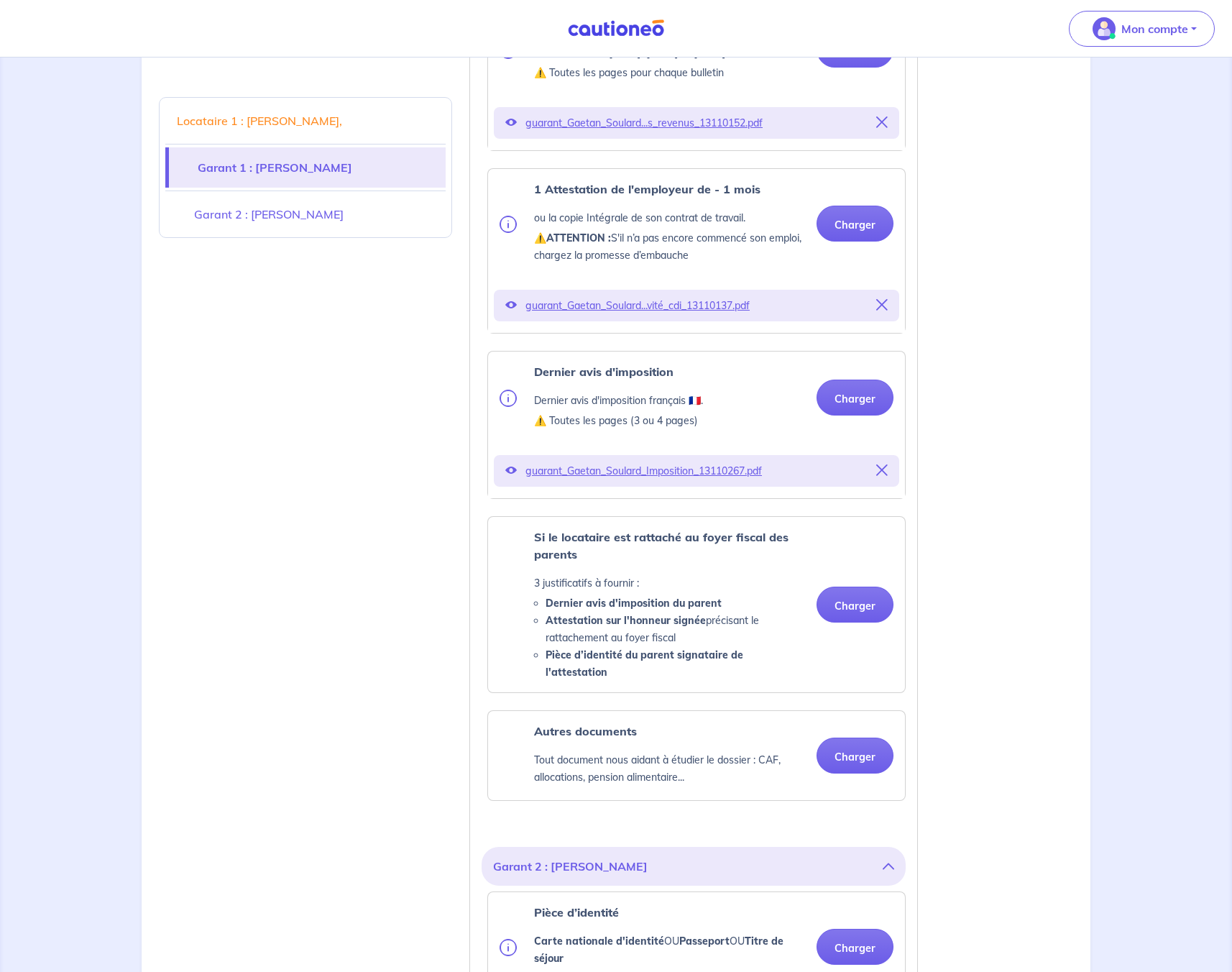
click at [369, 108] on link "Locataire 1 : [PERSON_NAME]," at bounding box center [305, 121] width 280 height 40
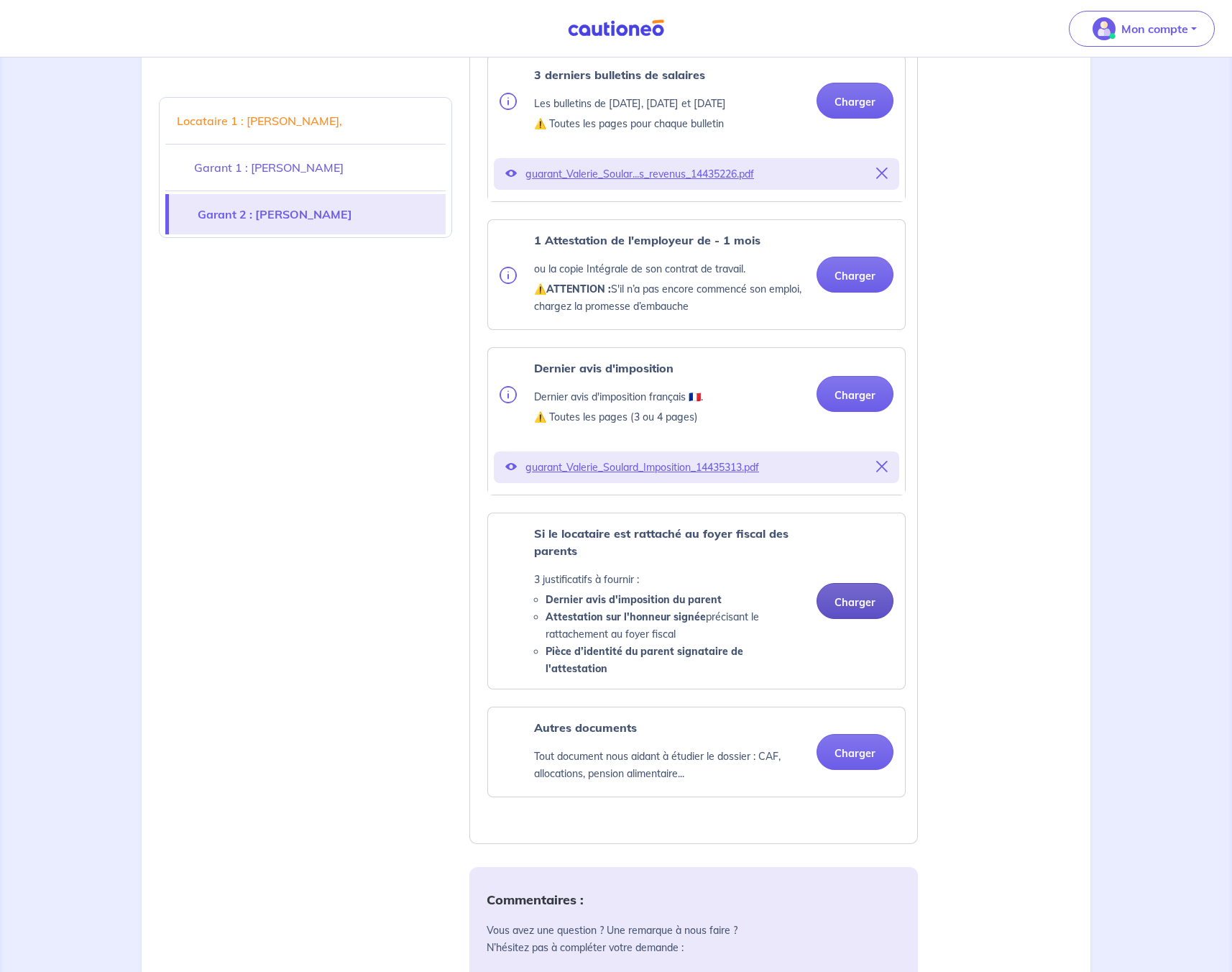
scroll to position [2359, 0]
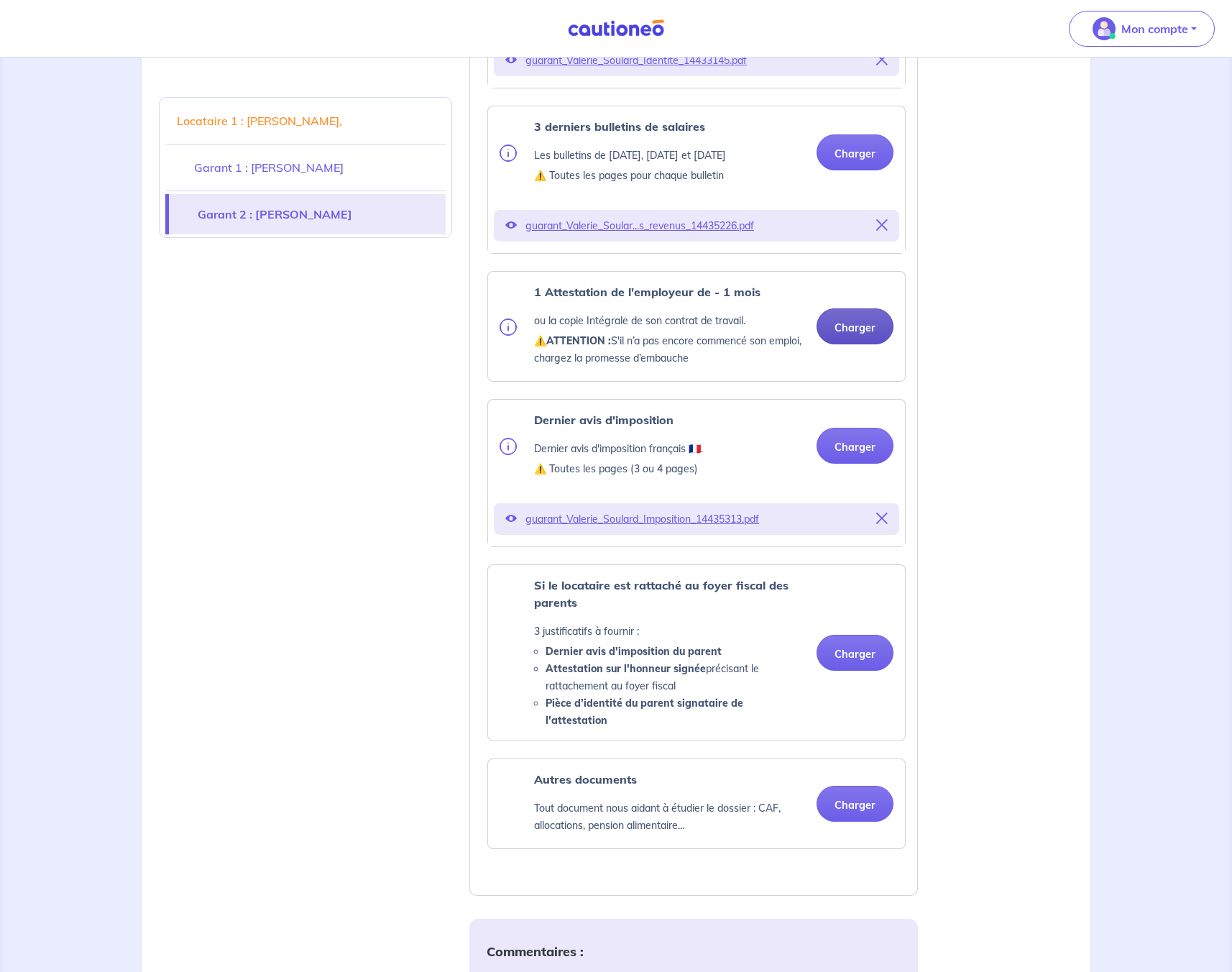
click at [852, 323] on button "Charger" at bounding box center [855, 327] width 77 height 36
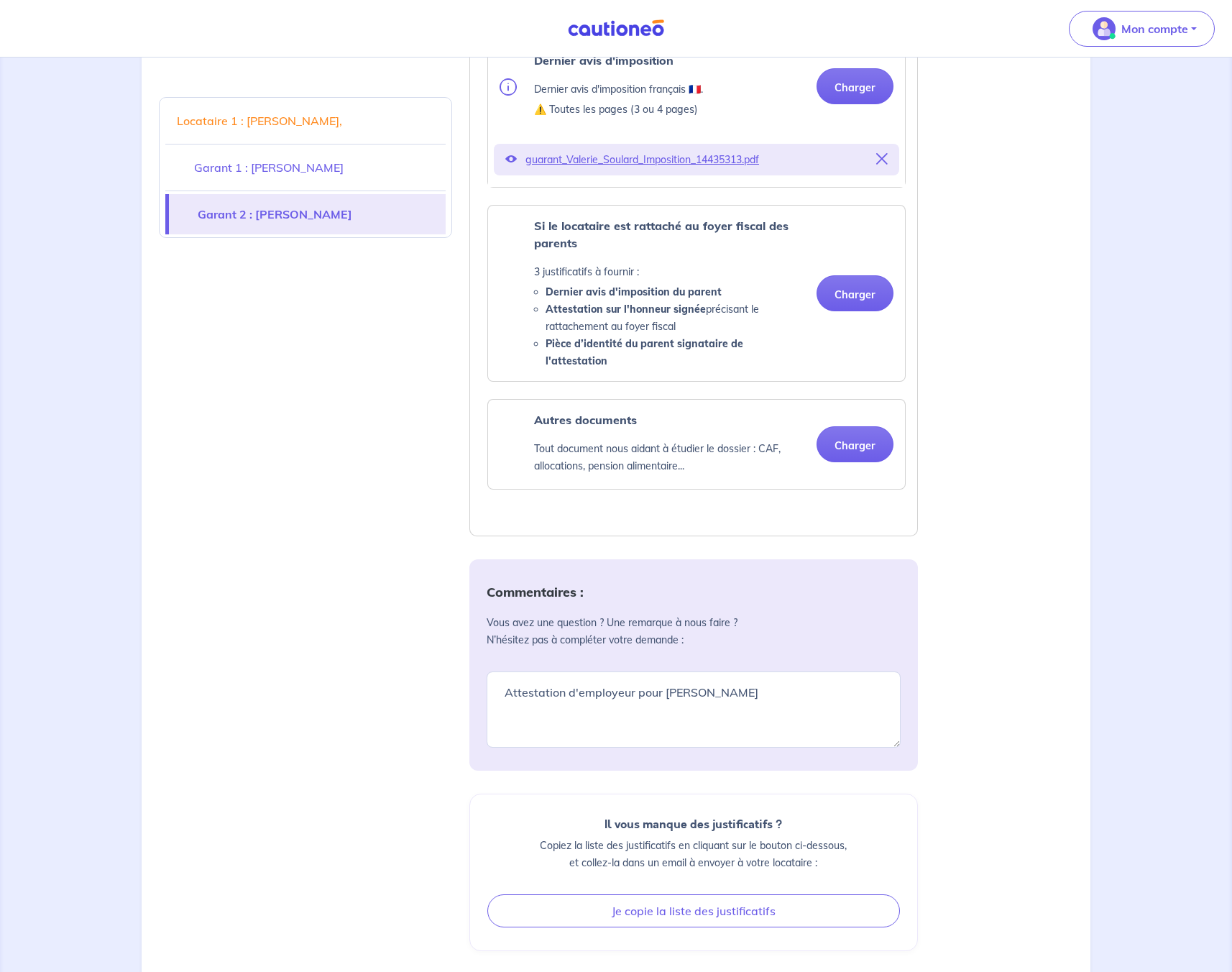
scroll to position [2887, 0]
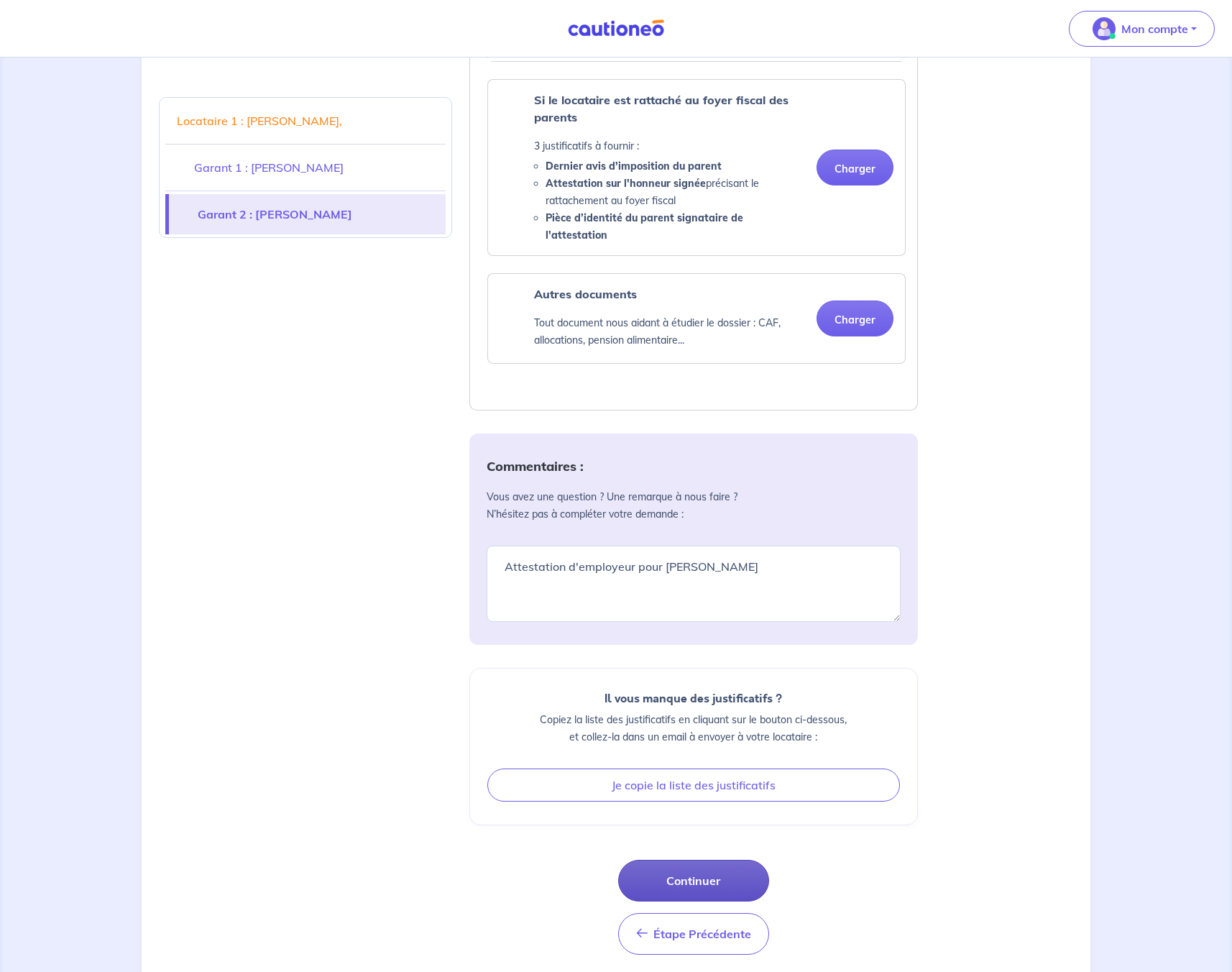
click at [692, 870] on button "Continuer" at bounding box center [694, 880] width 151 height 42
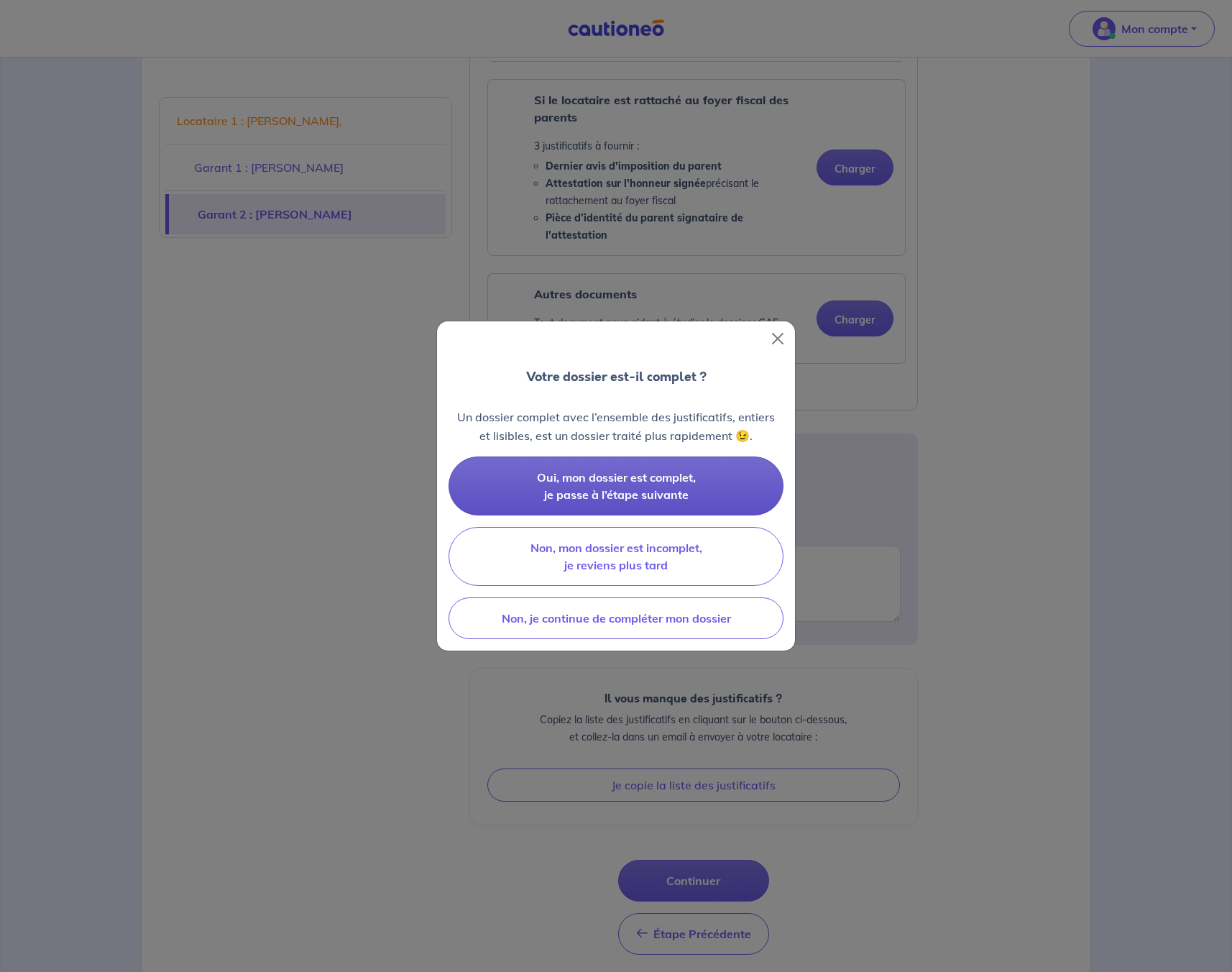
click at [661, 490] on span "Oui, mon dossier est complet, je passe à l’étape suivante" at bounding box center [616, 486] width 158 height 32
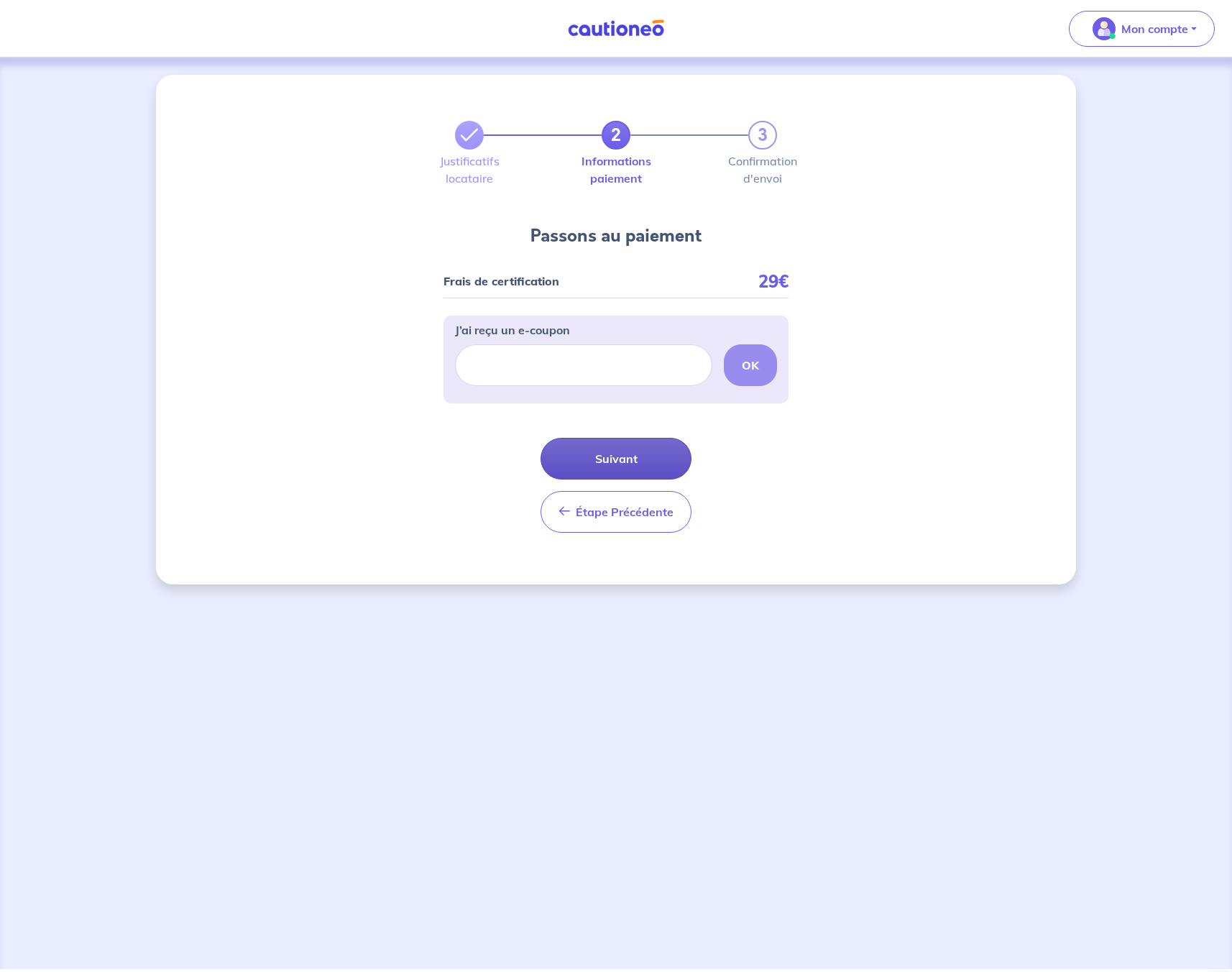
click at [650, 467] on button "Suivant" at bounding box center [616, 458] width 151 height 42
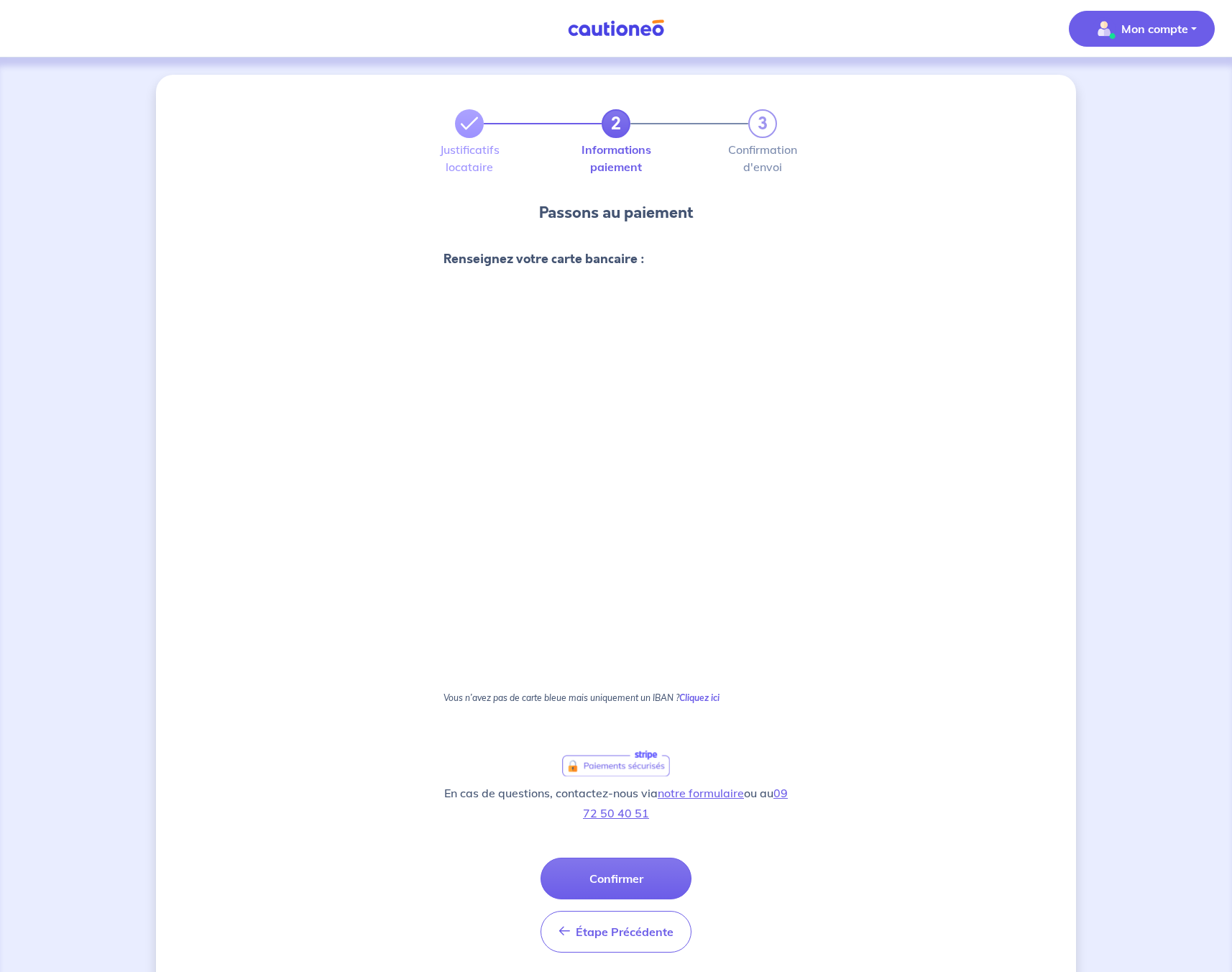
click at [1199, 32] on button "Mon compte" at bounding box center [1142, 29] width 146 height 36
click at [1151, 97] on link "Mes informations" at bounding box center [1127, 89] width 116 height 23
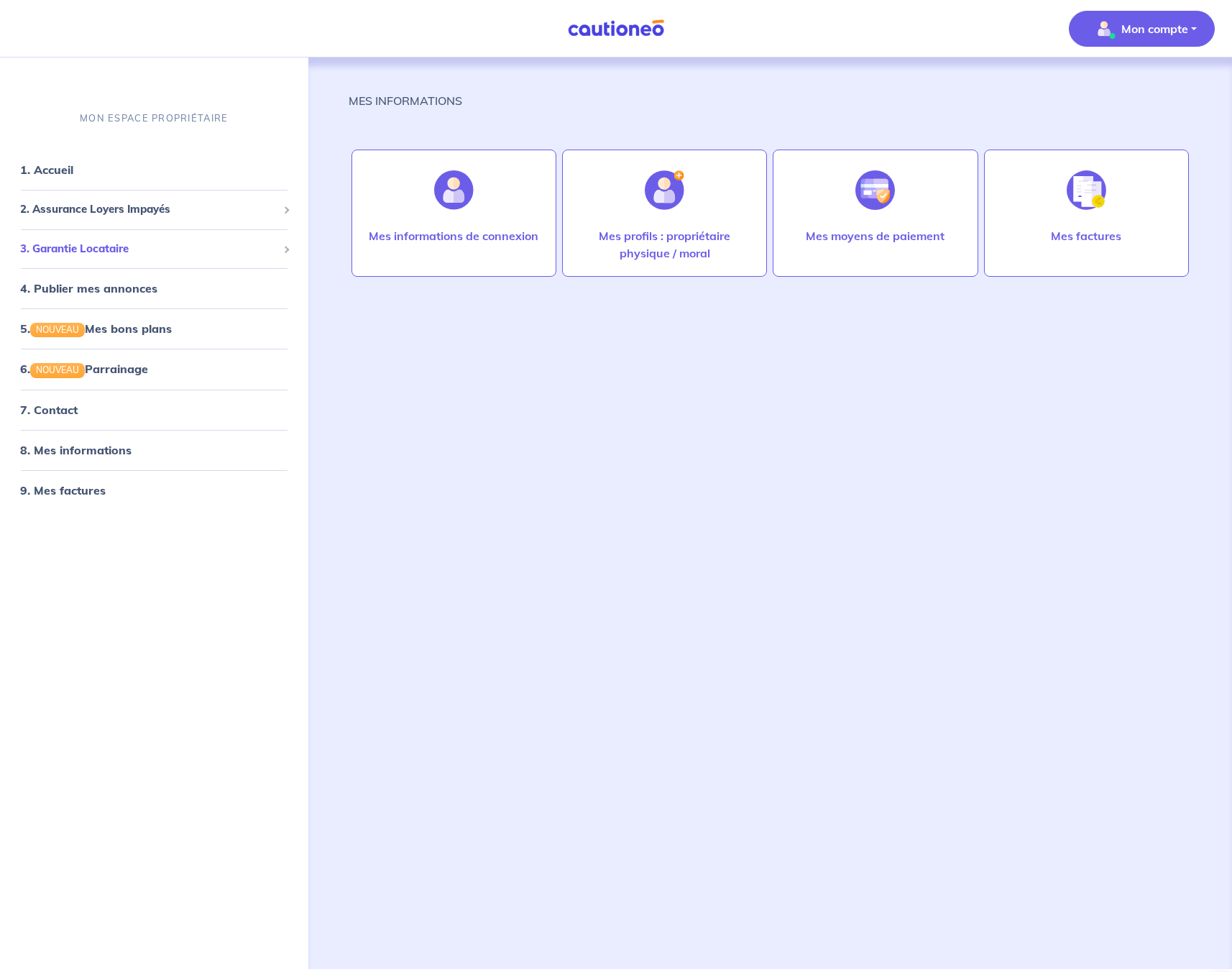
click at [289, 250] on div "3. Garantie Locataire" at bounding box center [154, 249] width 297 height 28
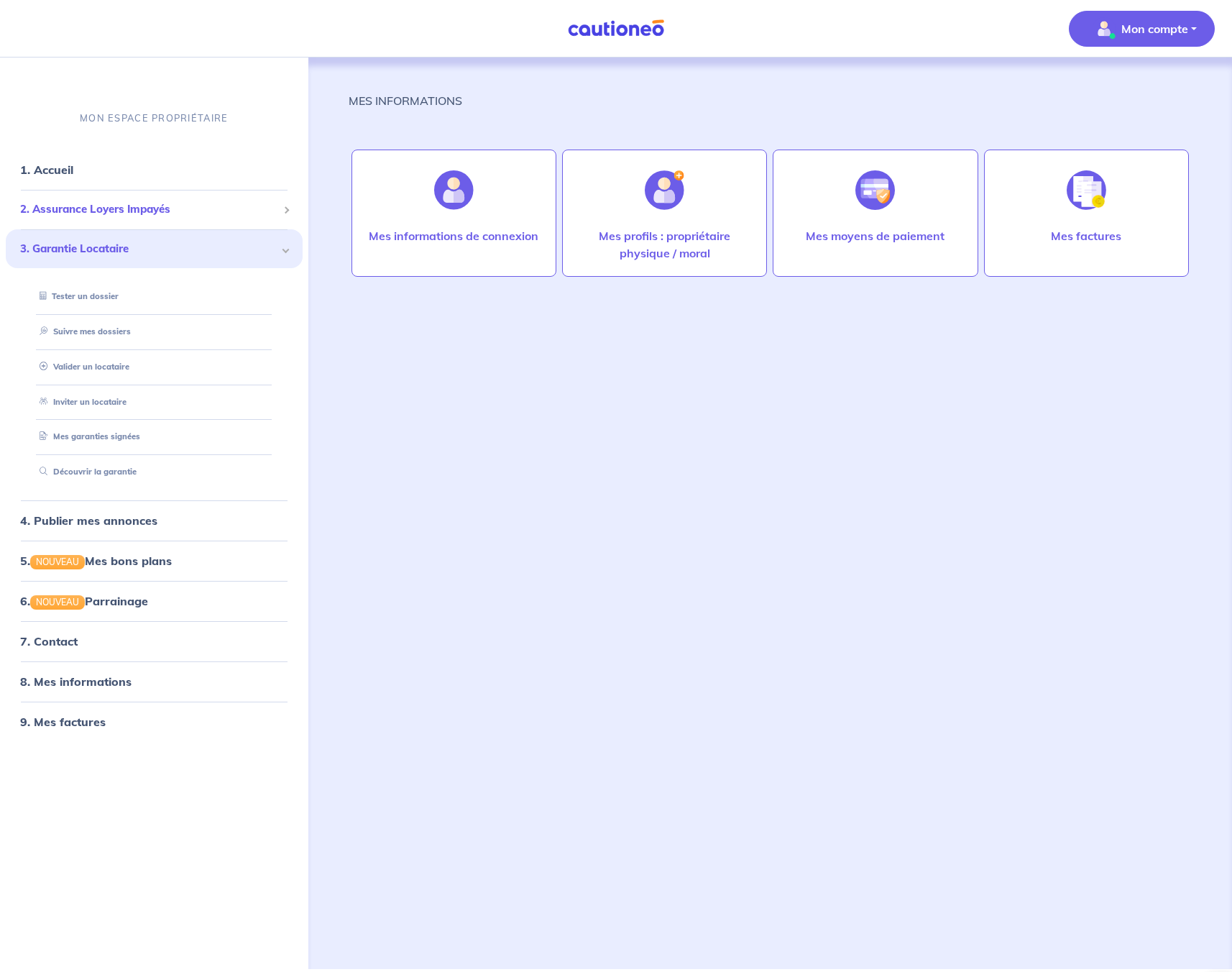
click at [284, 210] on span at bounding box center [285, 210] width 7 height 7
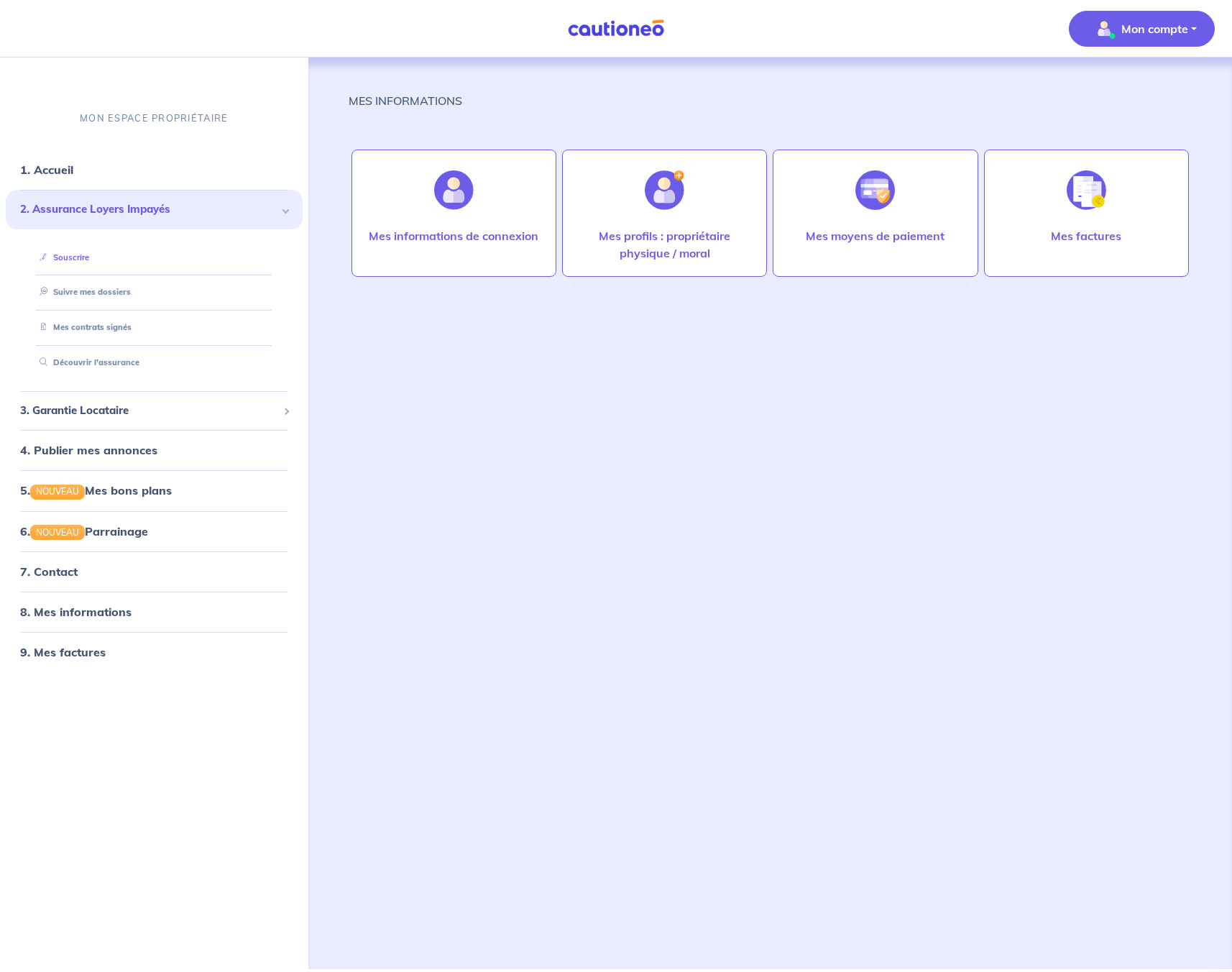
click at [78, 254] on link "Souscrire" at bounding box center [61, 257] width 55 height 10
click at [108, 295] on link "Suivre mes dossiers" at bounding box center [81, 292] width 95 height 10
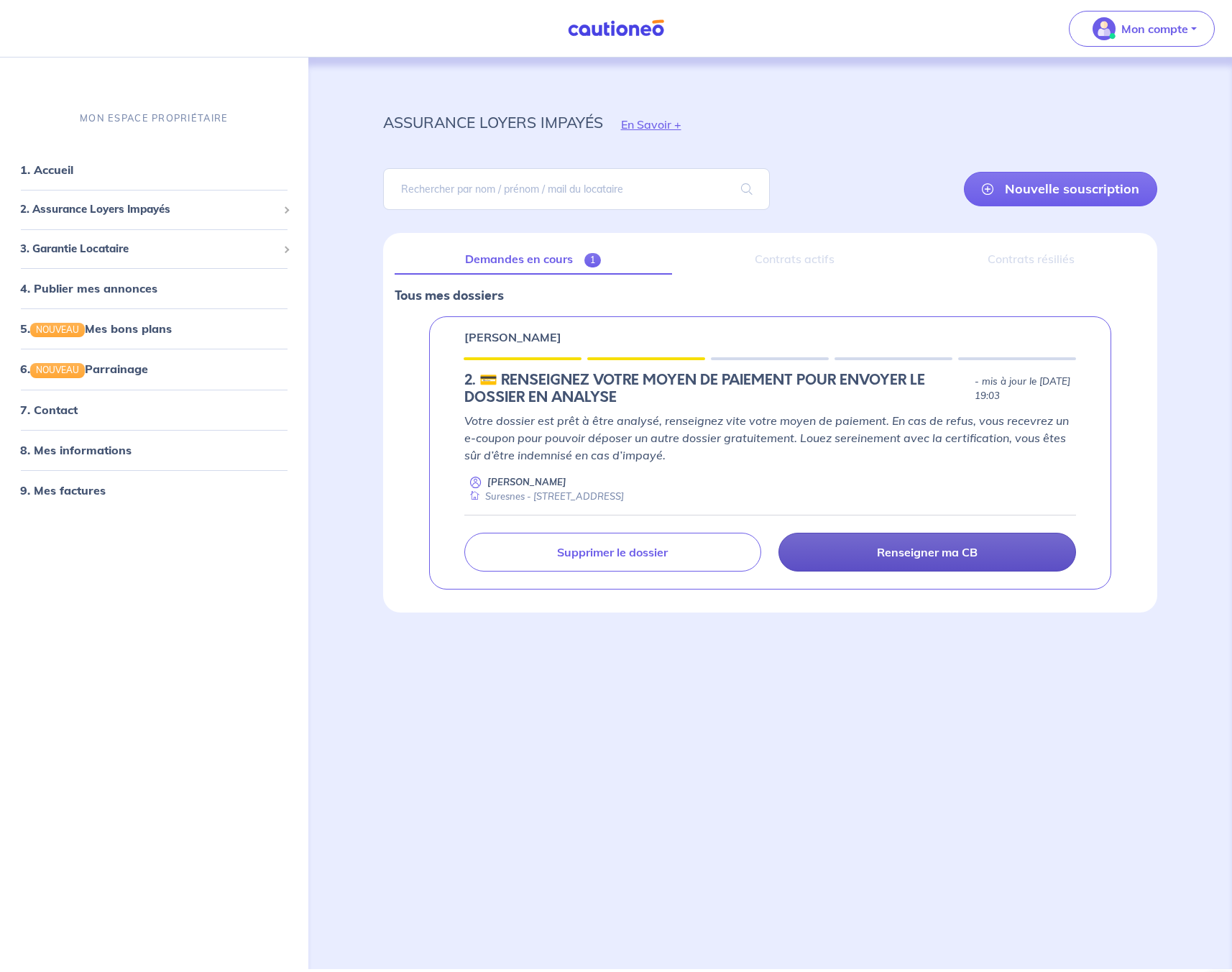
click at [922, 553] on p "Renseigner ma CB" at bounding box center [927, 552] width 101 height 15
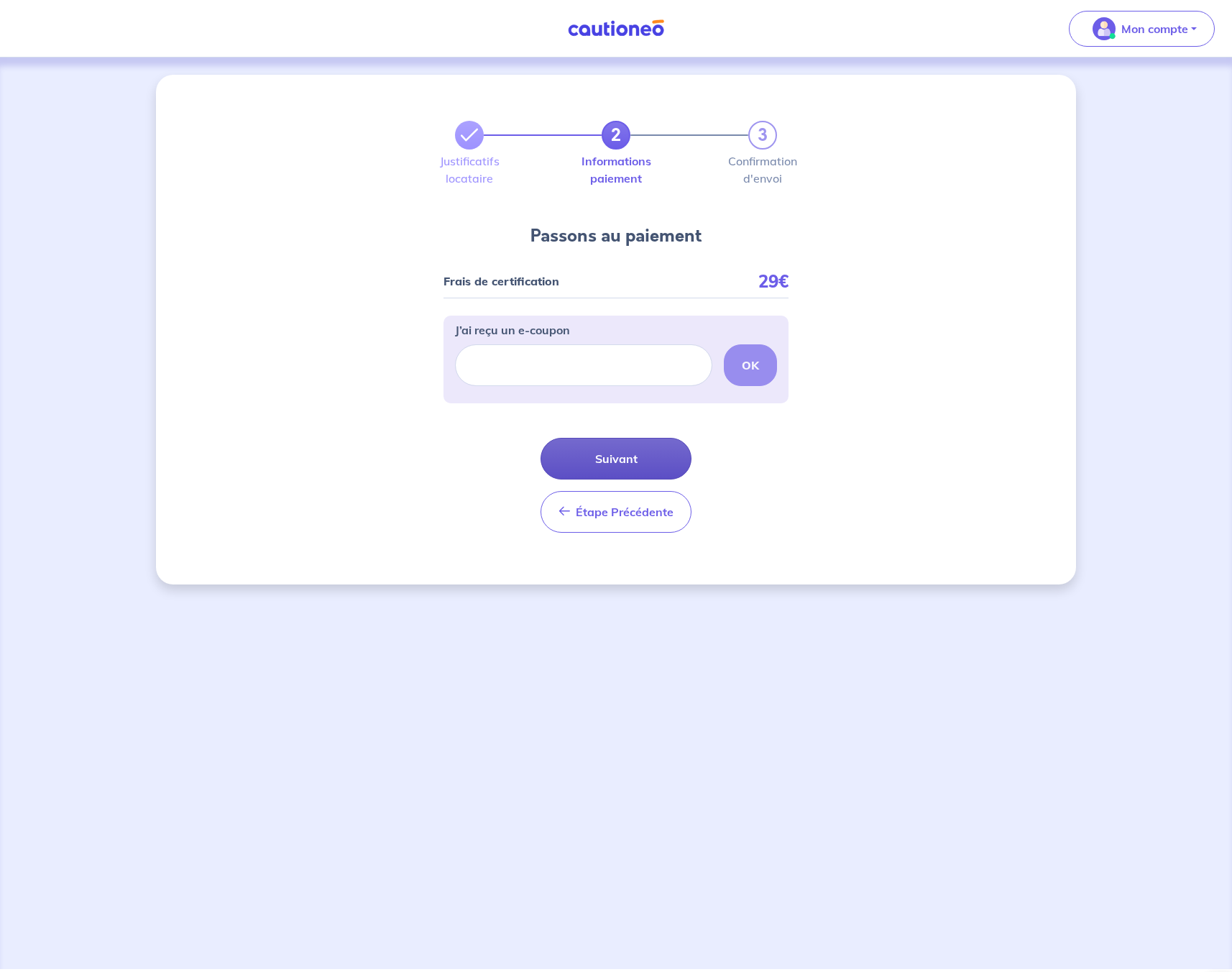
click at [662, 449] on button "Suivant" at bounding box center [616, 458] width 151 height 42
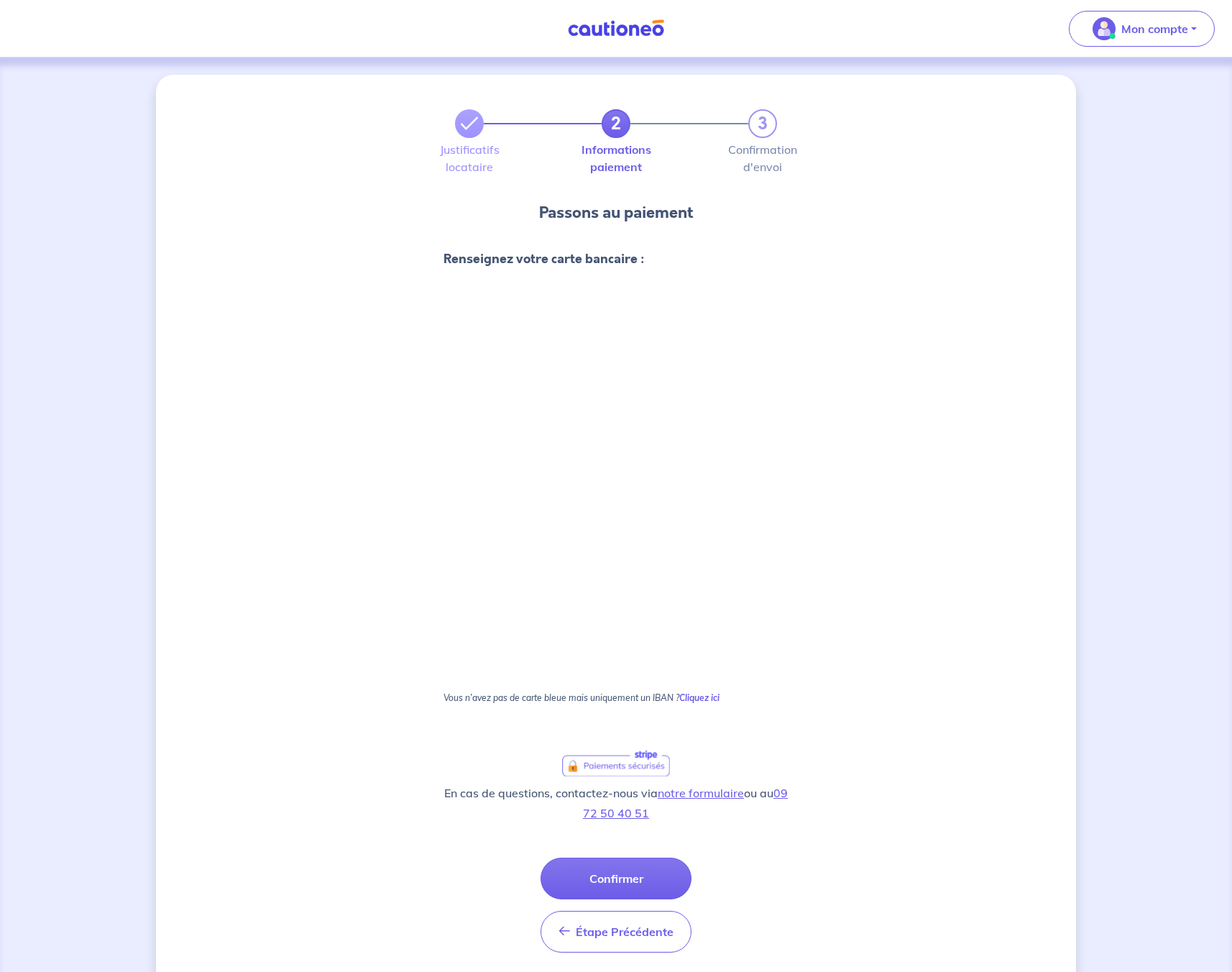
scroll to position [17, 0]
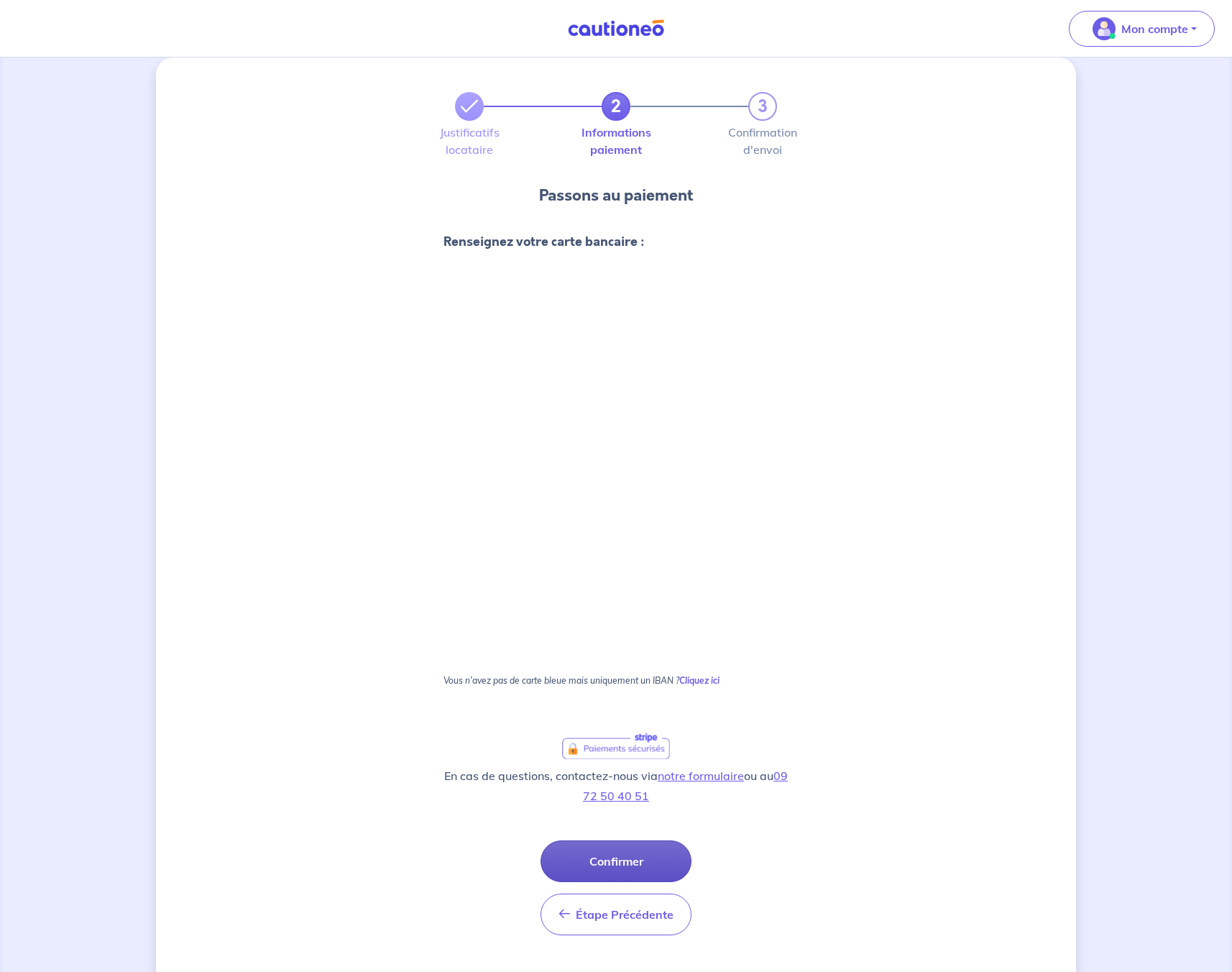
click at [602, 846] on button "Confirmer" at bounding box center [616, 860] width 151 height 42
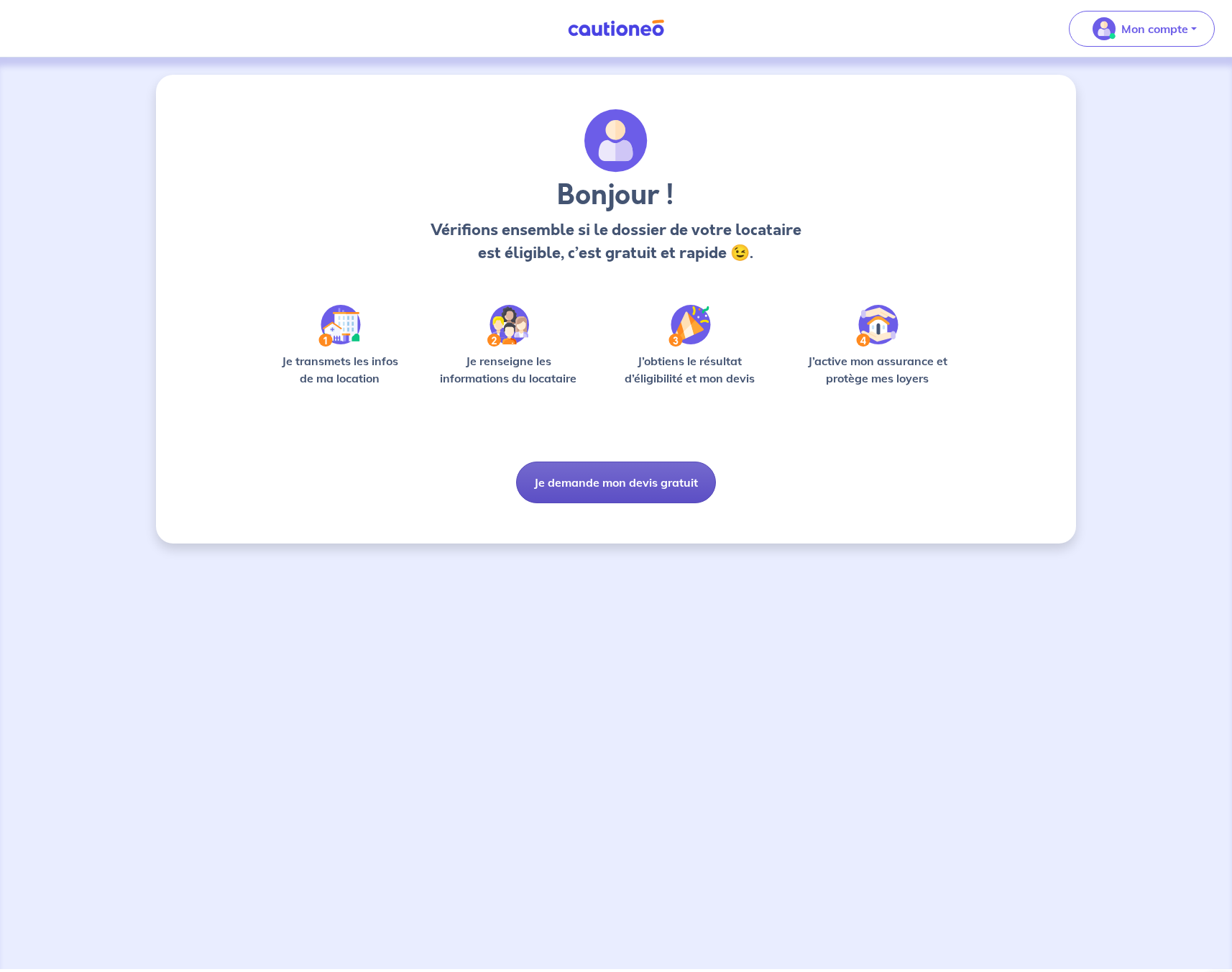
click at [592, 481] on button "Je demande mon devis gratuit" at bounding box center [616, 482] width 199 height 42
